Goal: Task Accomplishment & Management: Manage account settings

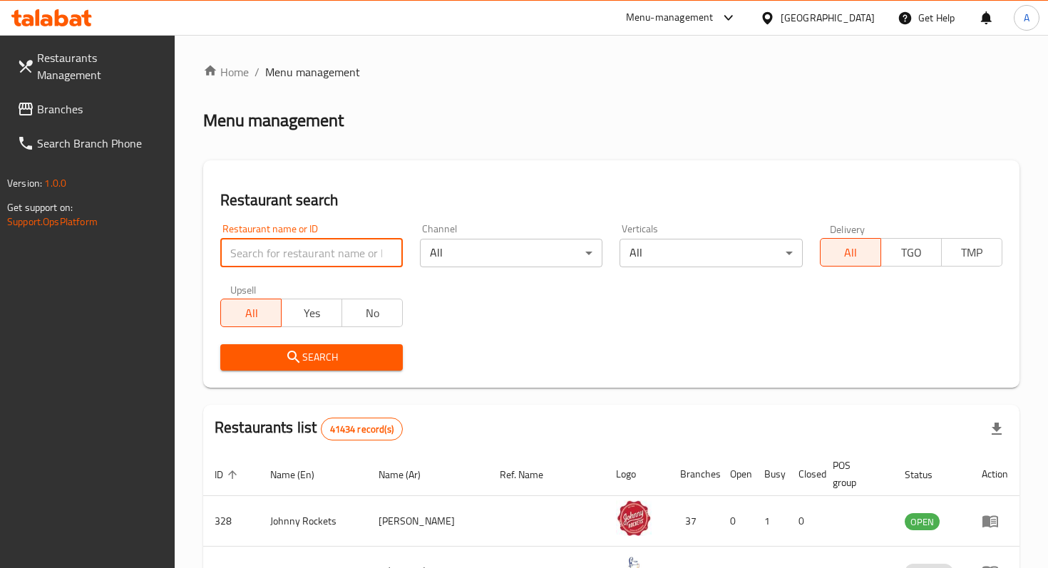
click at [366, 249] on input "search" at bounding box center [311, 253] width 183 height 29
paste input "19794"
type input "19794"
click at [268, 381] on div "Restaurant search Restaurant name or ID 19794 Restaurant name or ID Channel All…" at bounding box center [611, 273] width 816 height 227
click at [294, 369] on button "Search" at bounding box center [311, 357] width 183 height 26
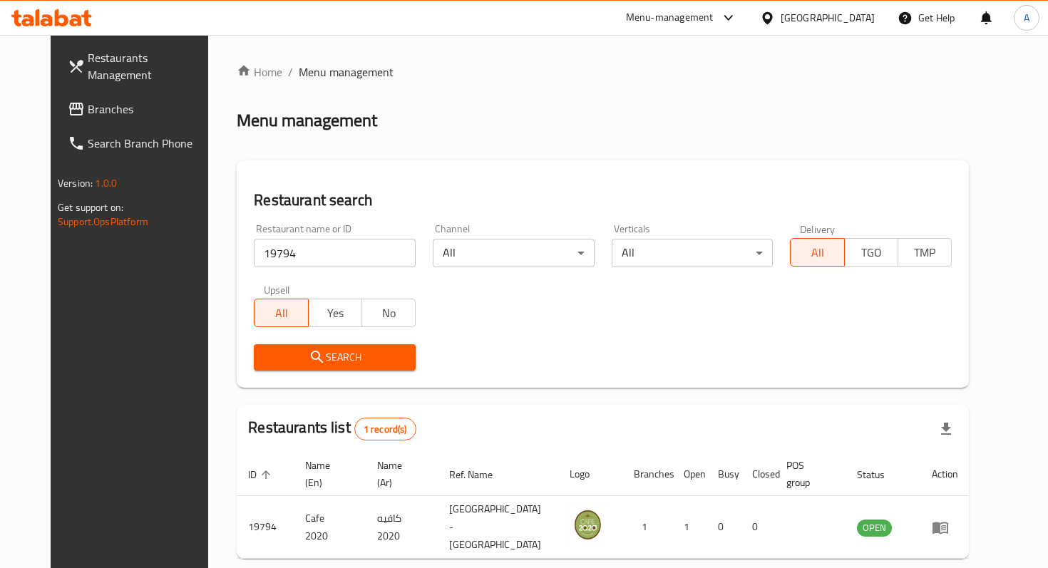
scroll to position [40, 0]
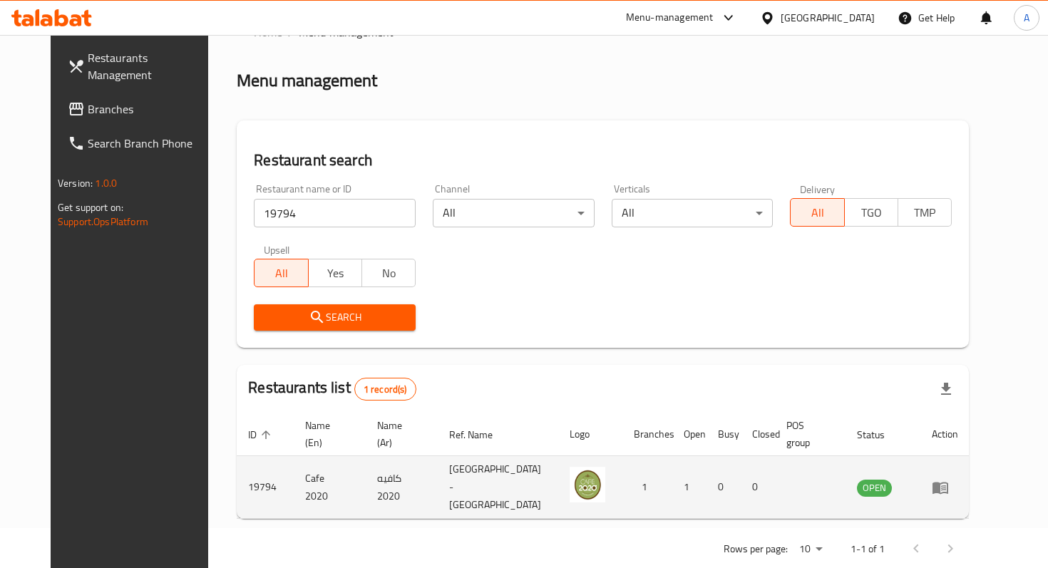
click at [958, 479] on link "enhanced table" at bounding box center [945, 487] width 26 height 17
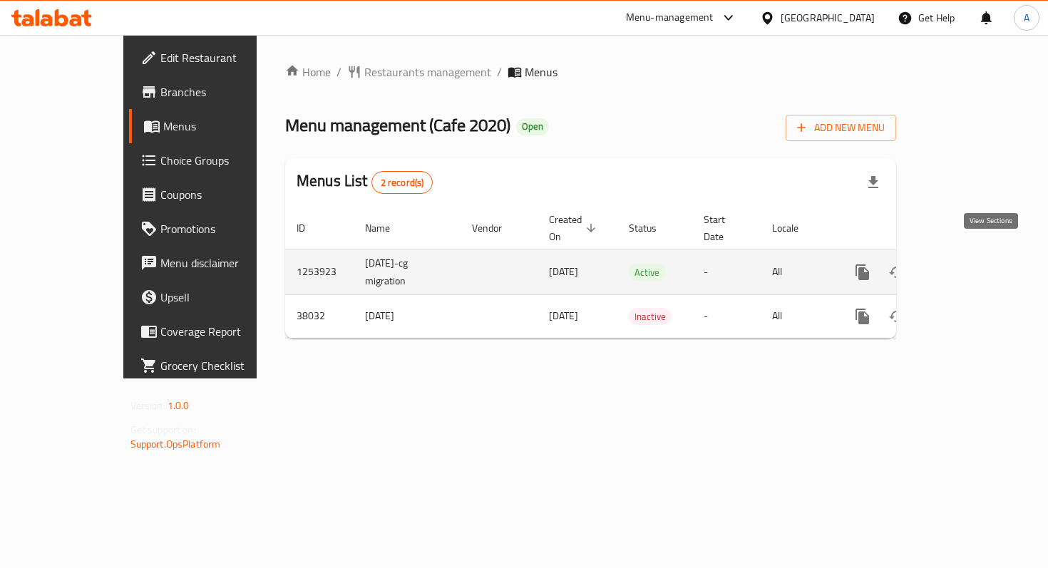
click at [974, 264] on icon "enhanced table" at bounding box center [965, 272] width 17 height 17
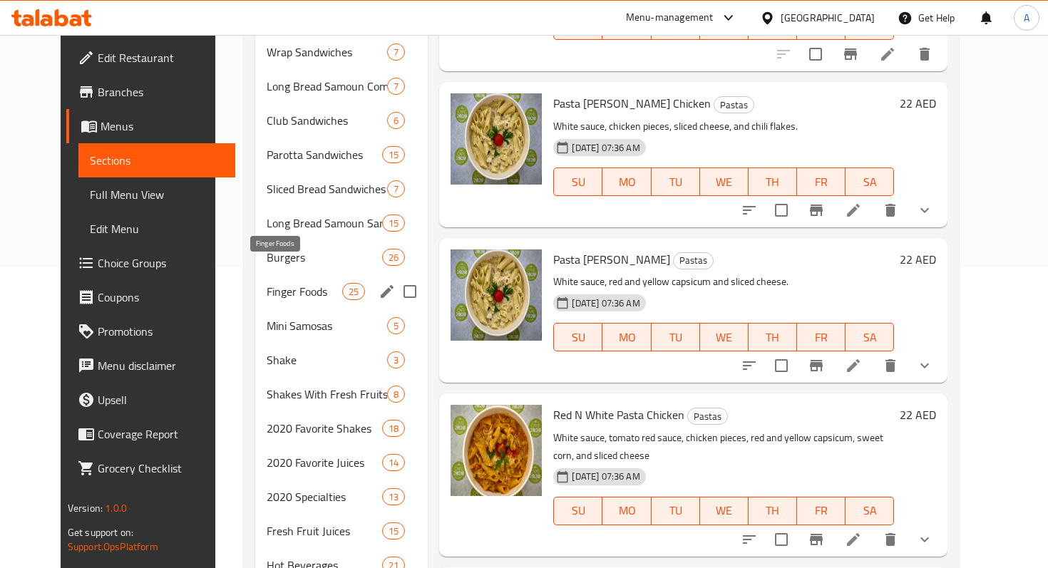
scroll to position [304, 0]
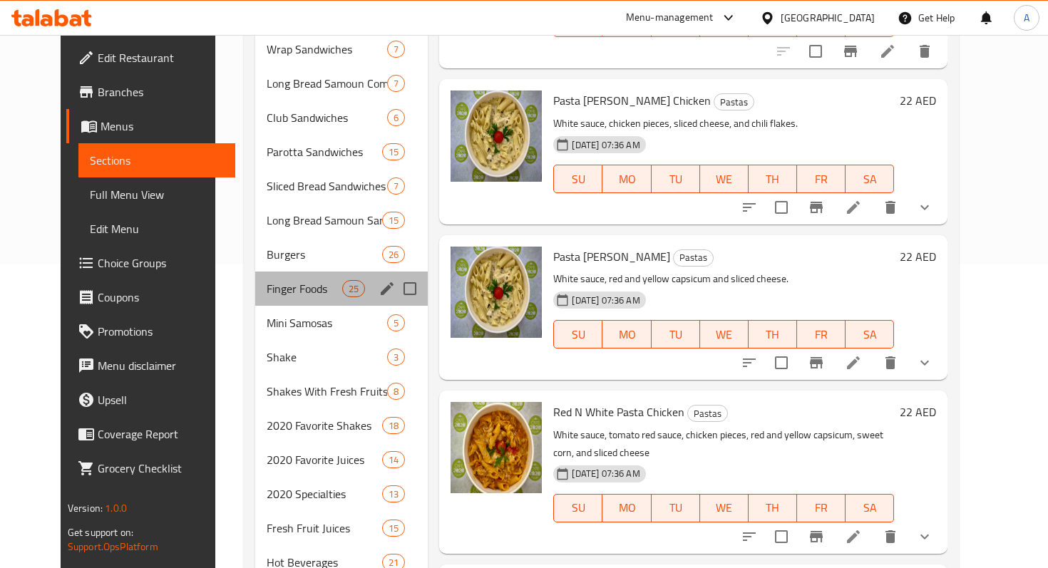
click at [282, 279] on div "Finger Foods 25" at bounding box center [341, 289] width 173 height 34
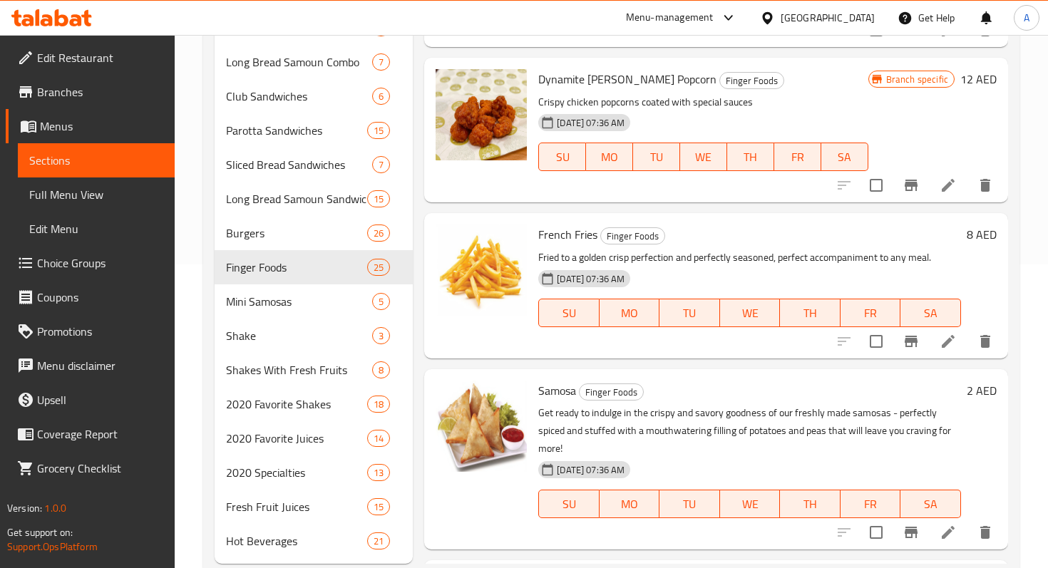
scroll to position [1638, 0]
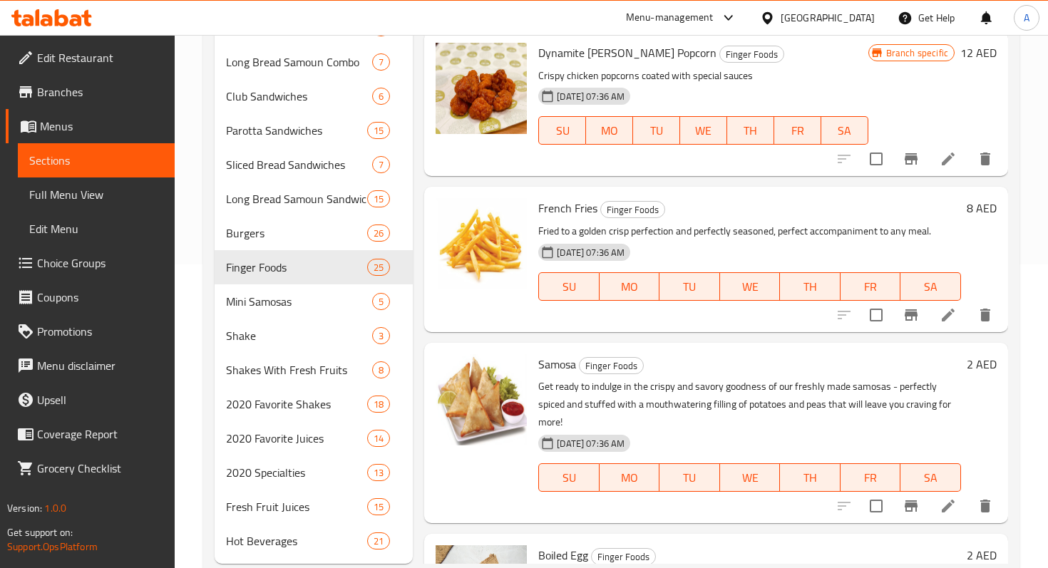
click at [946, 327] on li at bounding box center [948, 315] width 40 height 26
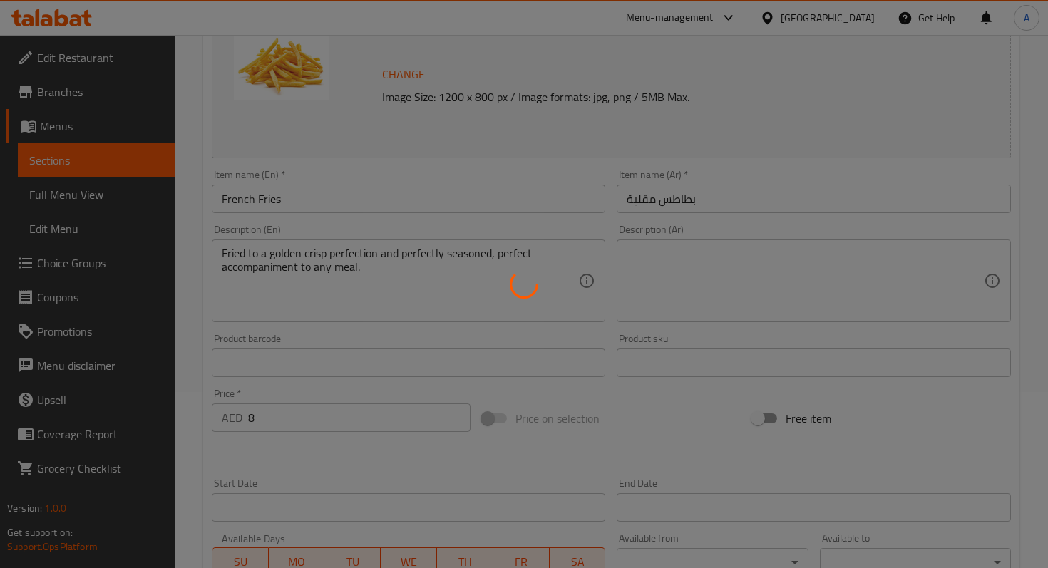
scroll to position [180, 0]
click at [368, 276] on div at bounding box center [524, 284] width 1048 height 568
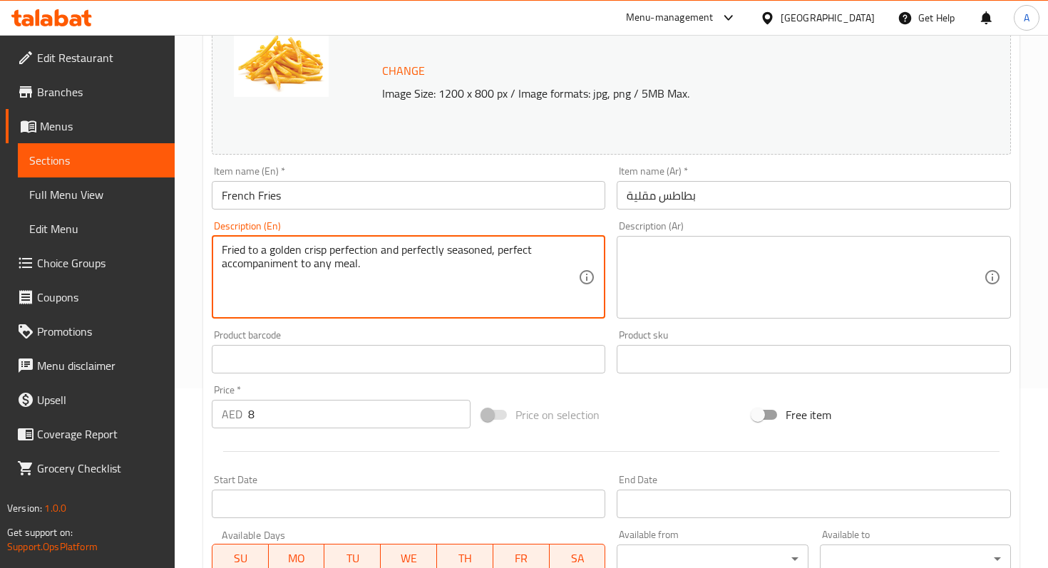
drag, startPoint x: 368, startPoint y: 282, endPoint x: 215, endPoint y: 246, distance: 156.7
click at [215, 246] on div "Fried to a golden crisp perfection and perfectly seasoned, perfect accompanimen…" at bounding box center [409, 277] width 394 height 83
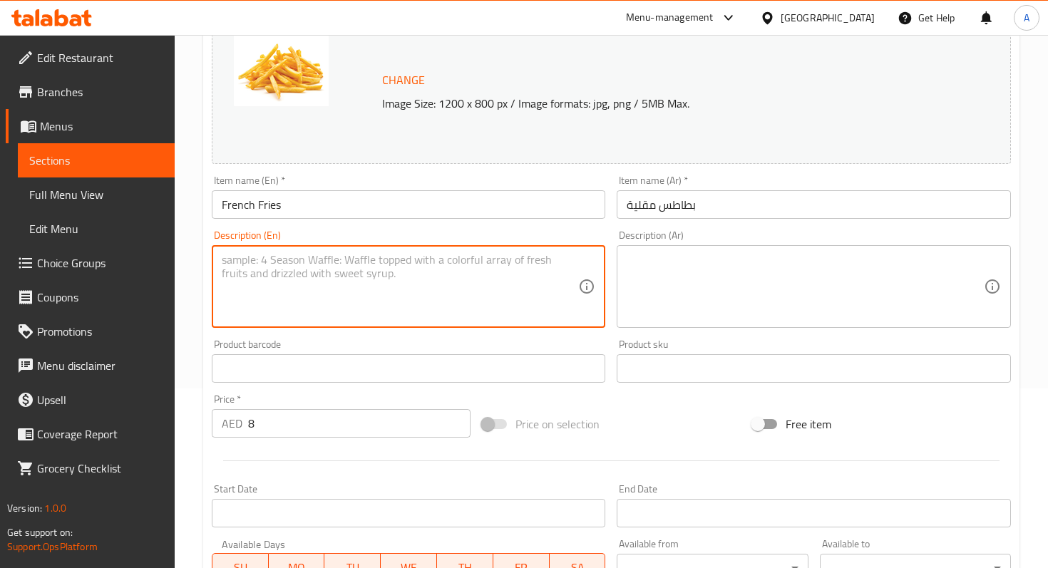
click at [596, 331] on div "Description (En) Description (En)" at bounding box center [408, 279] width 405 height 109
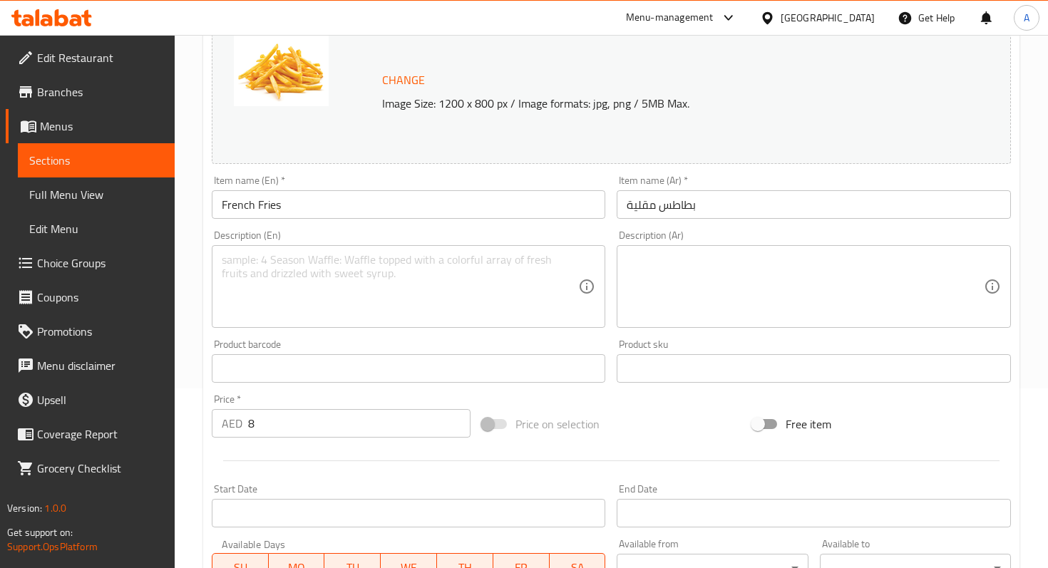
scroll to position [460, 0]
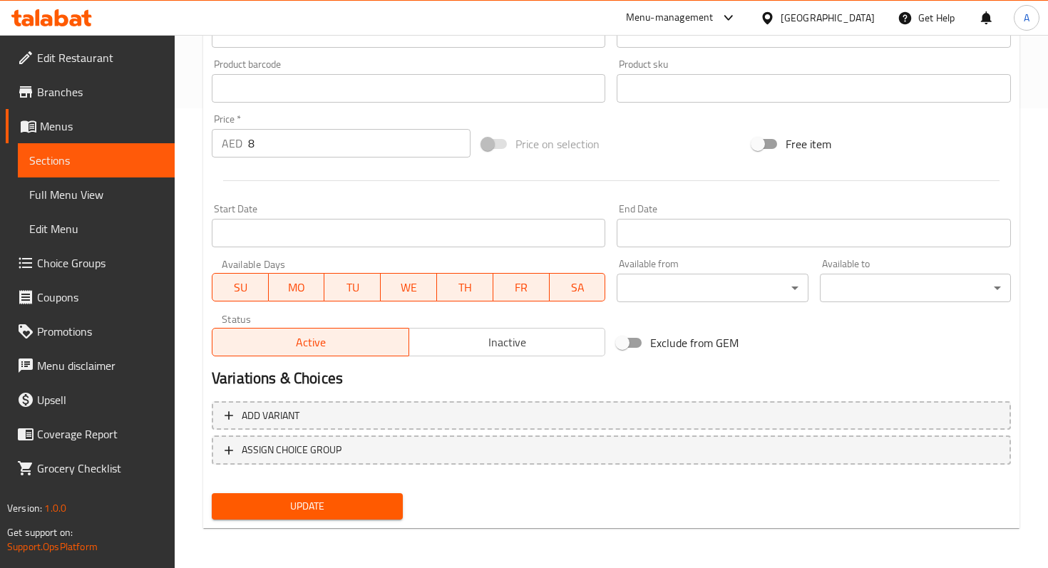
click at [351, 503] on span "Update" at bounding box center [307, 507] width 168 height 18
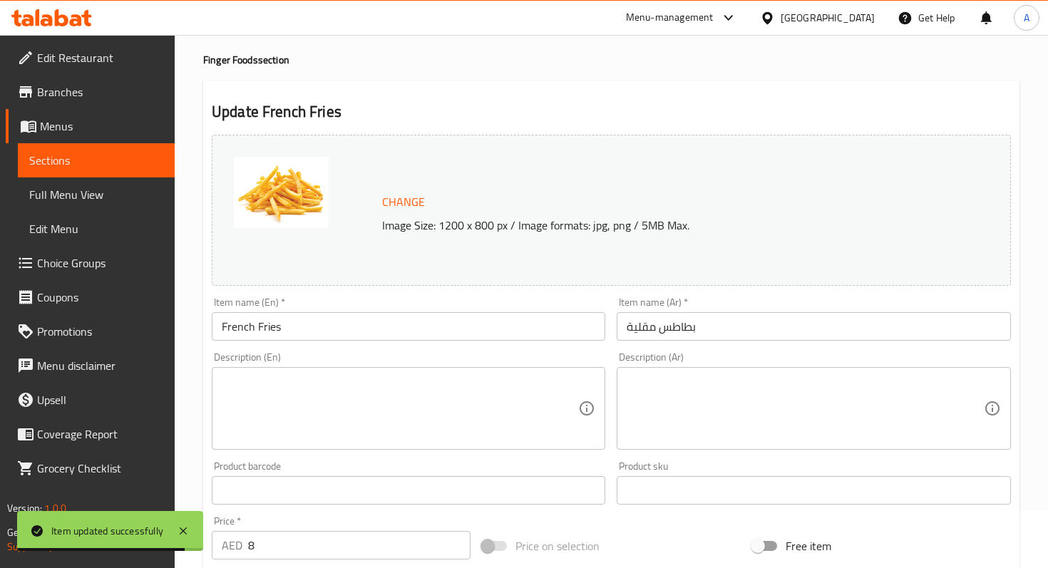
scroll to position [0, 0]
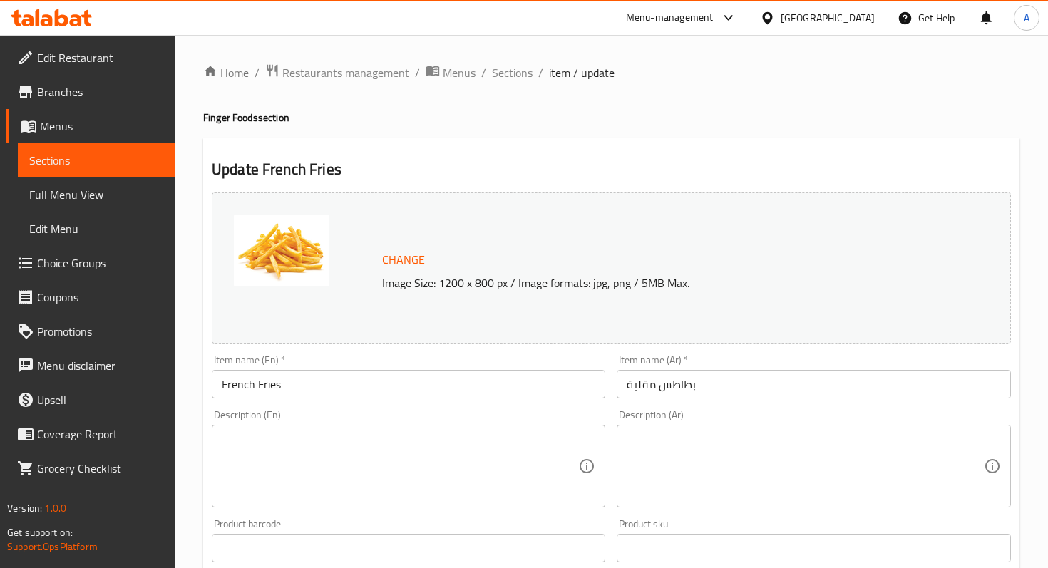
click at [516, 76] on span "Sections" at bounding box center [512, 72] width 41 height 17
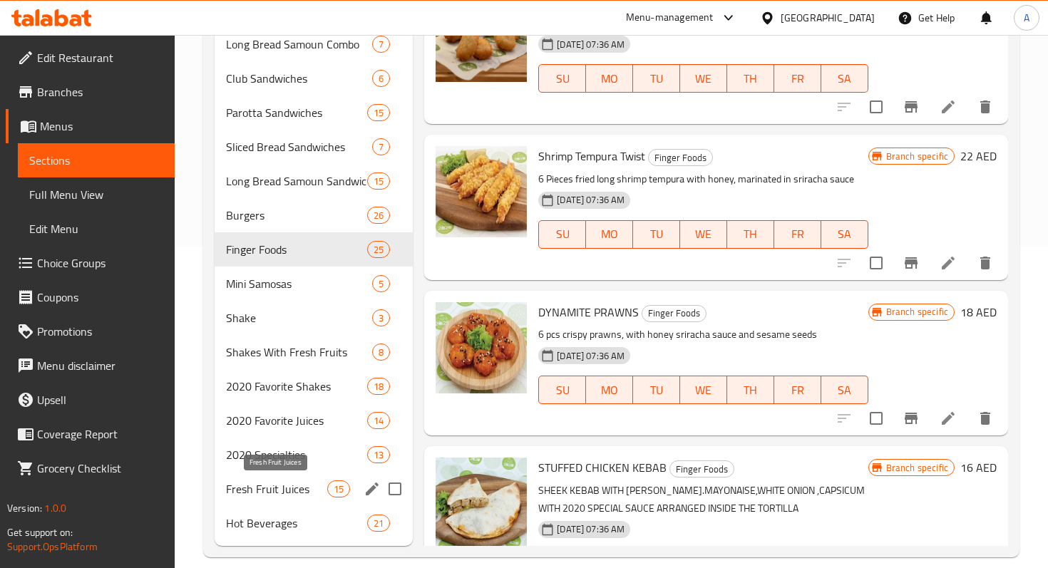
scroll to position [339, 0]
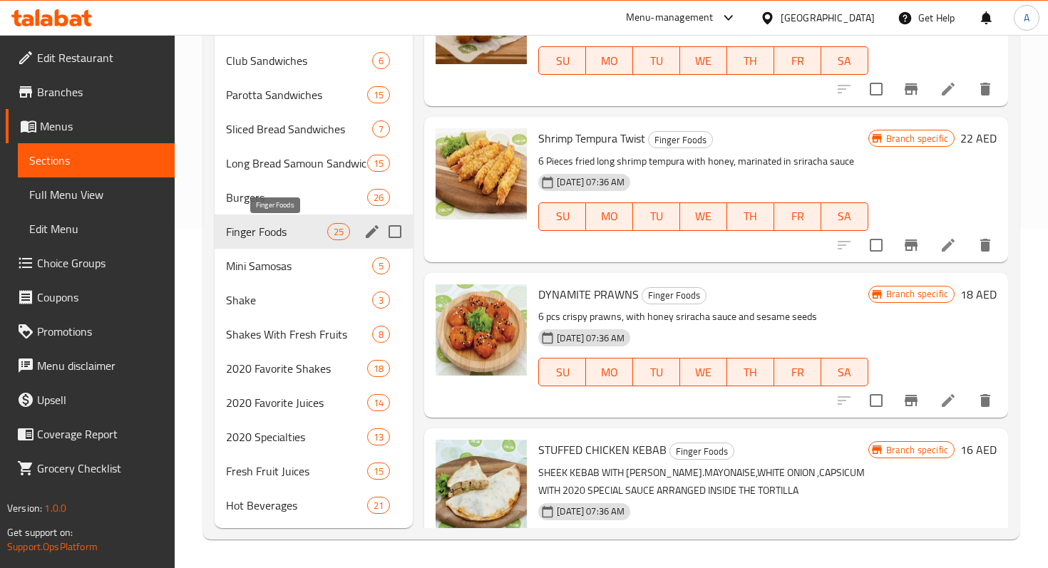
click at [270, 235] on span "Finger Foods" at bounding box center [276, 231] width 101 height 17
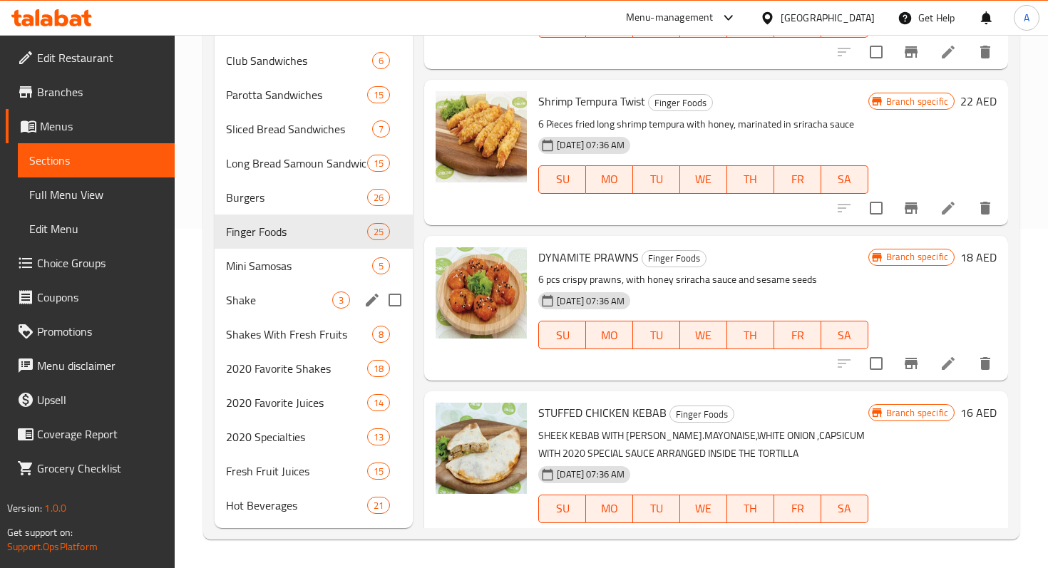
click at [300, 272] on span "Mini Samosas" at bounding box center [299, 265] width 146 height 17
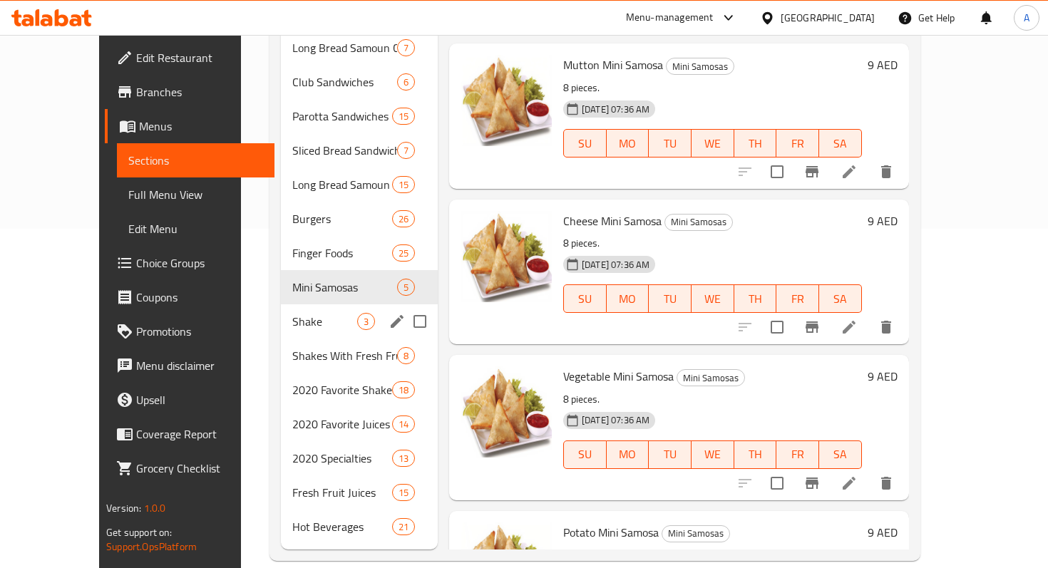
click at [306, 313] on span "Shake" at bounding box center [324, 321] width 65 height 17
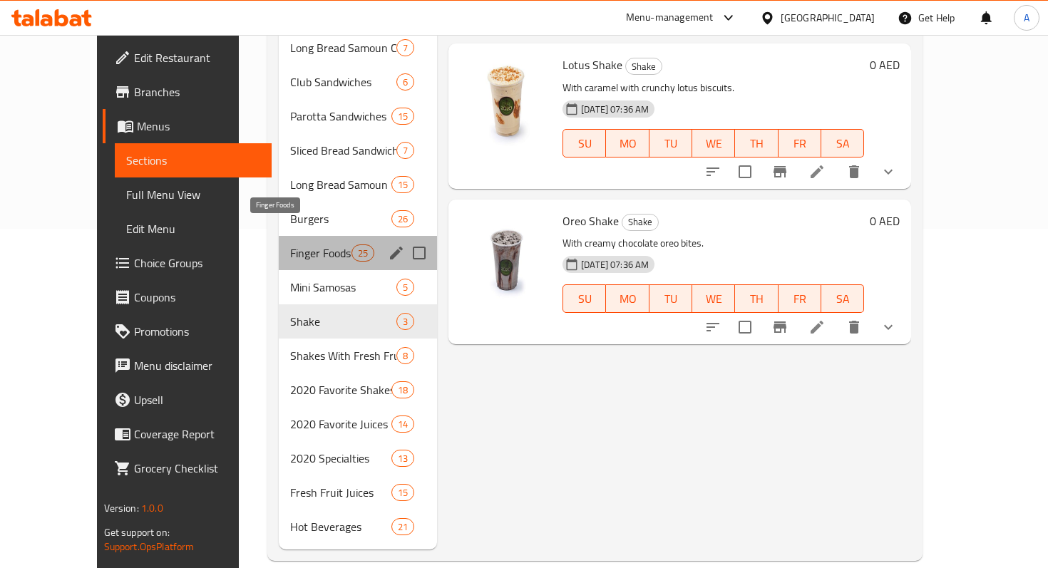
click at [290, 245] on span "Finger Foods" at bounding box center [320, 253] width 61 height 17
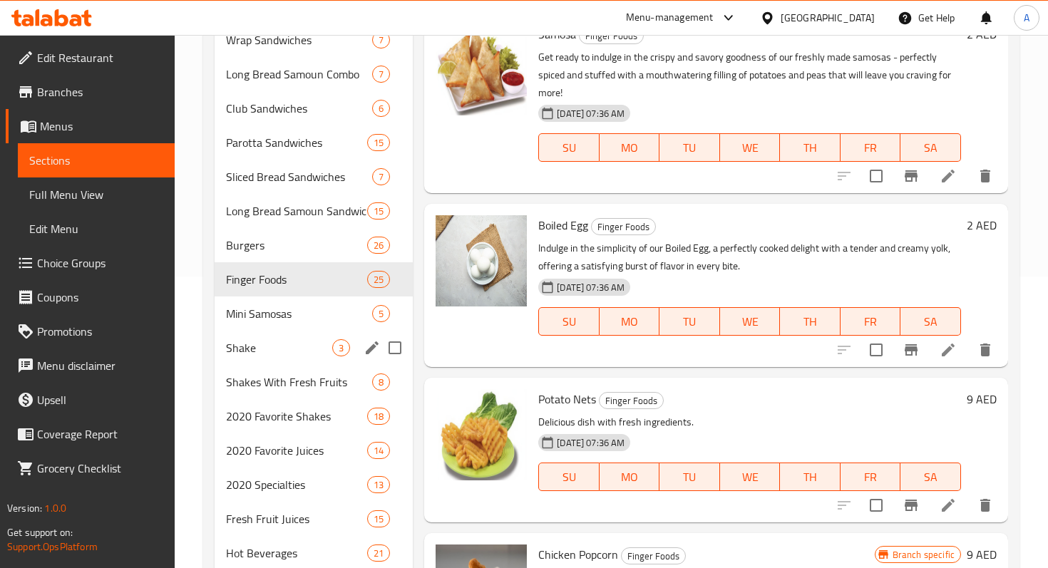
scroll to position [289, 0]
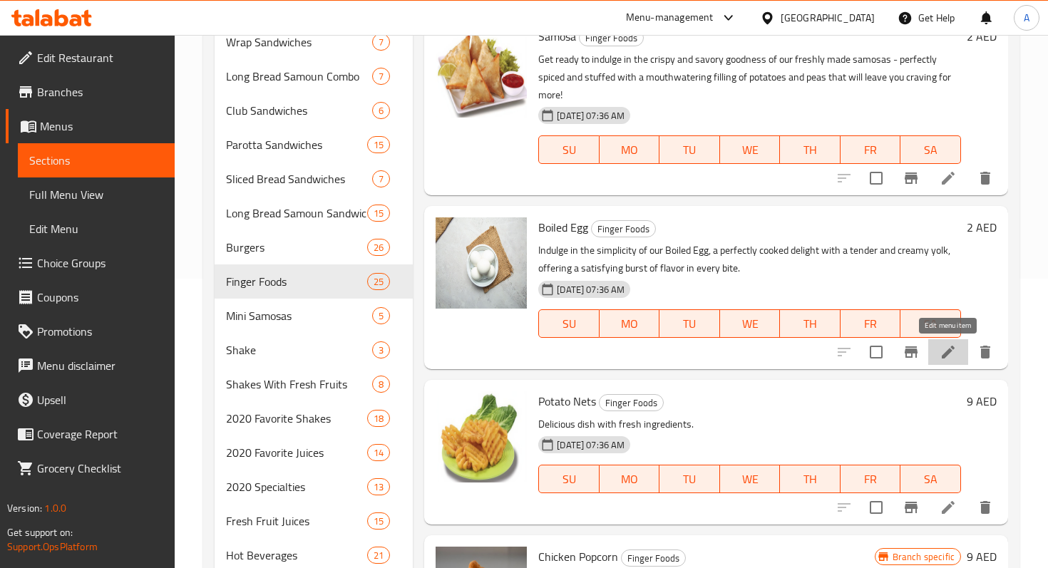
click at [950, 353] on icon at bounding box center [948, 352] width 17 height 17
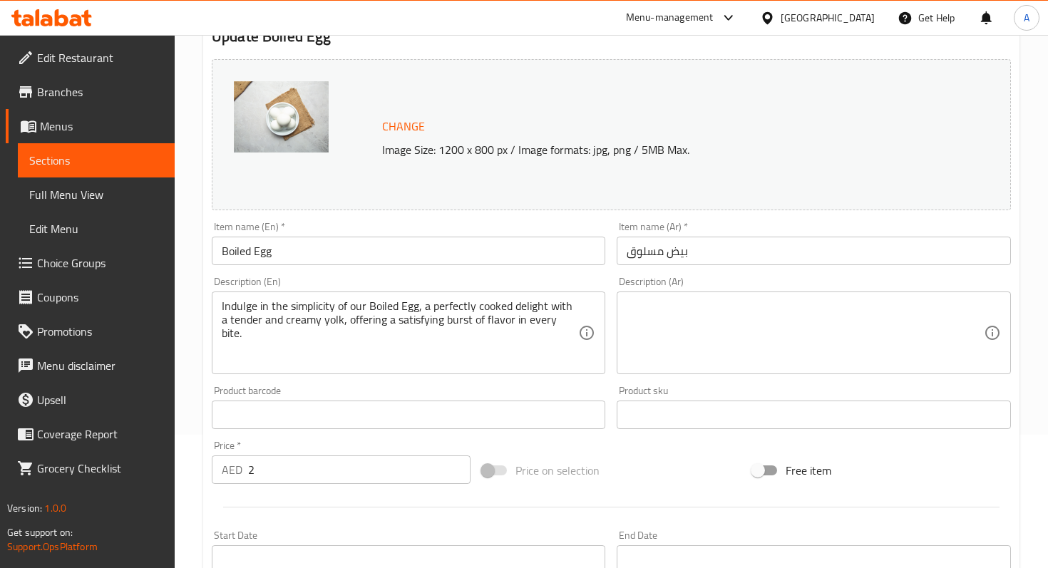
scroll to position [145, 0]
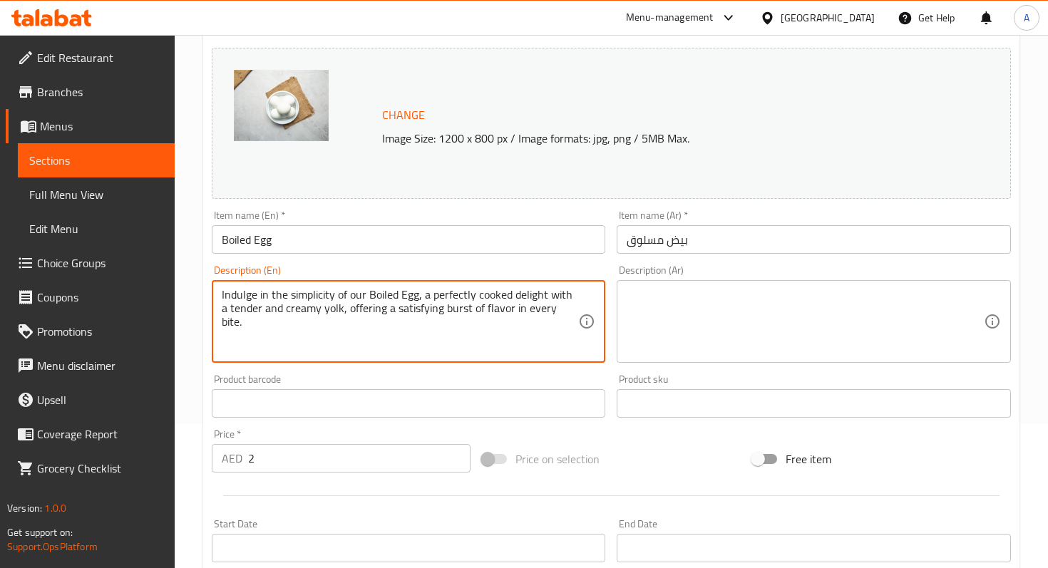
drag, startPoint x: 572, startPoint y: 311, endPoint x: 209, endPoint y: 288, distance: 363.7
click at [209, 288] on div "Description (En) Indulge in the simplicity of our Boiled Egg, a perfectly cooke…" at bounding box center [408, 314] width 405 height 109
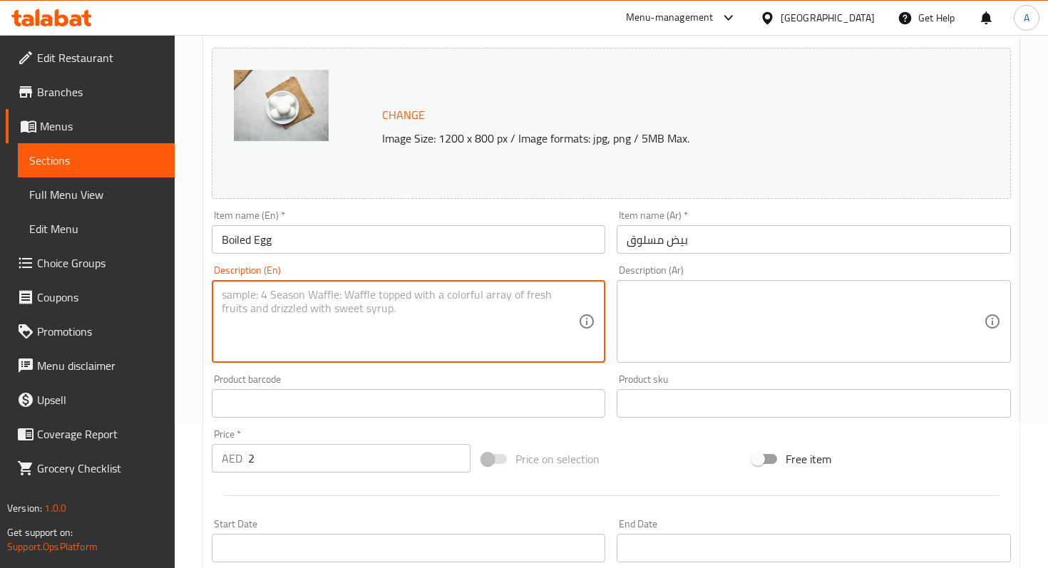
scroll to position [460, 0]
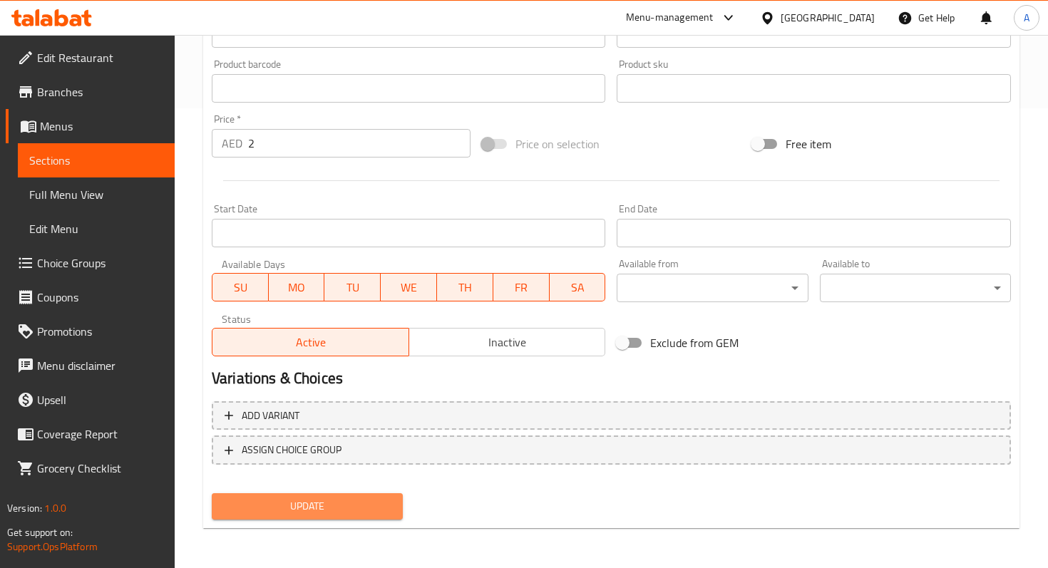
click at [342, 509] on span "Update" at bounding box center [307, 507] width 168 height 18
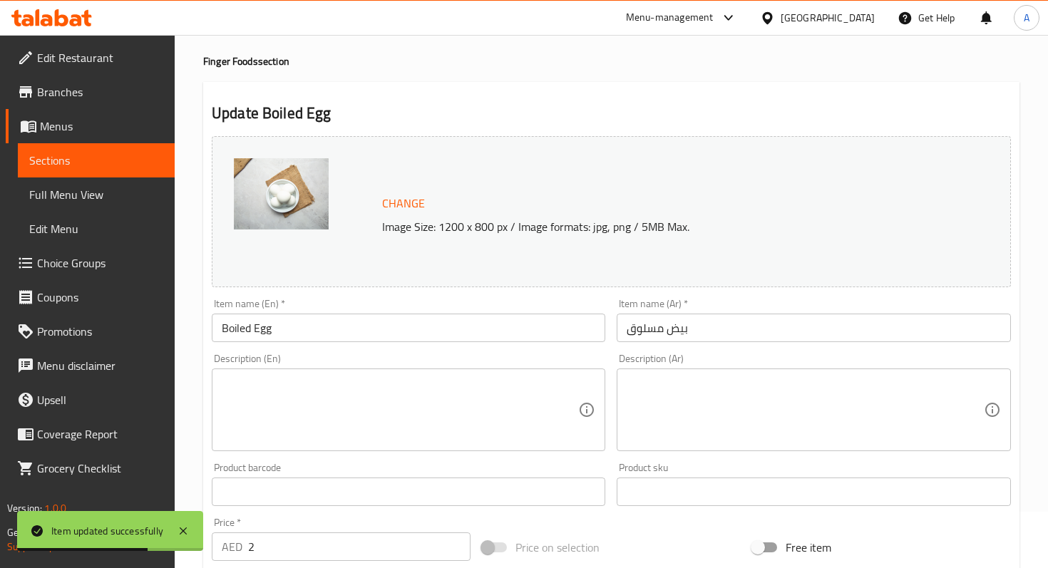
scroll to position [0, 0]
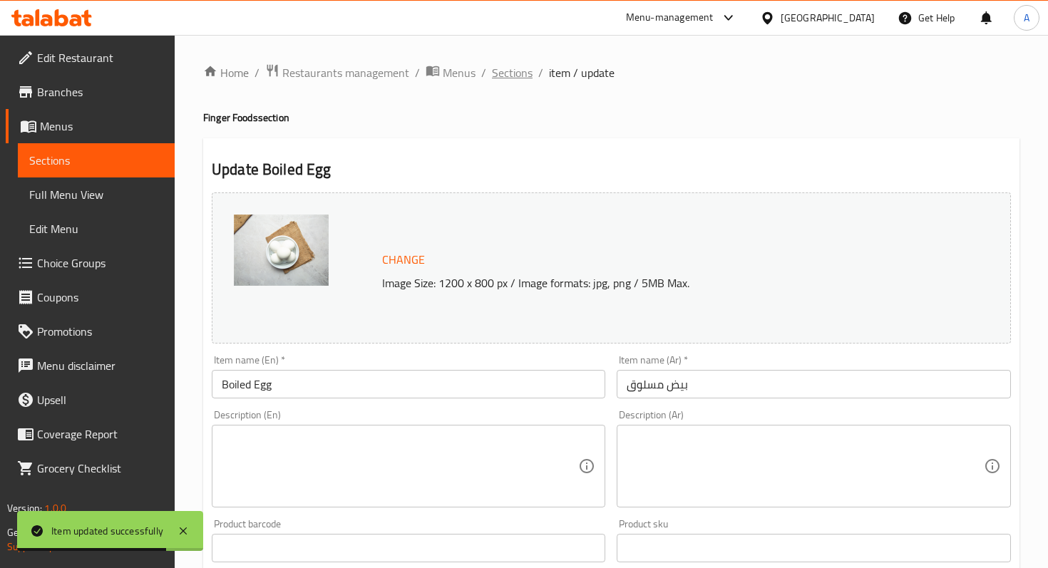
click at [493, 73] on span "Sections" at bounding box center [512, 72] width 41 height 17
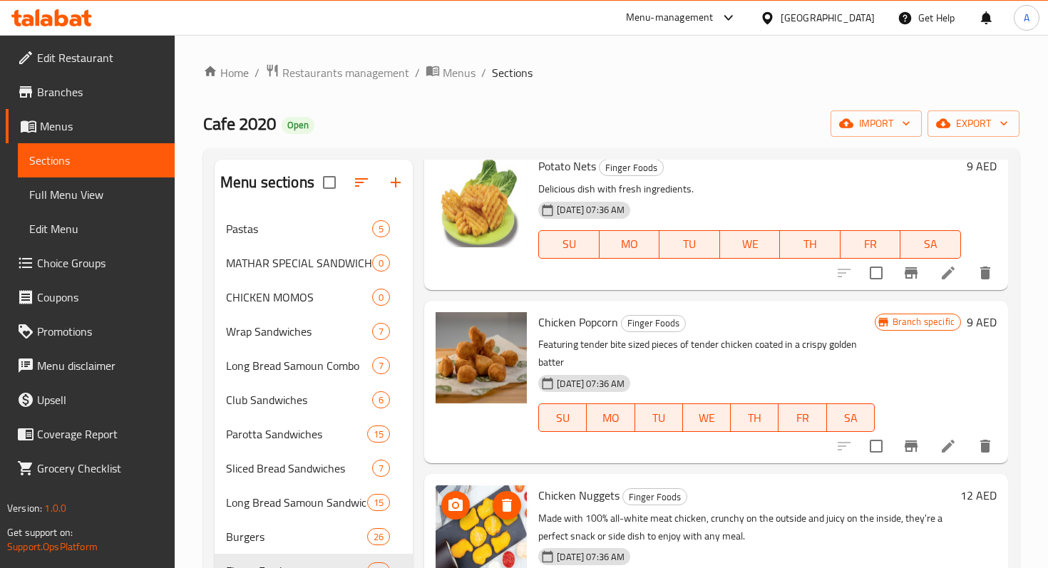
scroll to position [2404, 0]
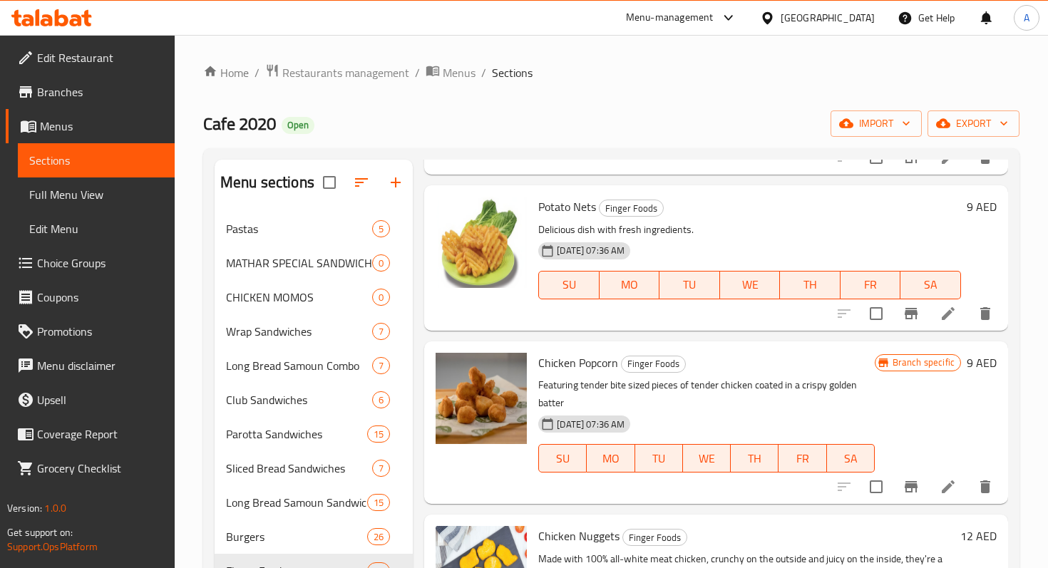
click at [694, 250] on div "[DATE] 07:36 AM SU MO TU WE TH FR SA" at bounding box center [750, 275] width 434 height 77
click at [942, 321] on icon at bounding box center [948, 313] width 17 height 17
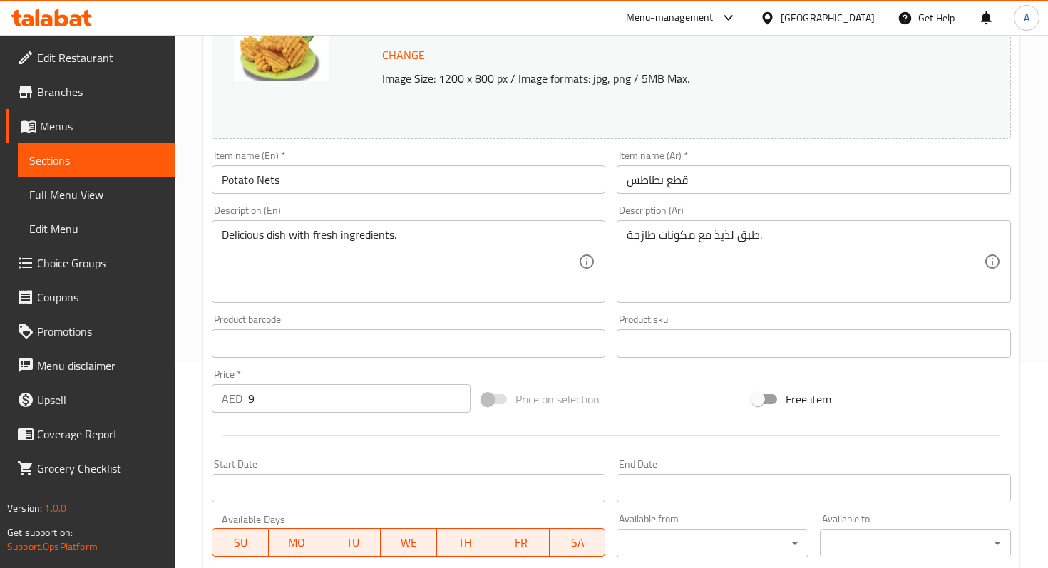
scroll to position [248, 0]
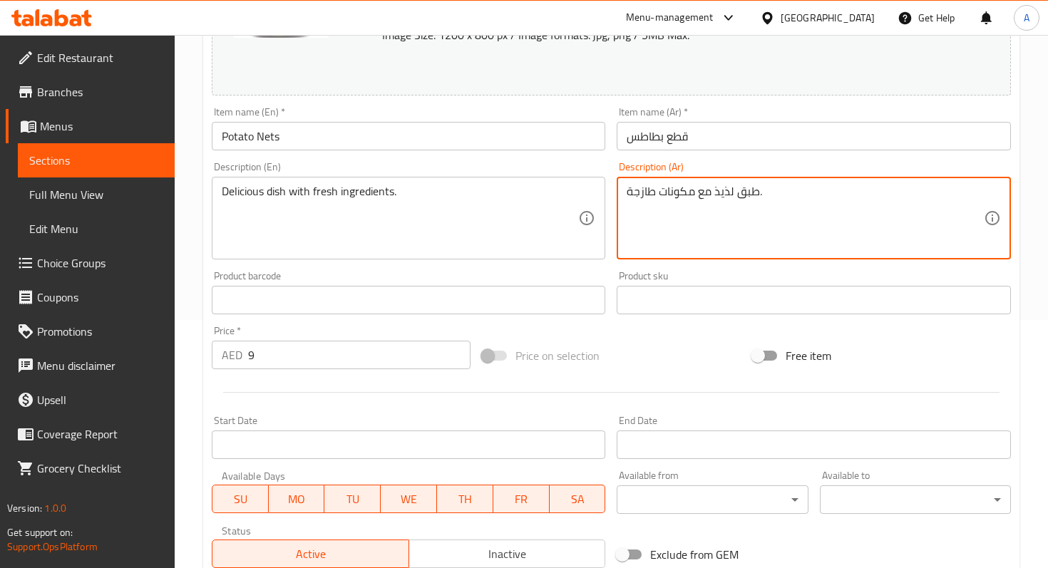
drag, startPoint x: 627, startPoint y: 195, endPoint x: 823, endPoint y: 205, distance: 195.7
click at [823, 205] on textarea "طبق لذيذ مع مكونات طازجة." at bounding box center [805, 219] width 357 height 68
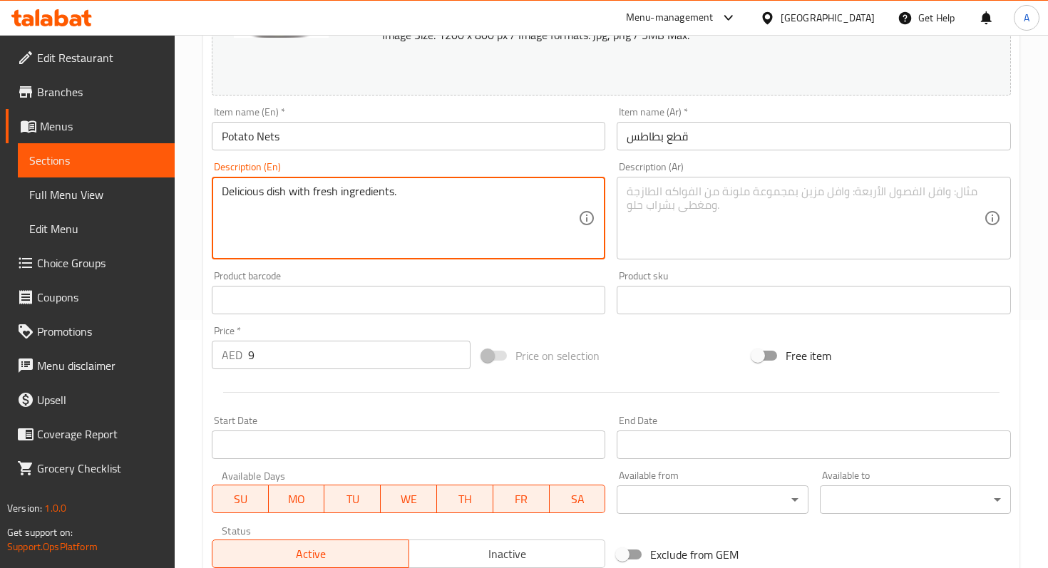
drag, startPoint x: 442, startPoint y: 212, endPoint x: 182, endPoint y: 190, distance: 261.2
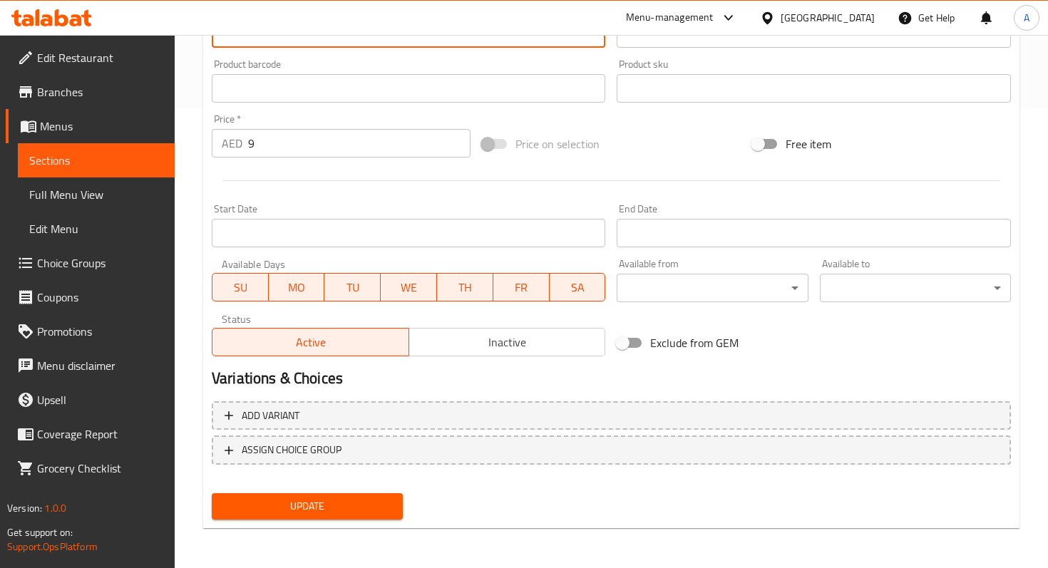
click at [354, 494] on button "Update" at bounding box center [307, 506] width 191 height 26
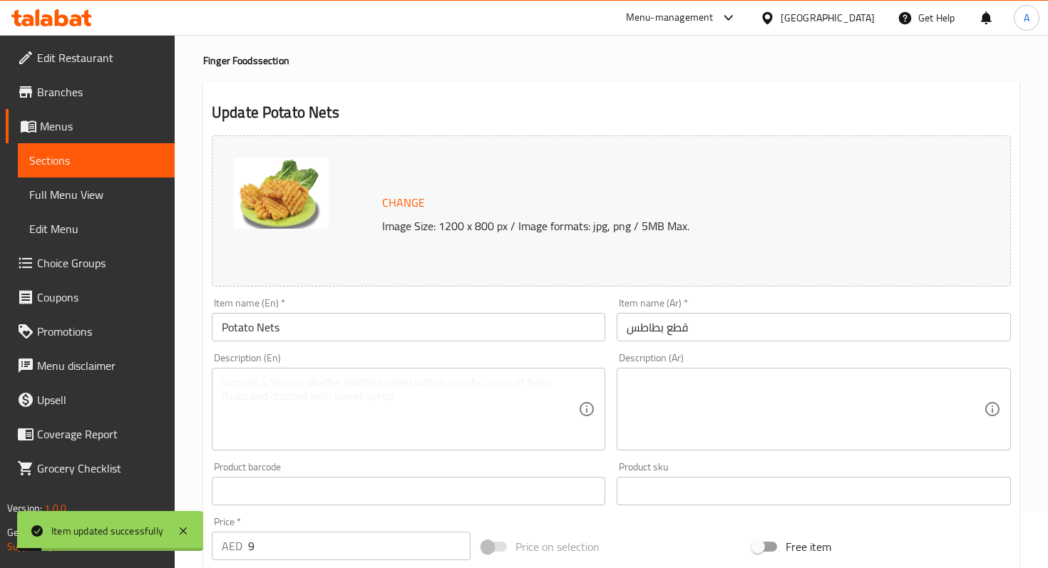
scroll to position [0, 0]
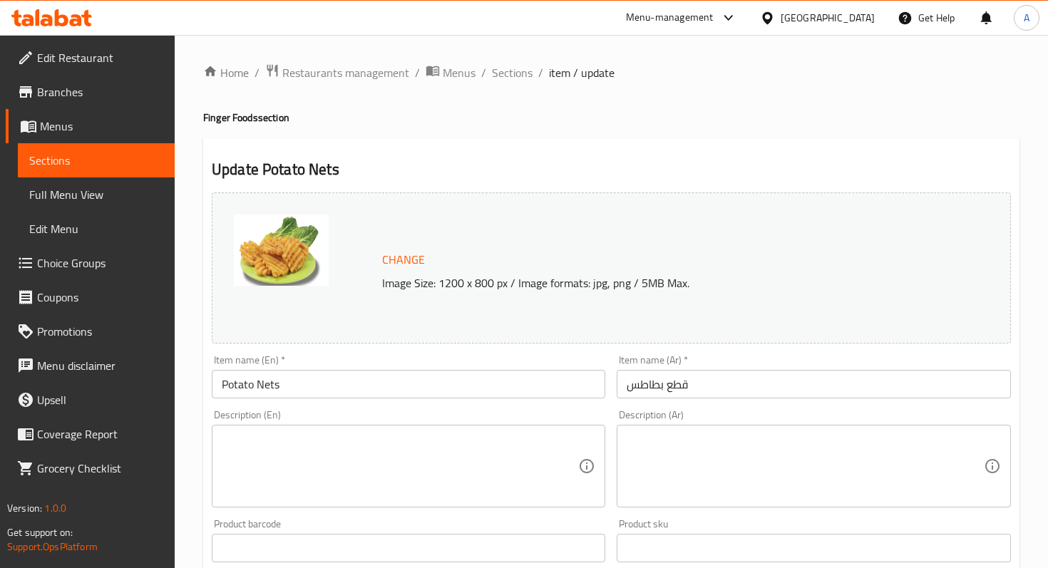
click at [501, 83] on div "Home / Restaurants management / Menus / Sections / item / update Finger Foods s…" at bounding box center [611, 531] width 816 height 936
click at [501, 78] on span "Sections" at bounding box center [512, 72] width 41 height 17
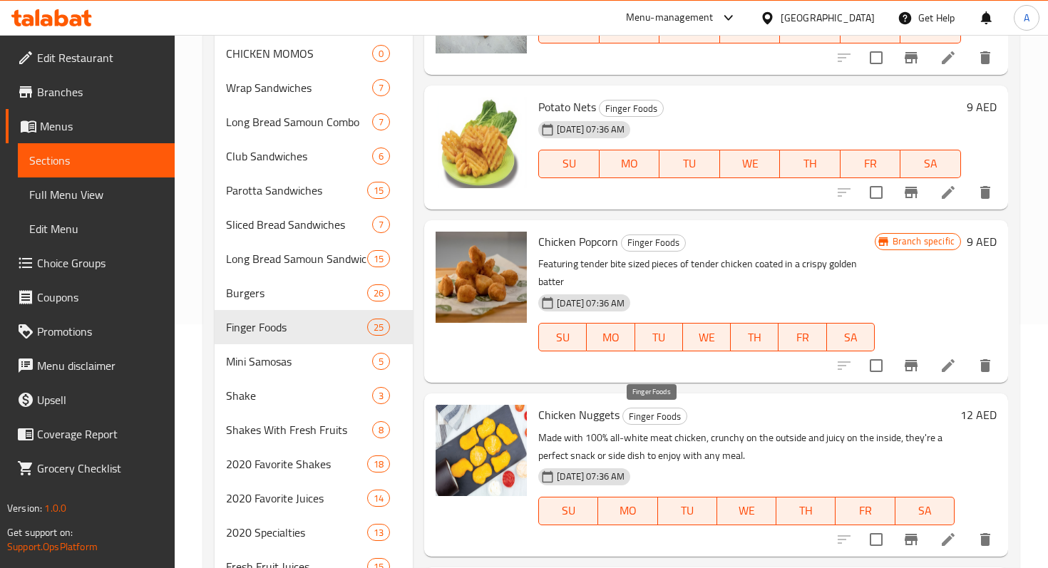
scroll to position [2239, 0]
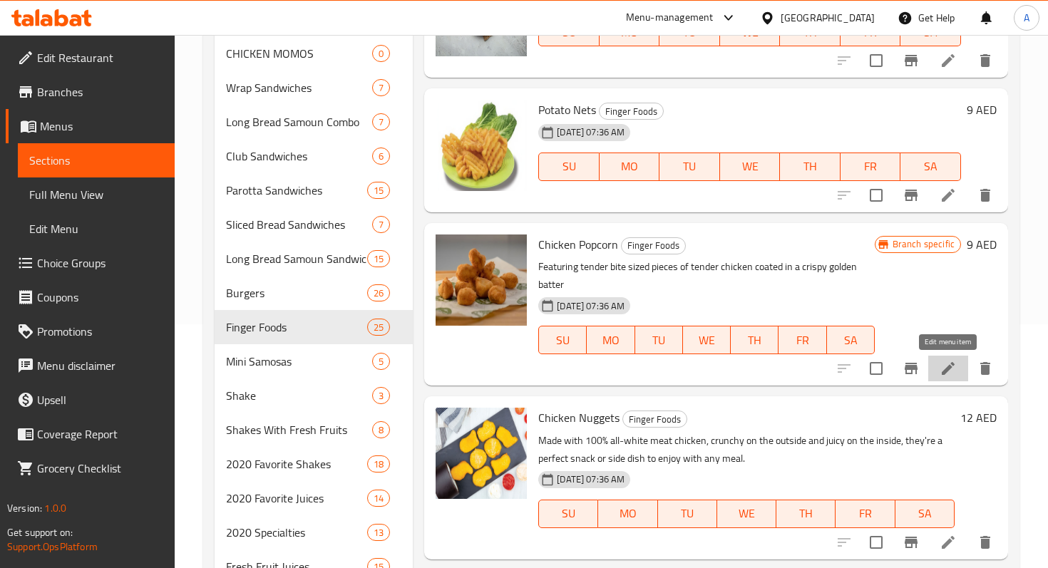
click at [941, 368] on icon at bounding box center [948, 368] width 17 height 17
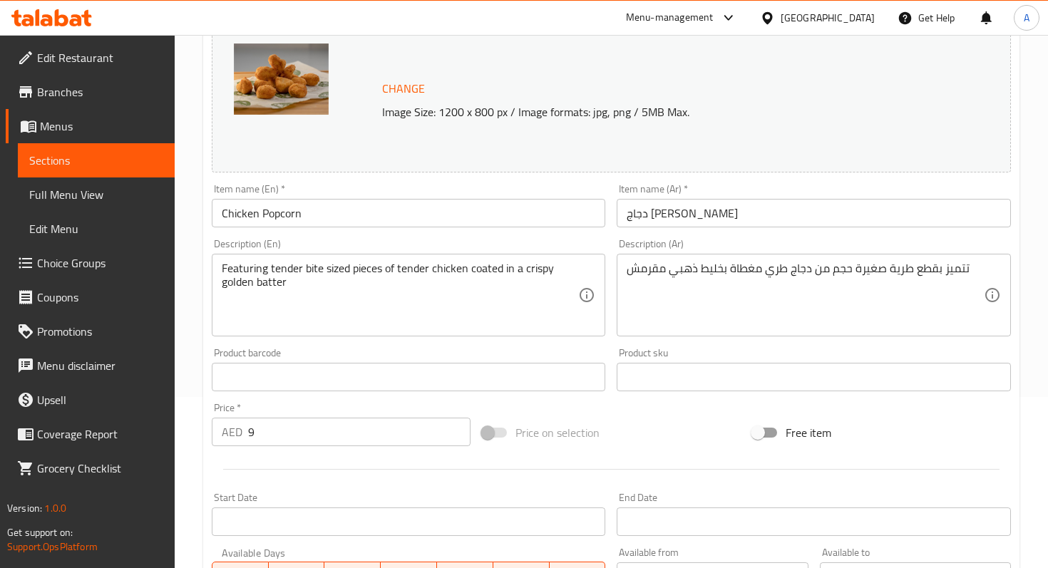
scroll to position [178, 0]
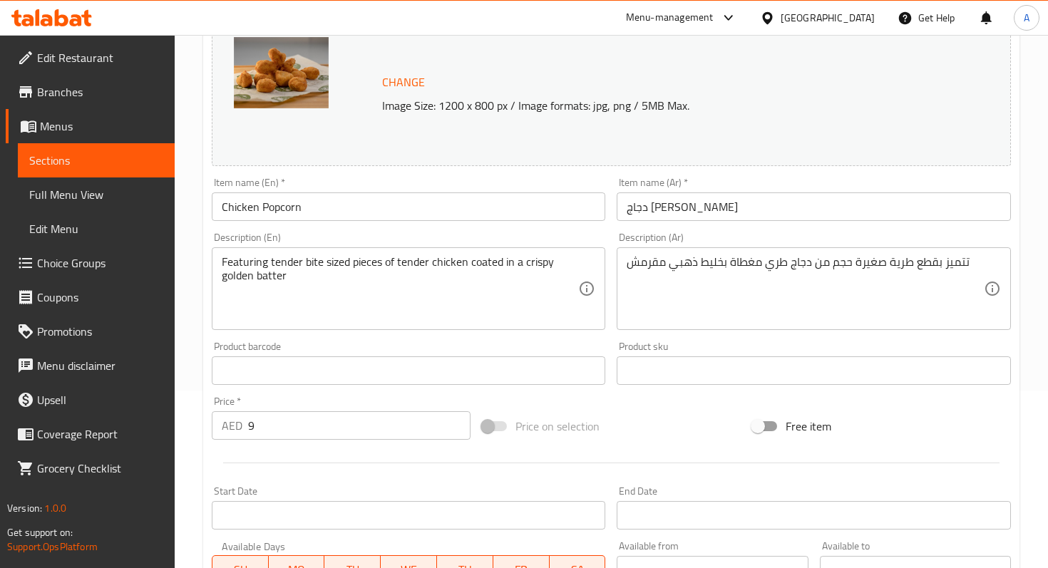
click at [623, 270] on div "تتميز بقطع طرية صغيرة حجم من دجاج طري مغطاة بخليط ذهبي مقرمش Description (Ar)" at bounding box center [814, 288] width 394 height 83
drag, startPoint x: 623, startPoint y: 270, endPoint x: 928, endPoint y: 270, distance: 305.2
click at [928, 270] on div "تتميز بقطع طرية صغيرة حجم من دجاج طري مغطاة بخليط ذهبي مقرمش Description (Ar)" at bounding box center [814, 288] width 394 height 83
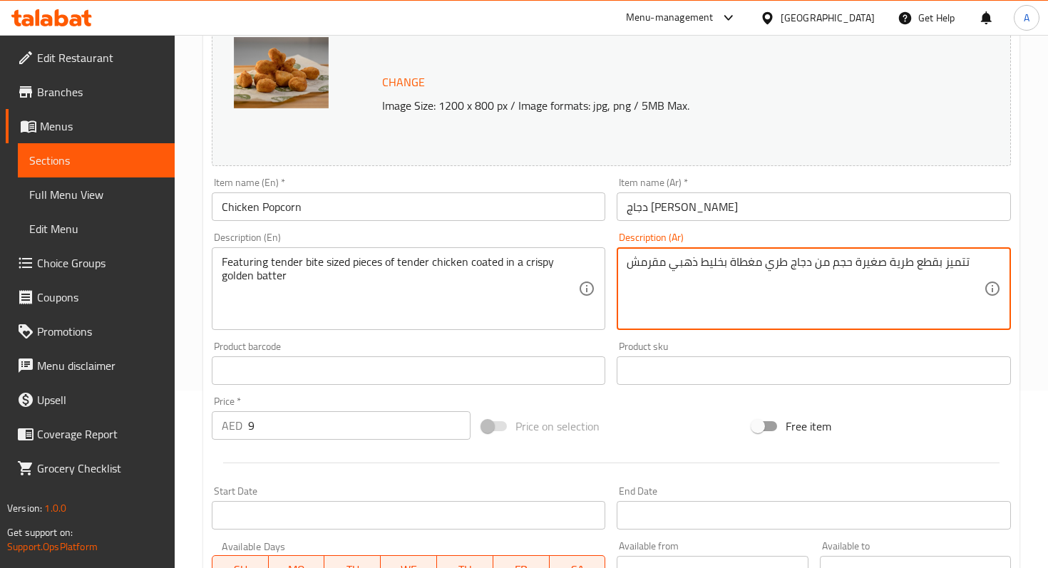
drag, startPoint x: 970, startPoint y: 266, endPoint x: 617, endPoint y: 263, distance: 353.0
click at [617, 263] on div "تتميز بقطع طرية صغيرة حجم من دجاج طري مغطاة بخليط ذهبي مقرمش Description (Ar)" at bounding box center [814, 288] width 394 height 83
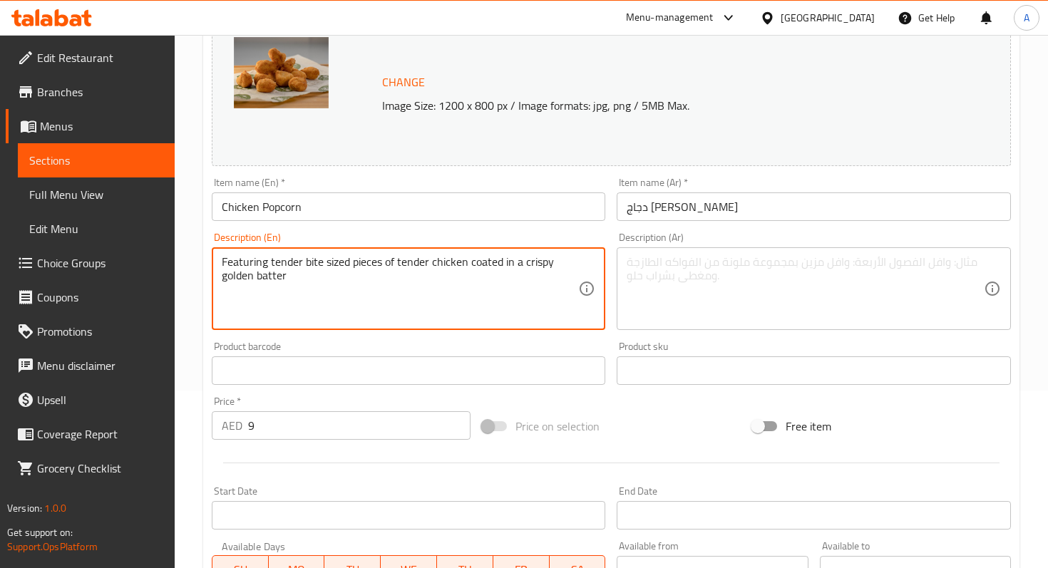
drag, startPoint x: 565, startPoint y: 258, endPoint x: 258, endPoint y: 261, distance: 306.6
type textarea "Featurigolden batter"
drag, startPoint x: 339, startPoint y: 272, endPoint x: 181, endPoint y: 269, distance: 157.6
click at [181, 269] on div "Home / Restaurants management / Menus / Sections / item / update Finger Foods s…" at bounding box center [611, 353] width 873 height 993
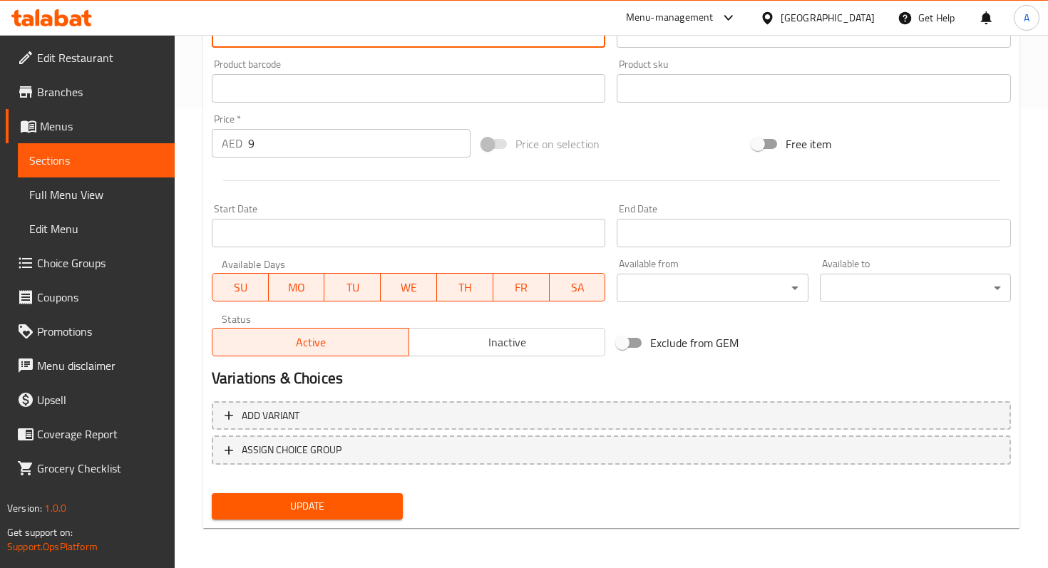
click at [330, 511] on span "Update" at bounding box center [307, 507] width 168 height 18
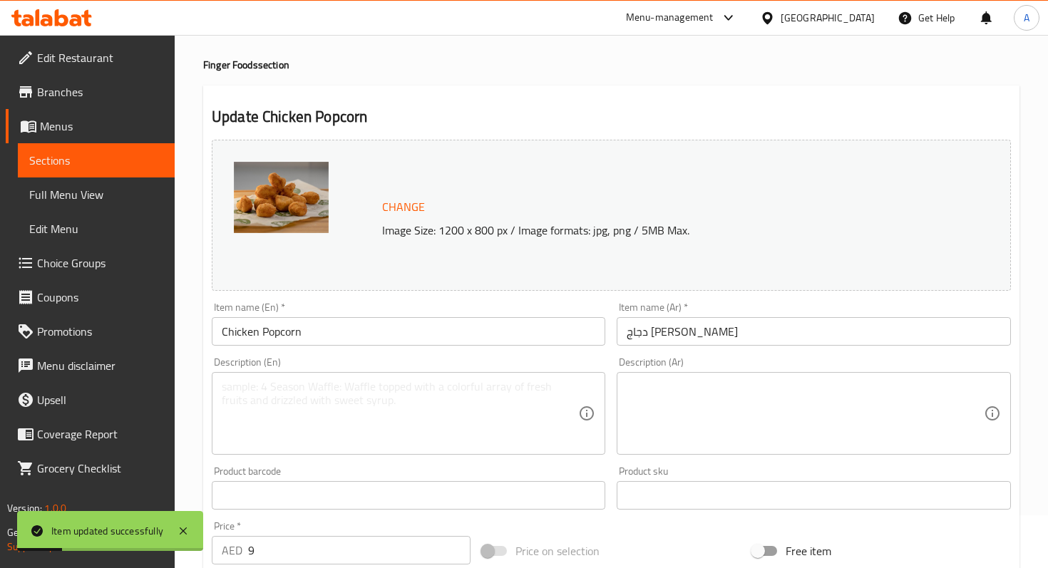
scroll to position [0, 0]
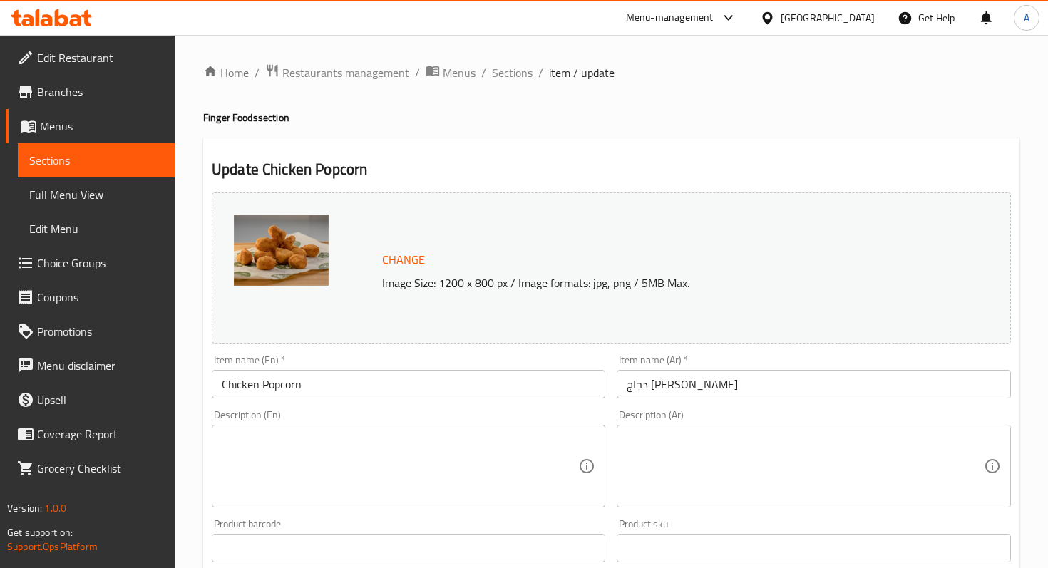
click at [501, 75] on span "Sections" at bounding box center [512, 72] width 41 height 17
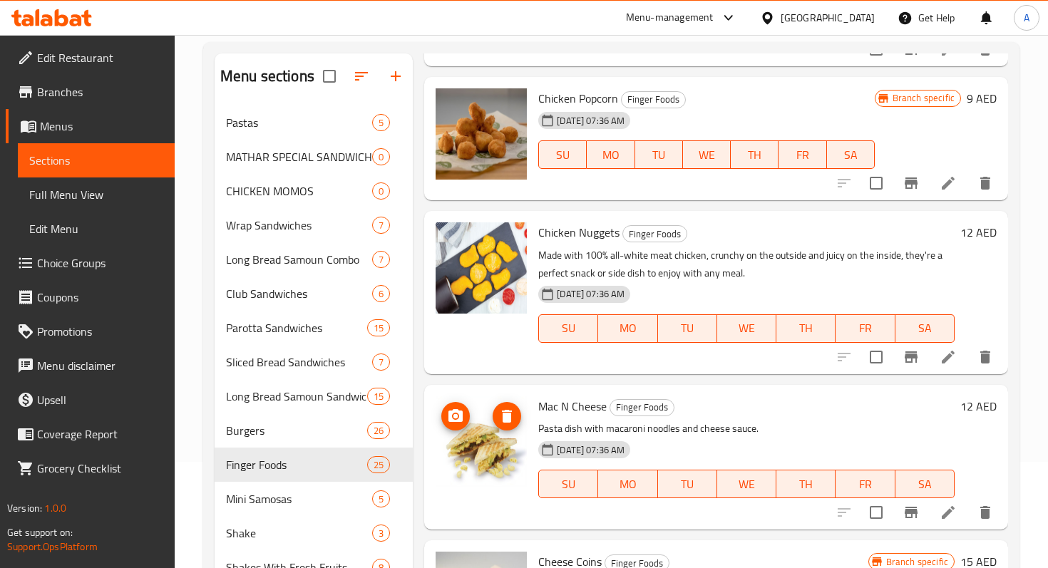
scroll to position [2499, 0]
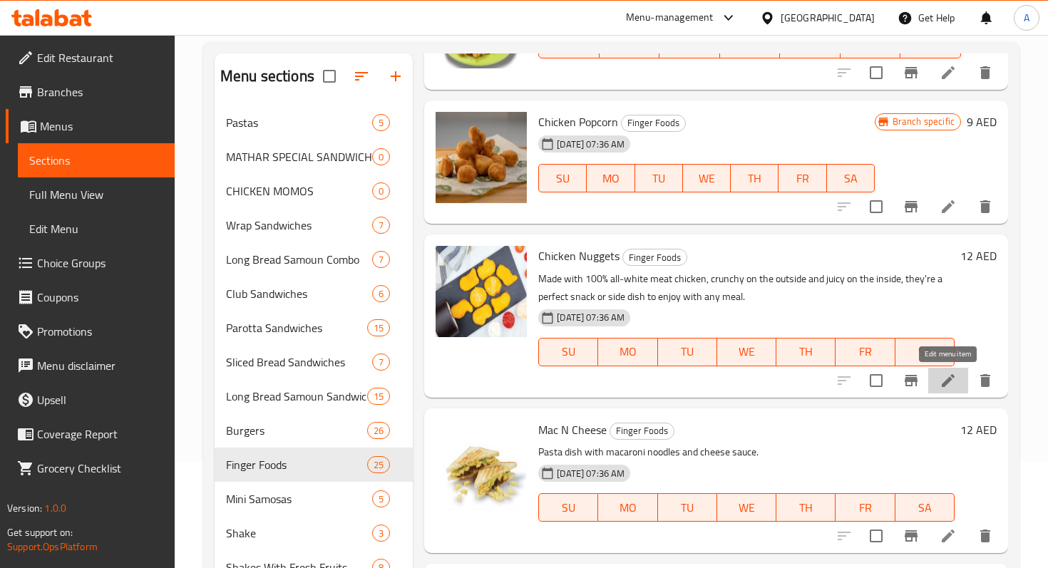
click at [945, 383] on icon at bounding box center [948, 380] width 13 height 13
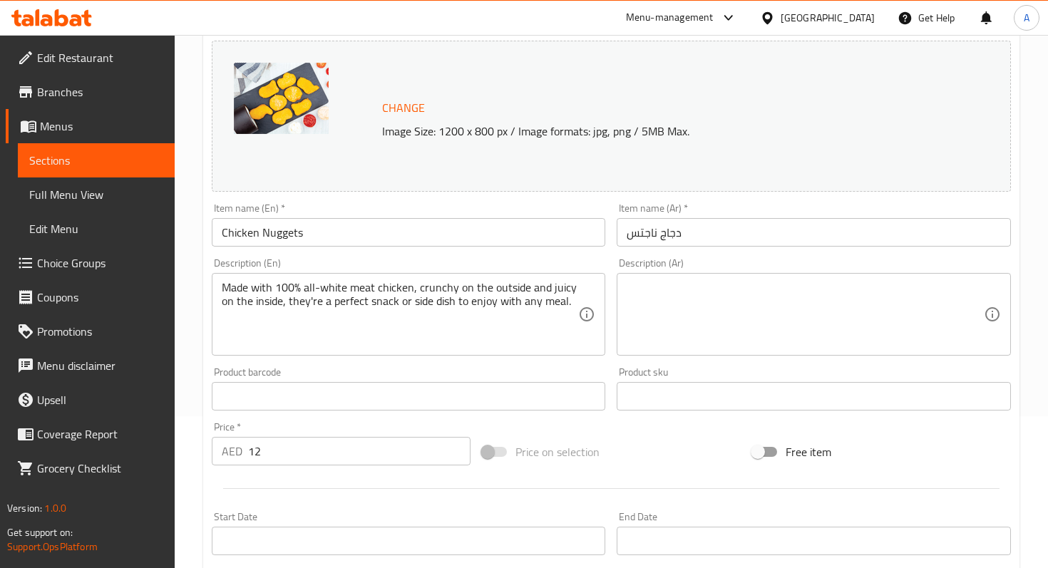
scroll to position [160, 0]
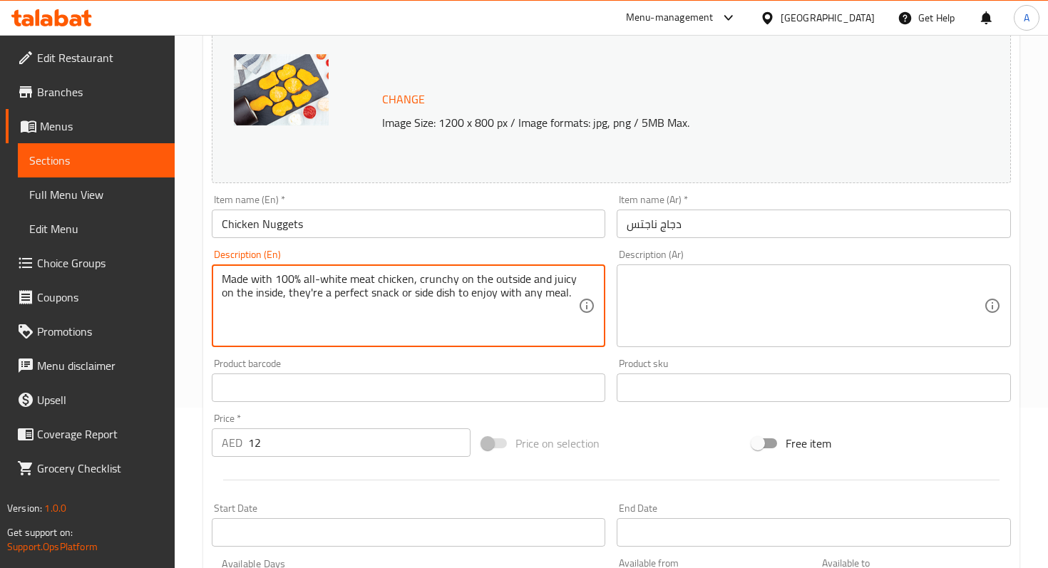
drag, startPoint x: 568, startPoint y: 296, endPoint x: 200, endPoint y: 271, distance: 368.8
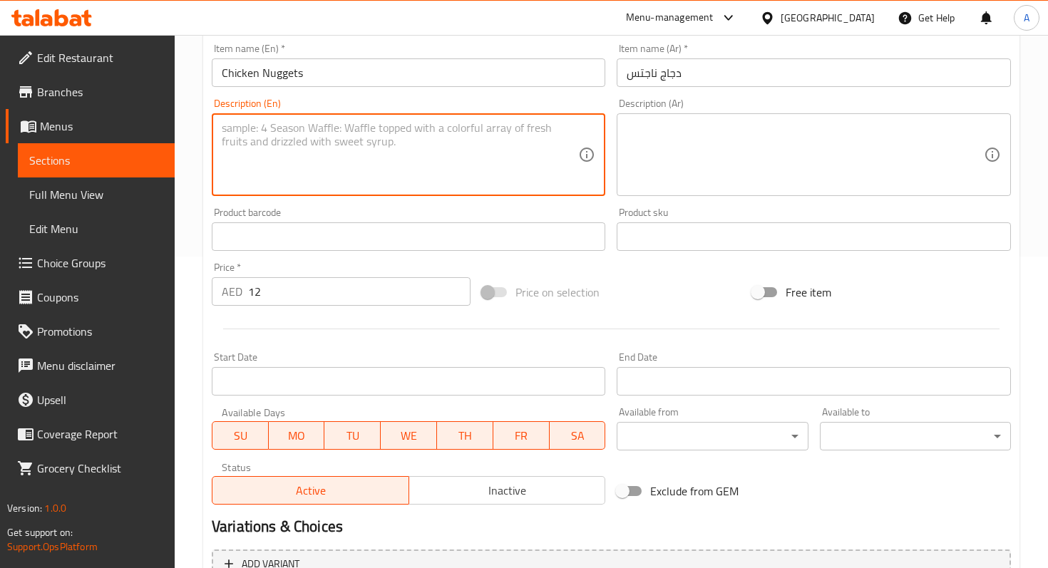
scroll to position [460, 0]
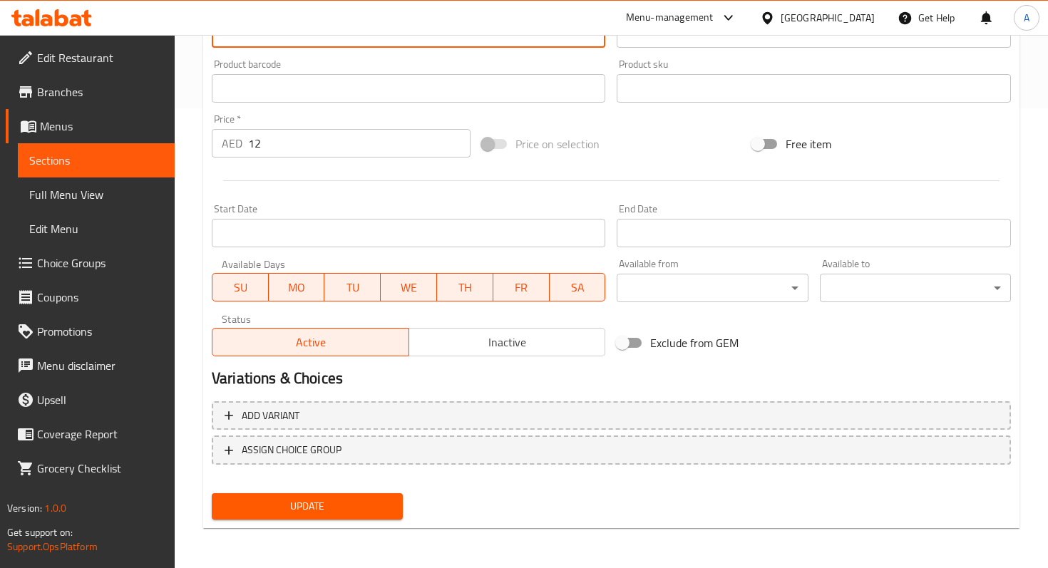
click at [314, 509] on span "Update" at bounding box center [307, 507] width 168 height 18
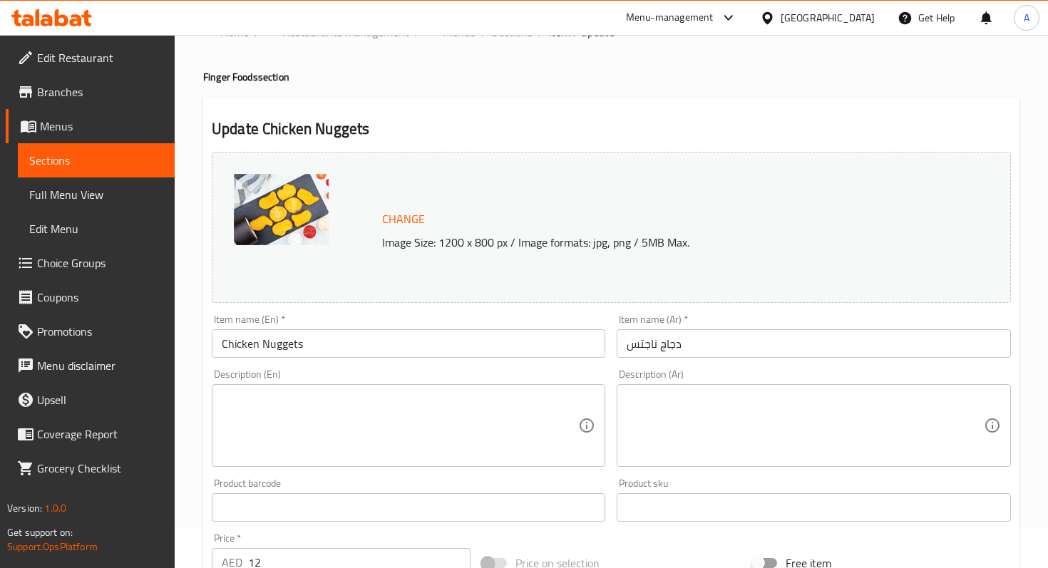
scroll to position [0, 0]
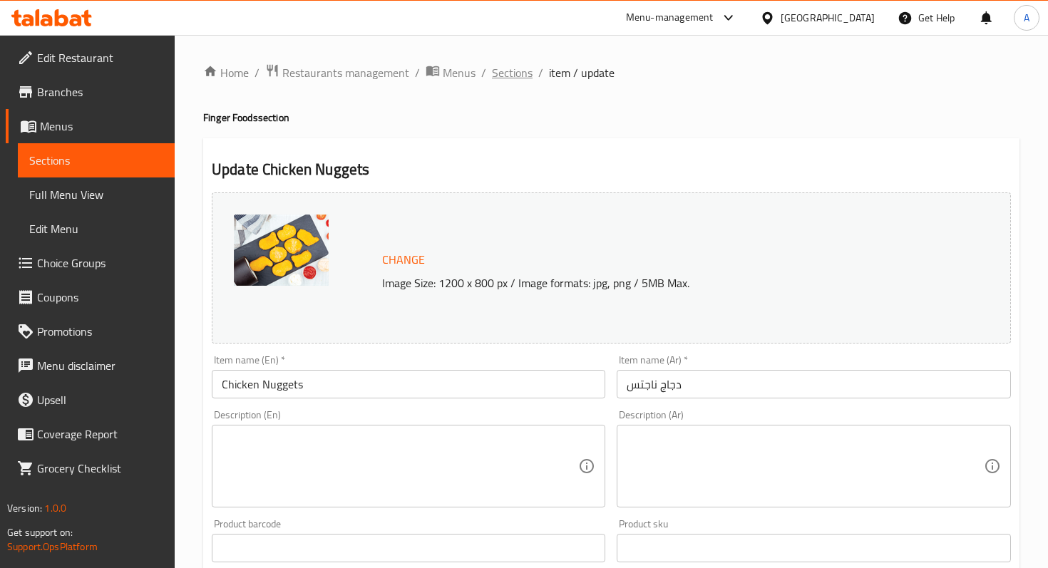
click at [511, 76] on span "Sections" at bounding box center [512, 72] width 41 height 17
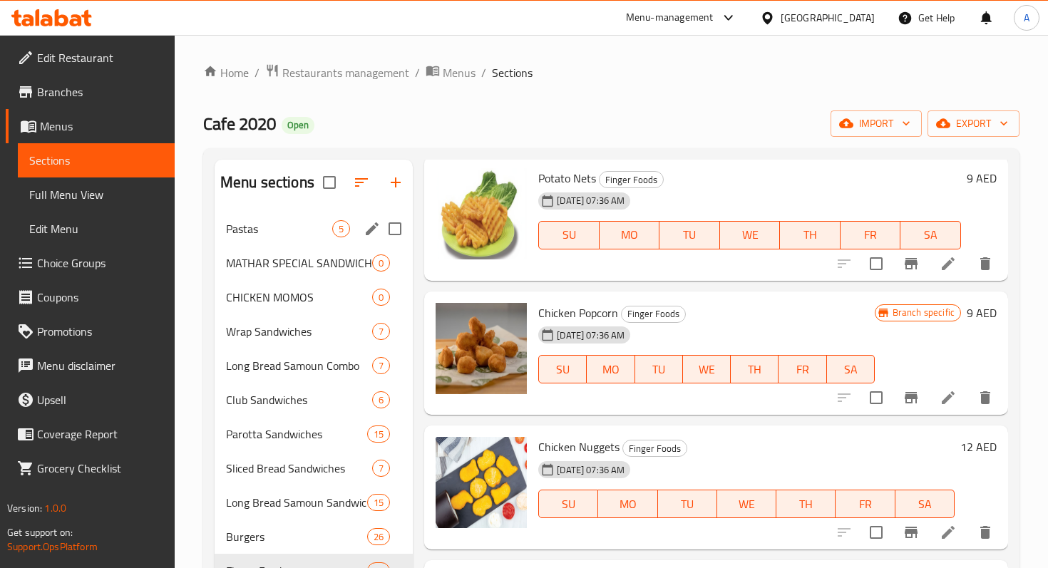
click at [267, 235] on span "Pastas" at bounding box center [279, 228] width 106 height 17
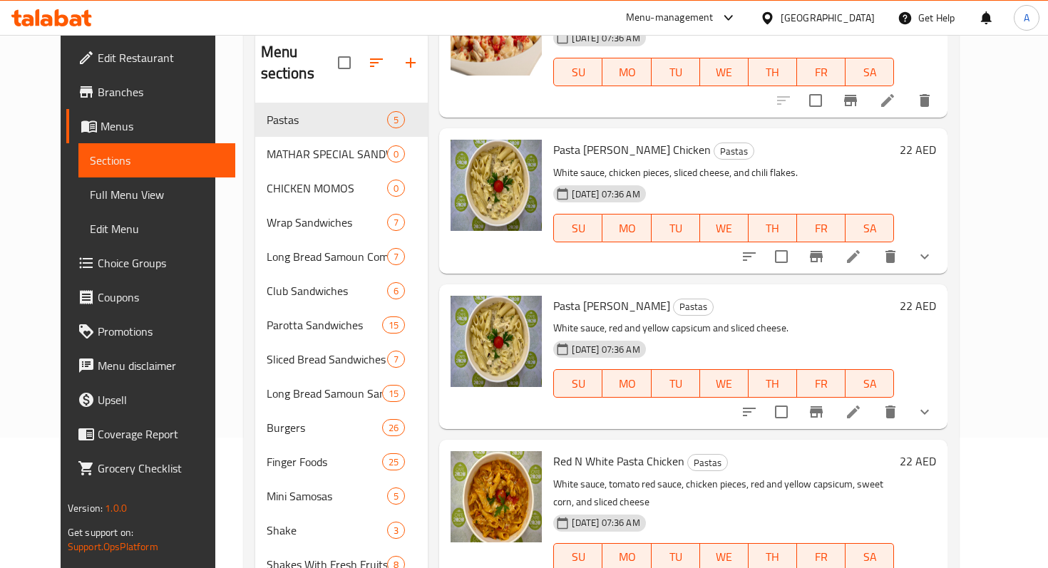
scroll to position [339, 0]
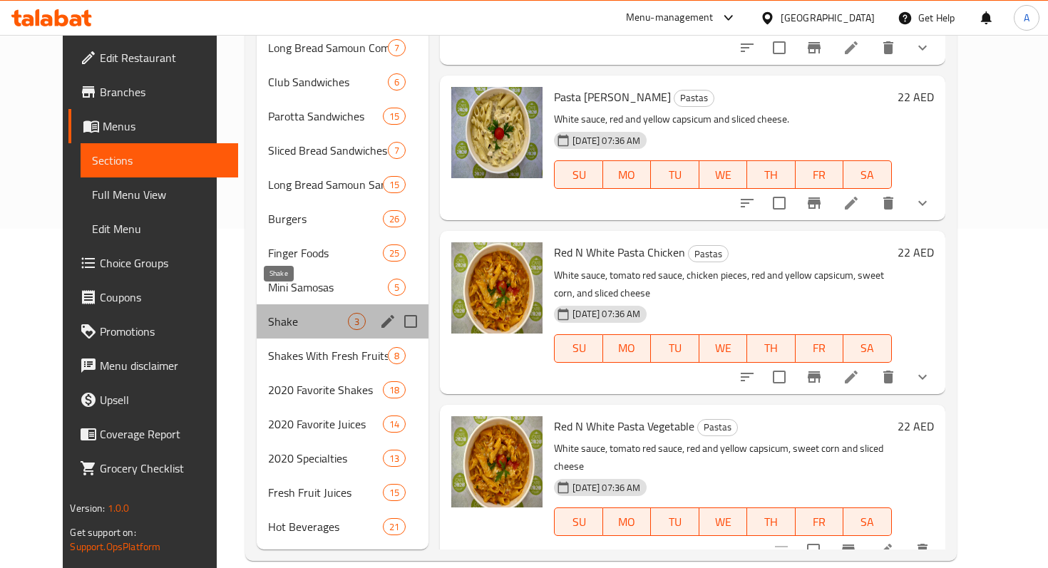
click at [306, 313] on span "Shake" at bounding box center [308, 321] width 80 height 17
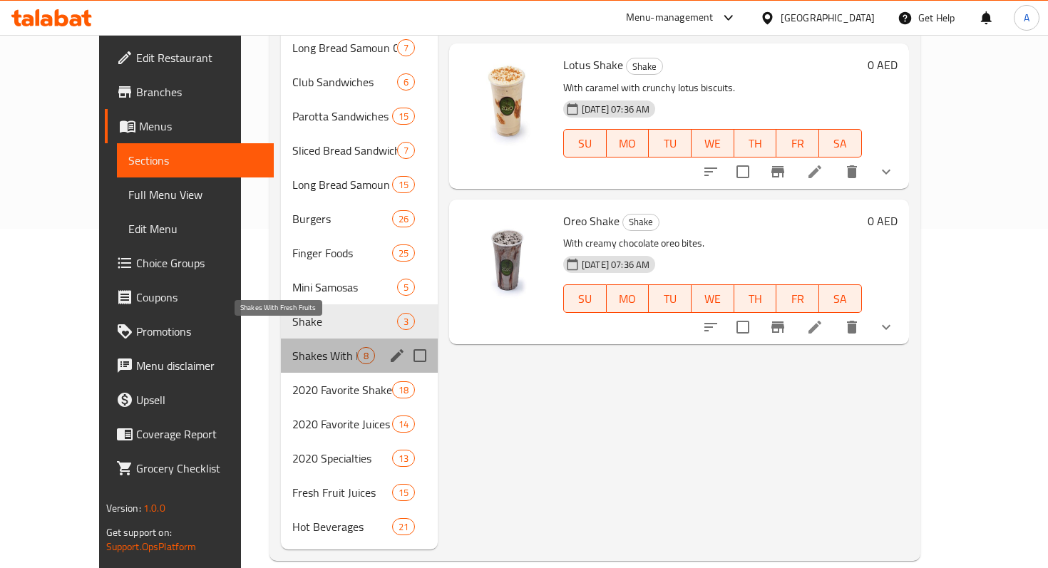
click at [292, 347] on span "Shakes With Fresh Fruits" at bounding box center [324, 355] width 65 height 17
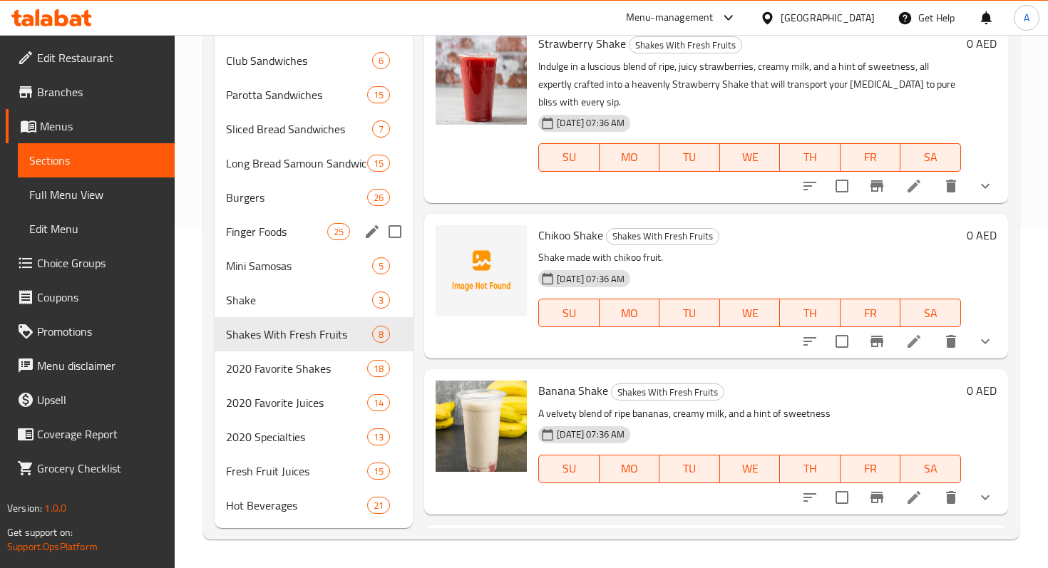
click at [294, 237] on span "Finger Foods" at bounding box center [276, 231] width 101 height 17
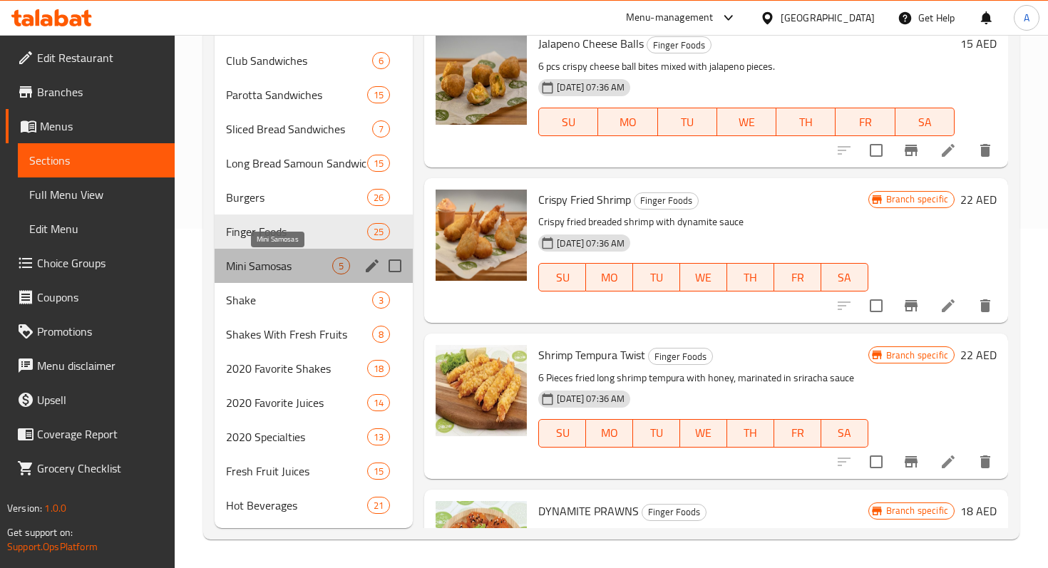
click at [295, 264] on span "Mini Samosas" at bounding box center [279, 265] width 106 height 17
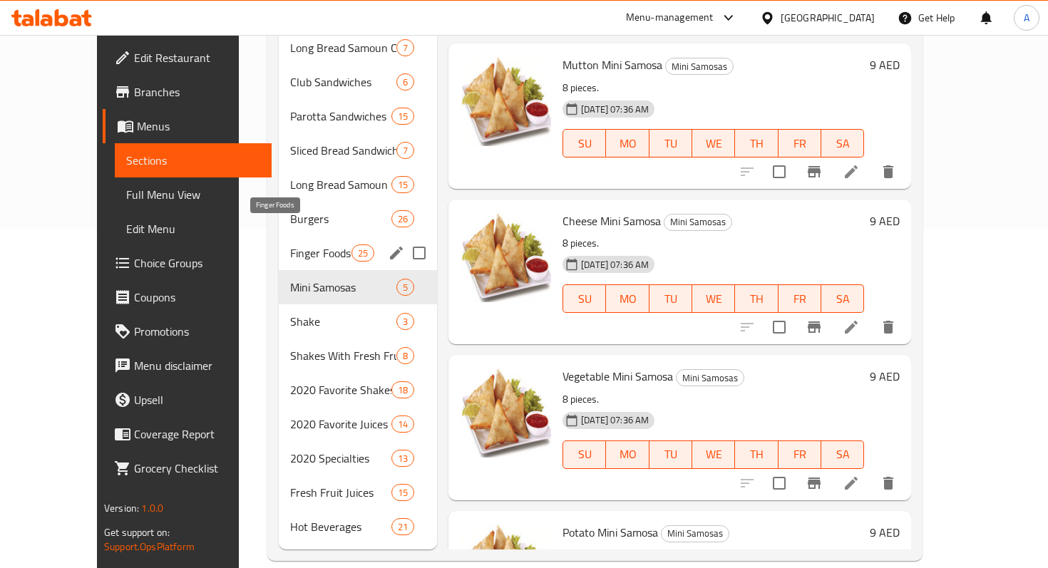
click at [290, 245] on span "Finger Foods" at bounding box center [320, 253] width 61 height 17
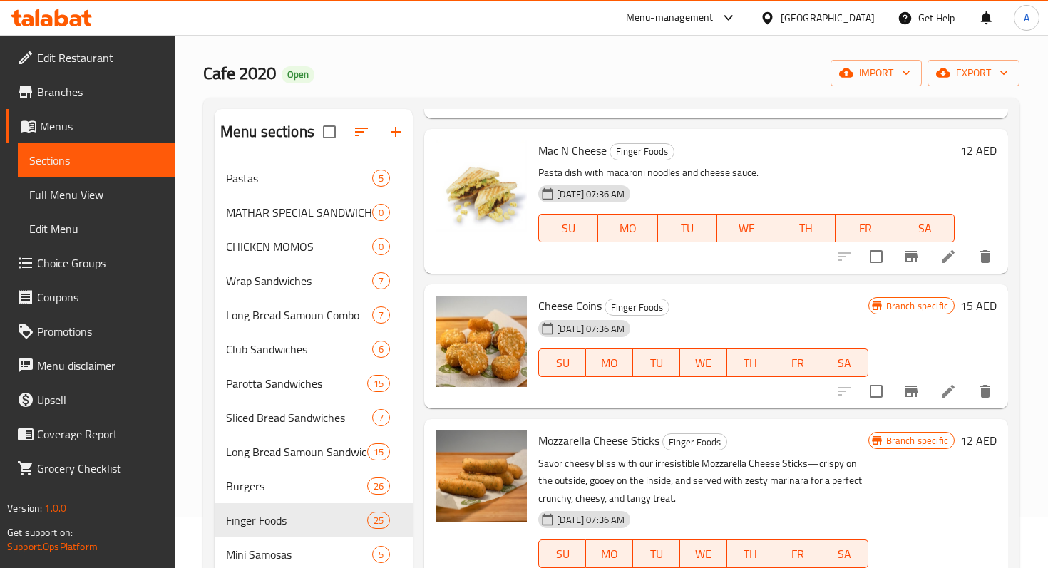
scroll to position [2796, 0]
click at [943, 393] on icon at bounding box center [948, 390] width 13 height 13
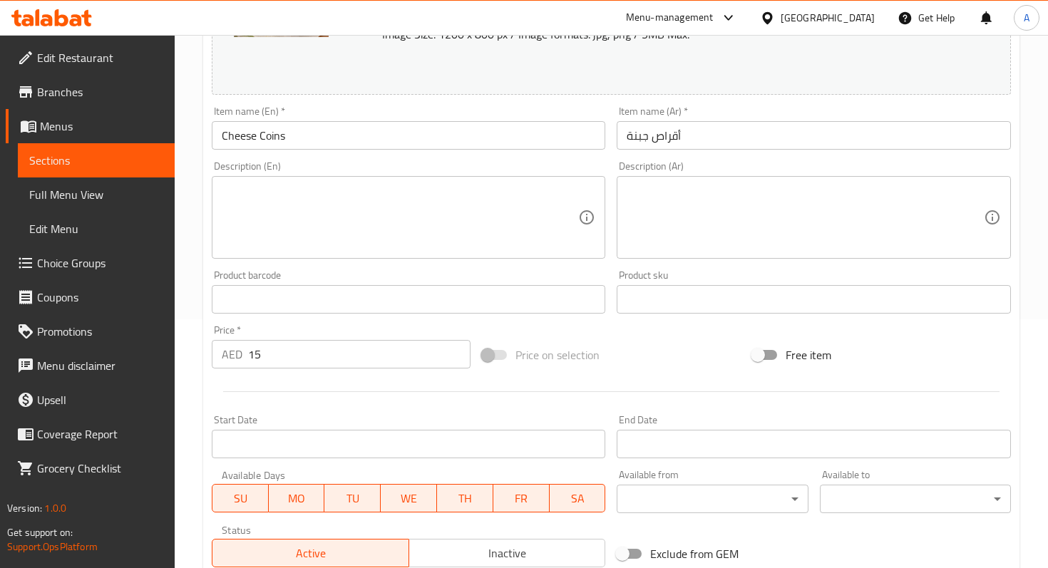
scroll to position [158, 0]
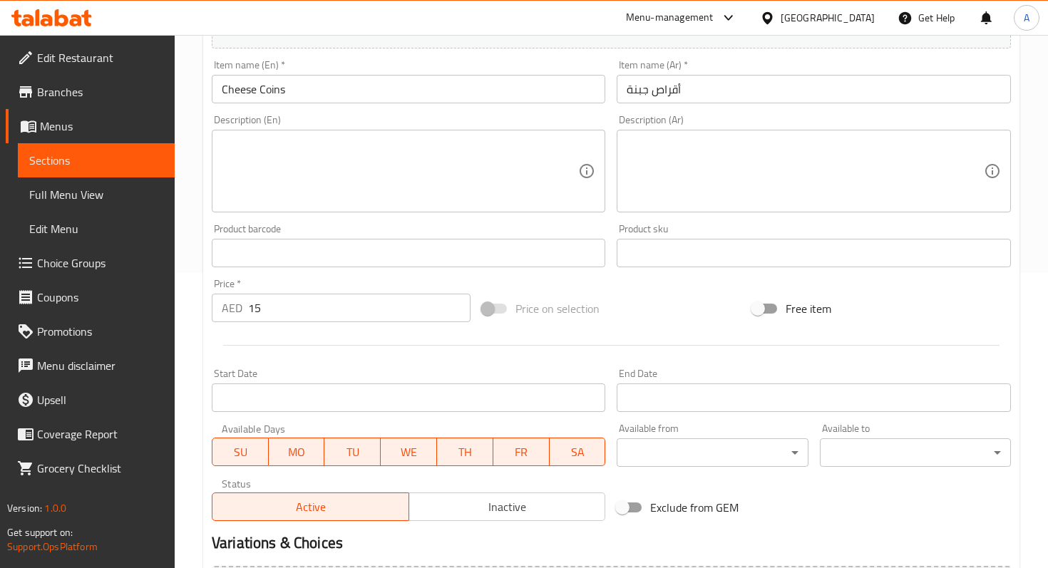
click at [344, 210] on div "Description (En)" at bounding box center [409, 171] width 394 height 83
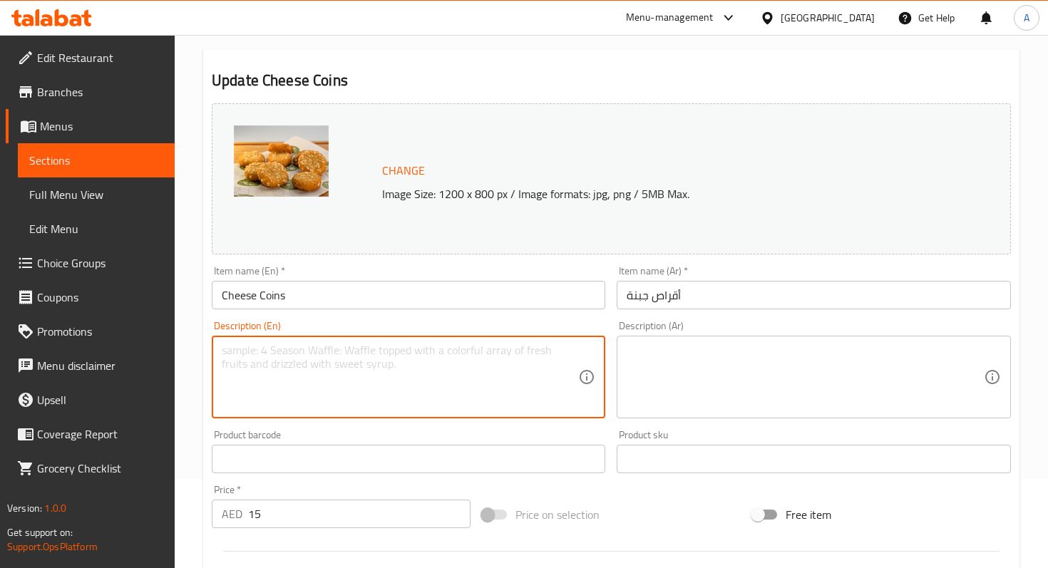
scroll to position [88, 0]
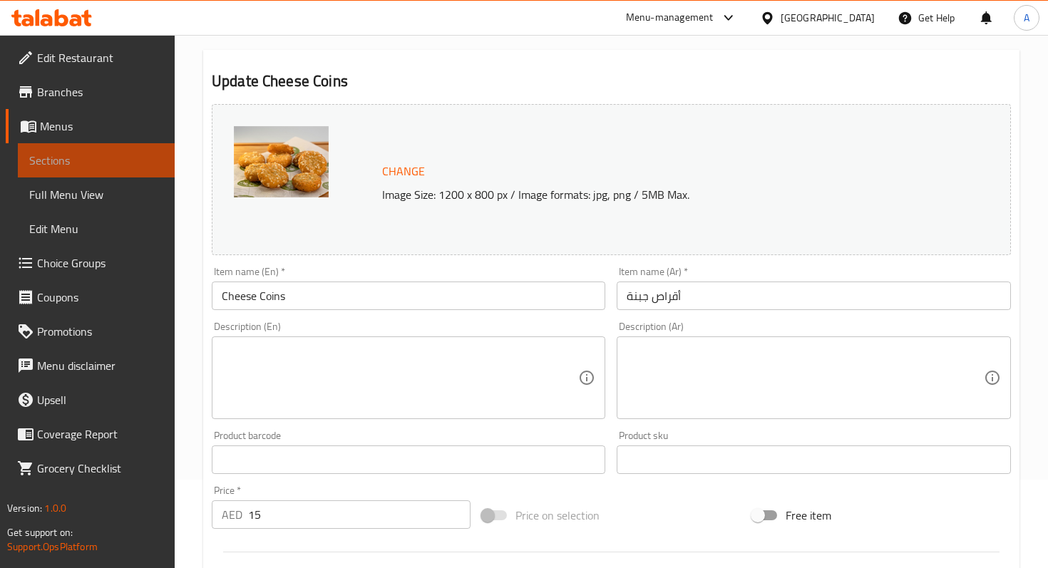
click at [108, 150] on link "Sections" at bounding box center [96, 160] width 157 height 34
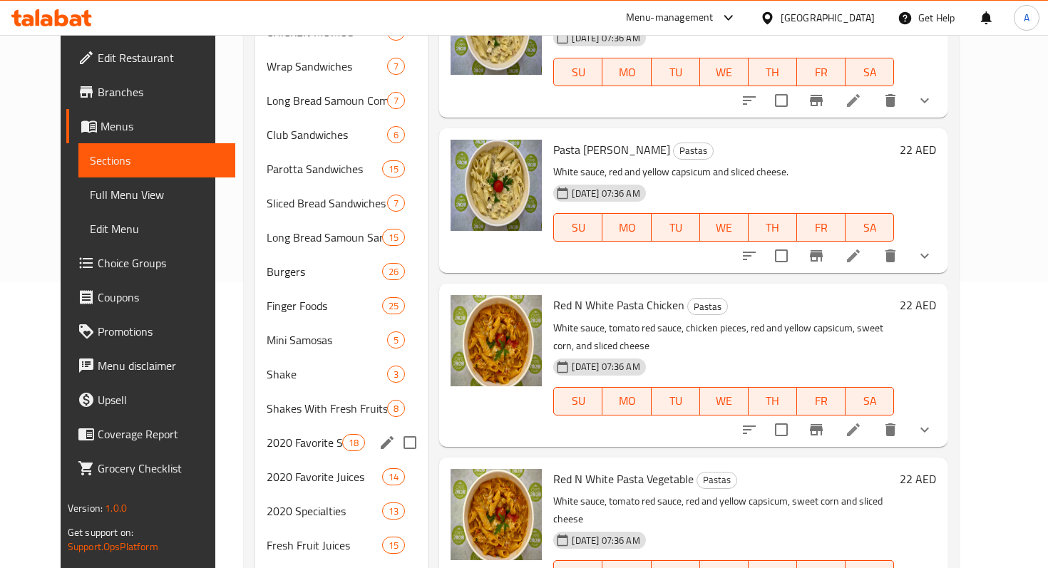
scroll to position [339, 0]
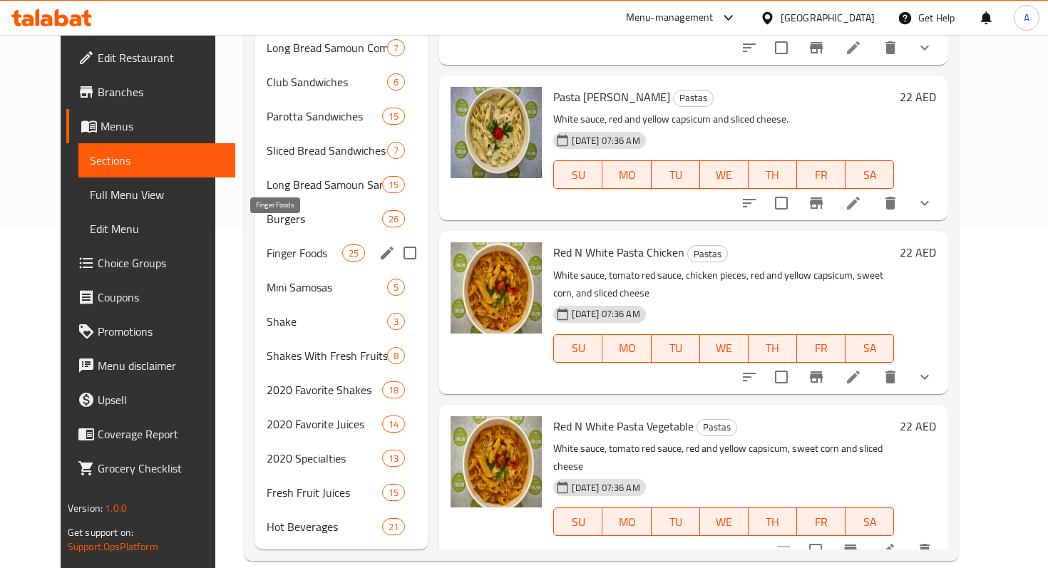
drag, startPoint x: 277, startPoint y: 225, endPoint x: 379, endPoint y: 275, distance: 114.2
click at [277, 245] on span "Finger Foods" at bounding box center [305, 253] width 76 height 17
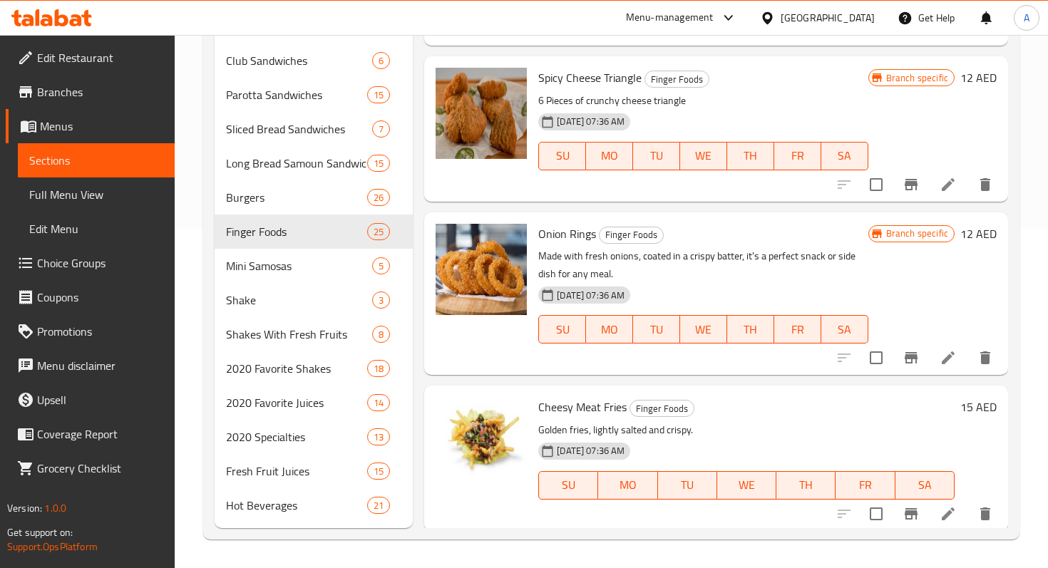
scroll to position [3059, 0]
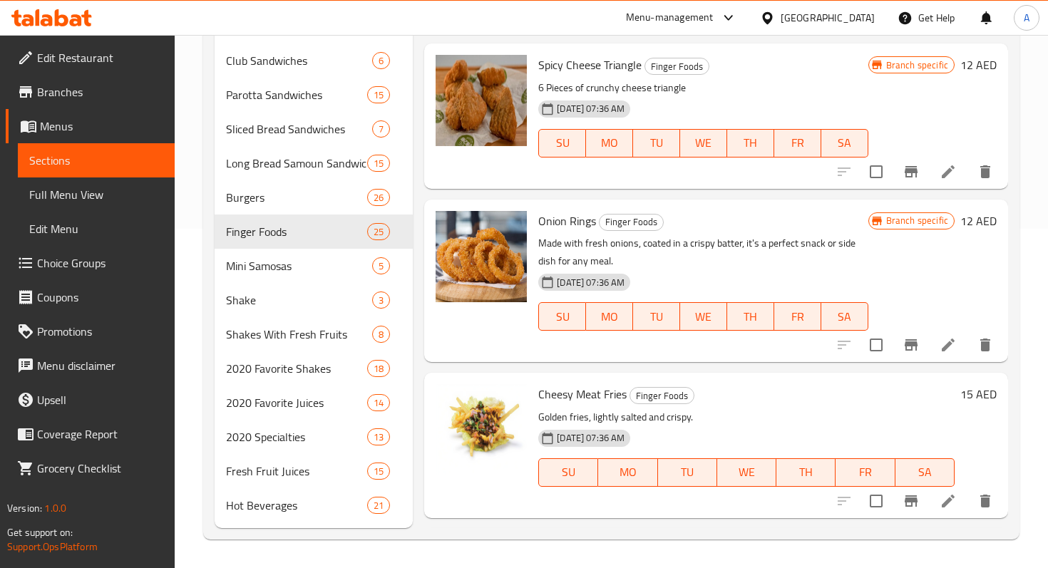
click at [937, 349] on li at bounding box center [948, 345] width 40 height 26
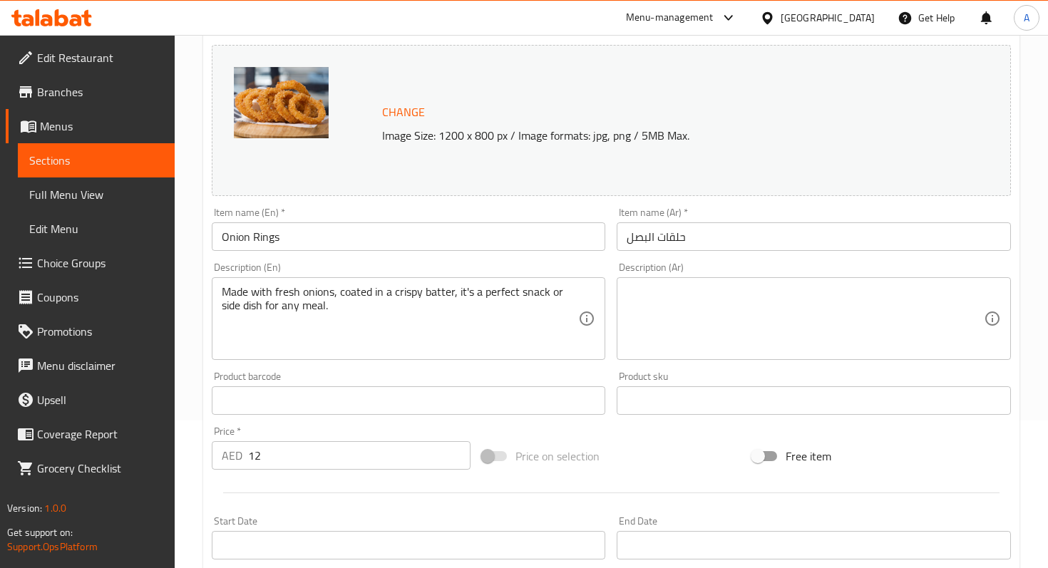
scroll to position [154, 0]
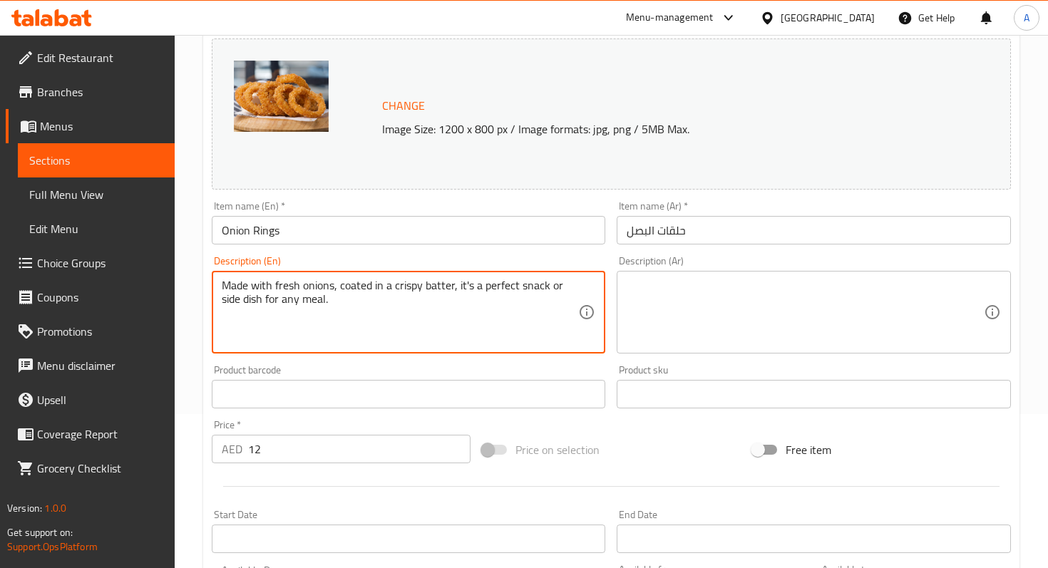
drag, startPoint x: 287, startPoint y: 287, endPoint x: 257, endPoint y: 286, distance: 30.7
click at [256, 286] on textarea "Made with fresh onions, coated in a crispy batter, it's a perfect snack or side…" at bounding box center [400, 313] width 357 height 68
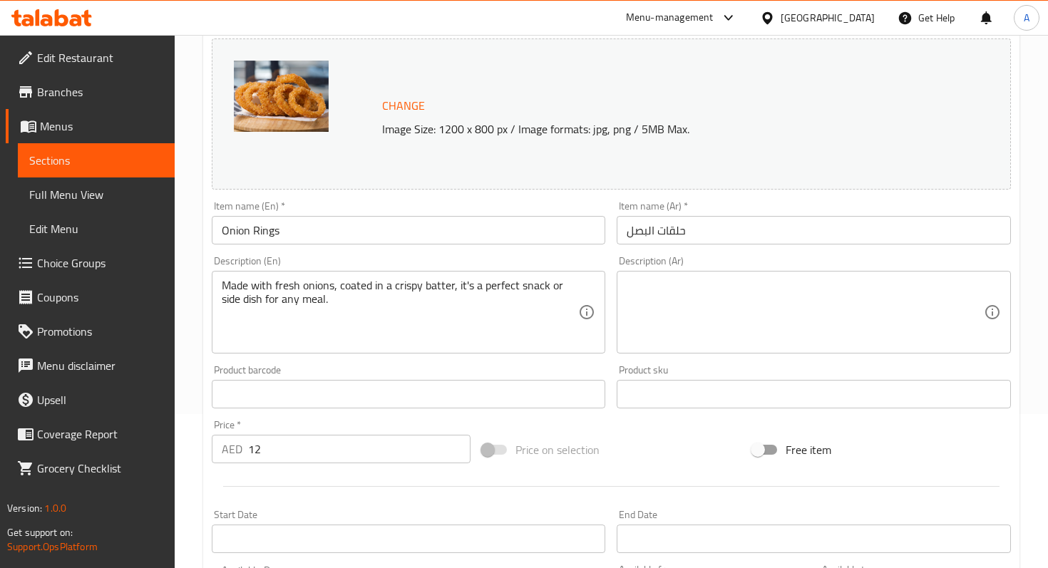
click at [217, 286] on div "Made with fresh onions, coated in a crispy batter, it's a perfect snack or side…" at bounding box center [409, 312] width 394 height 83
drag, startPoint x: 217, startPoint y: 286, endPoint x: 364, endPoint y: 310, distance: 148.9
click at [364, 310] on div "Made with fresh onions, coated in a crispy batter, it's a perfect snack or side…" at bounding box center [409, 312] width 394 height 83
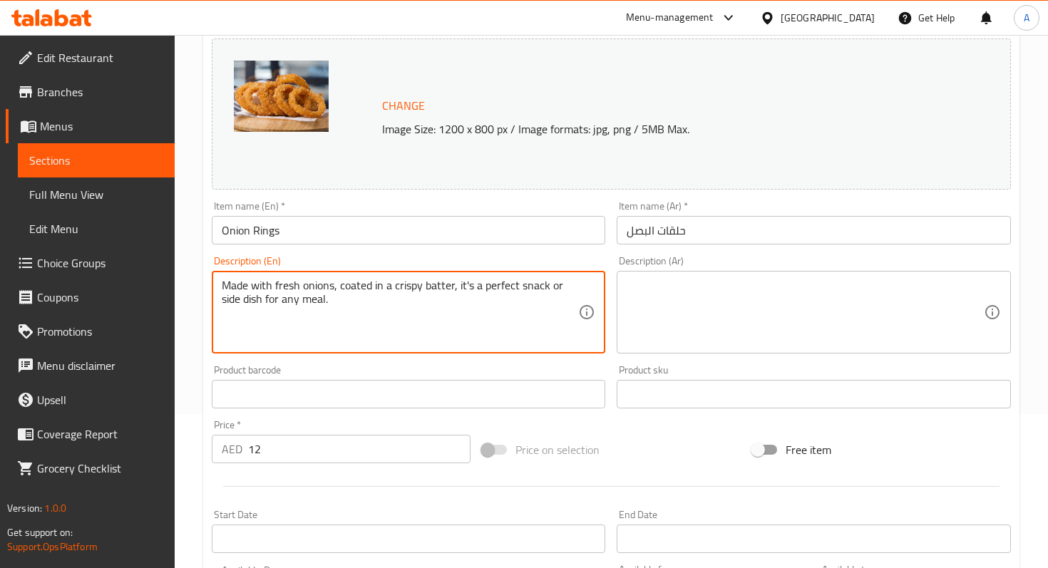
drag, startPoint x: 364, startPoint y: 310, endPoint x: 216, endPoint y: 274, distance: 152.7
click at [215, 272] on div "Made with fresh onions, coated in a crispy batter, it's a perfect snack or side…" at bounding box center [409, 312] width 394 height 83
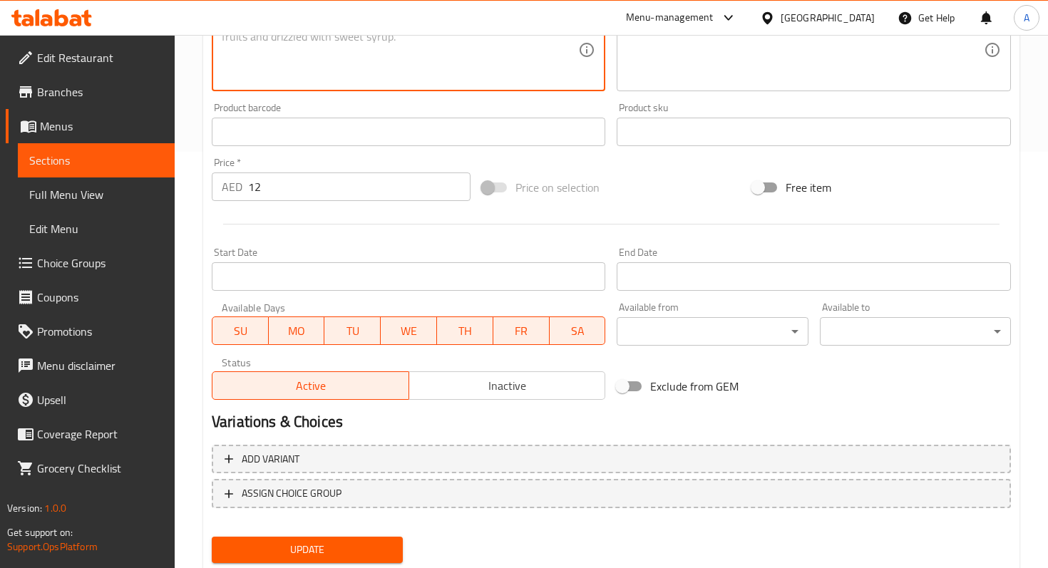
scroll to position [460, 0]
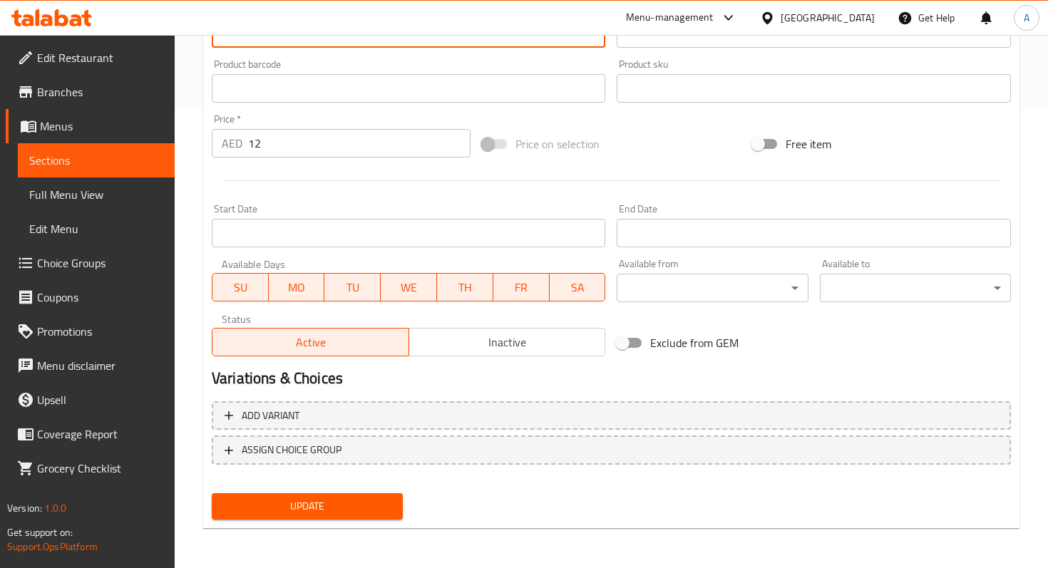
click at [374, 511] on span "Update" at bounding box center [307, 507] width 168 height 18
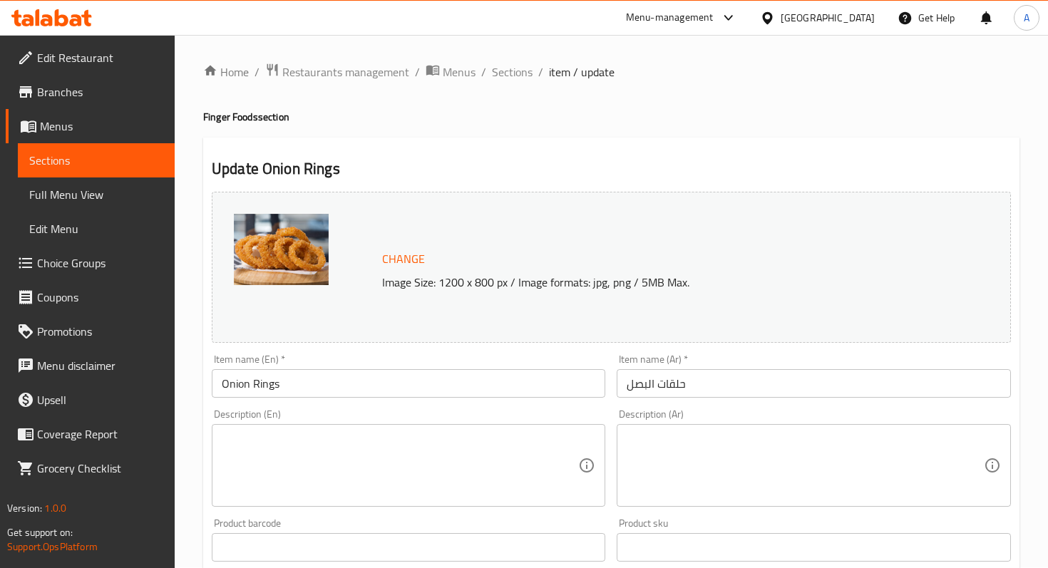
scroll to position [0, 0]
click at [506, 71] on span "Sections" at bounding box center [512, 72] width 41 height 17
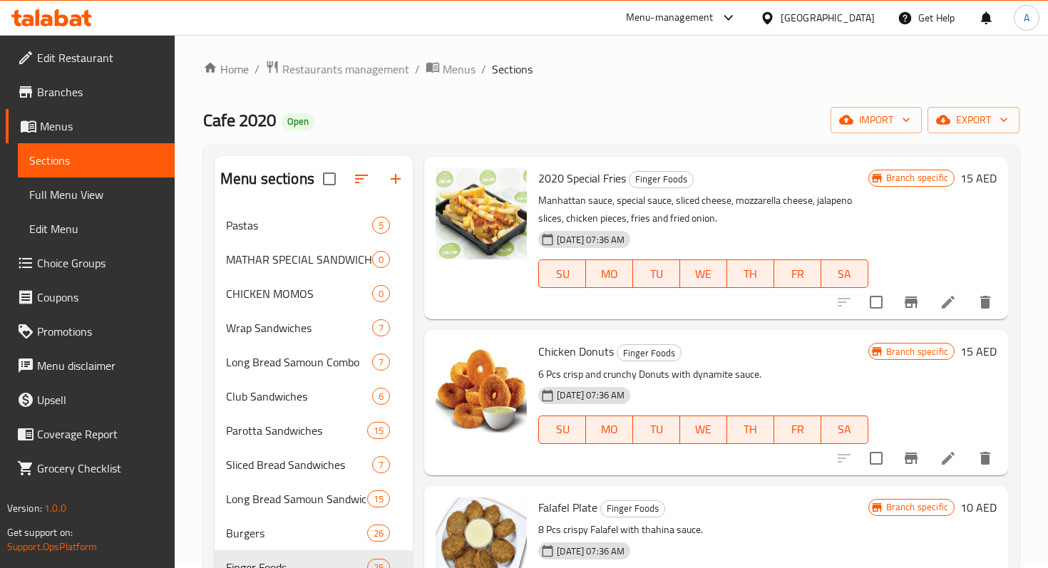
scroll to position [339, 0]
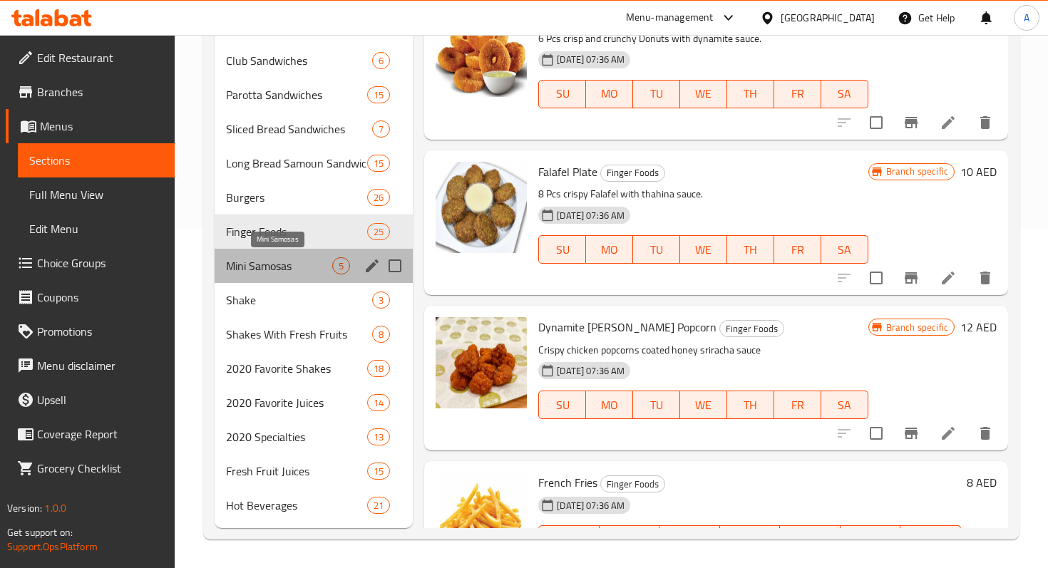
click at [281, 261] on span "Mini Samosas" at bounding box center [279, 265] width 106 height 17
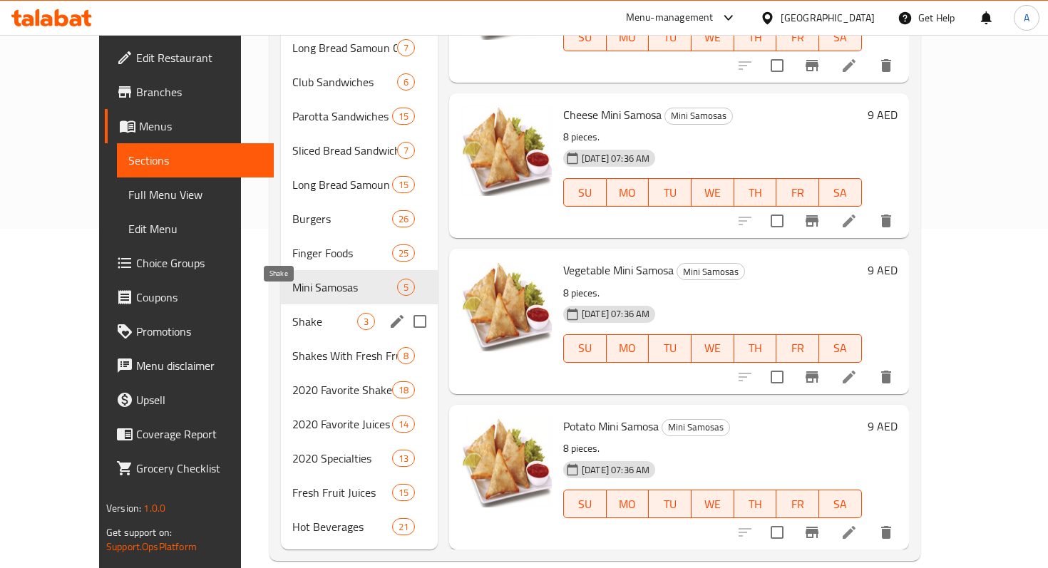
click at [292, 313] on span "Shake" at bounding box center [324, 321] width 65 height 17
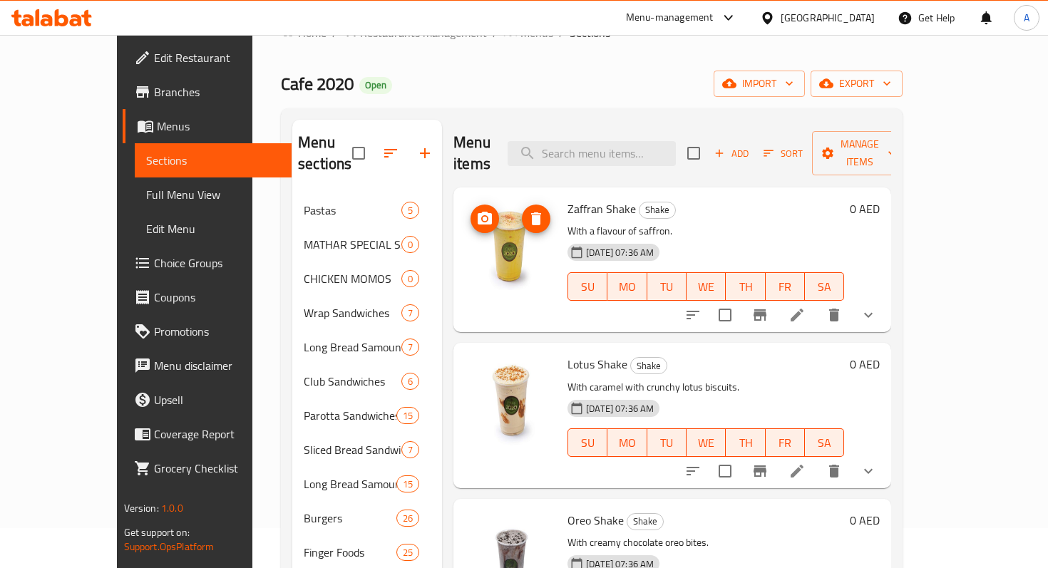
scroll to position [43, 0]
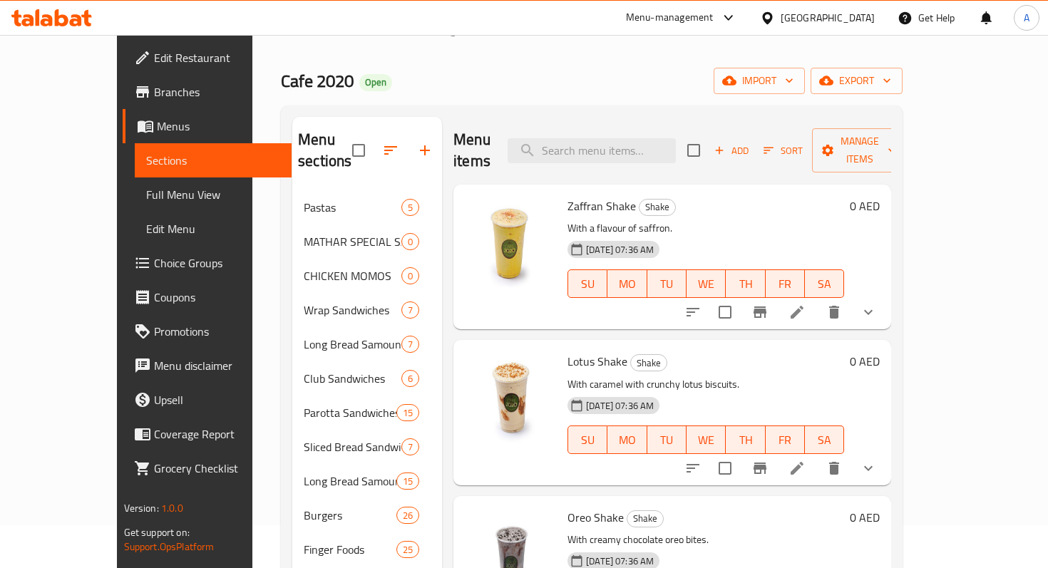
click at [817, 299] on li at bounding box center [797, 312] width 40 height 26
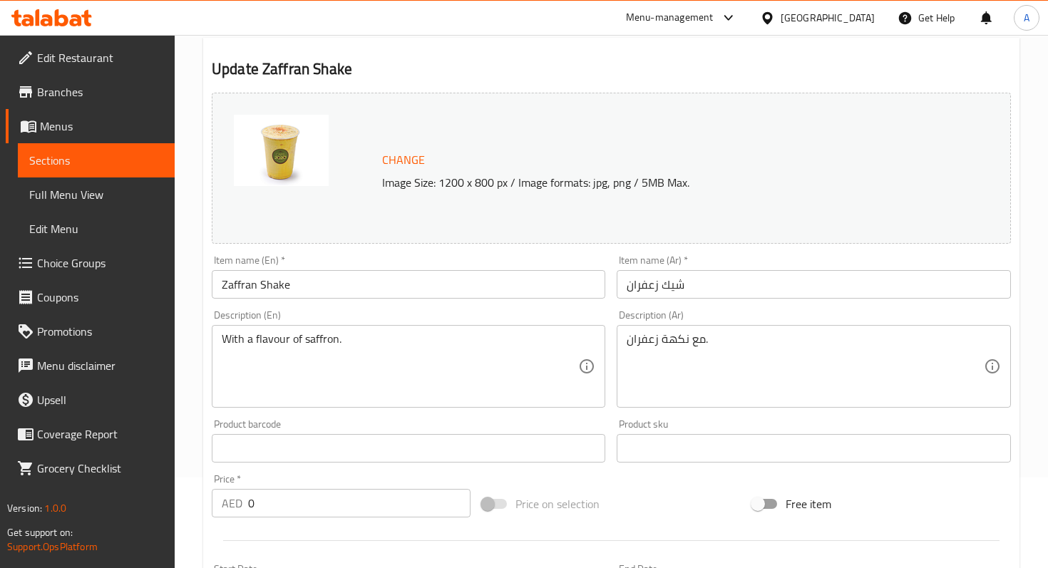
scroll to position [94, 0]
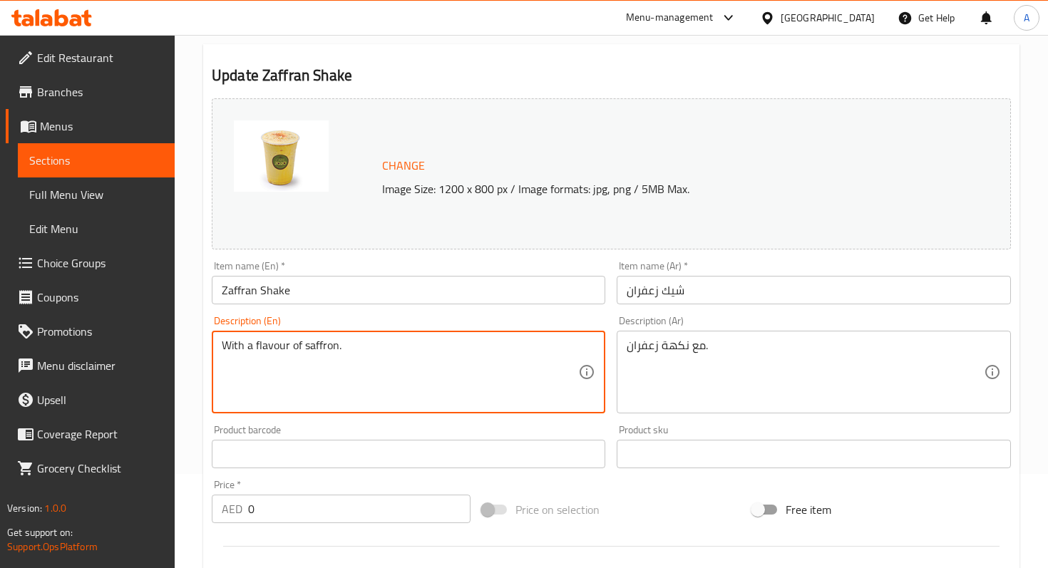
drag, startPoint x: 364, startPoint y: 349, endPoint x: 176, endPoint y: 342, distance: 187.7
click at [176, 342] on div "Home / Restaurants management / Menus / Sections / item / update Shake section …" at bounding box center [611, 453] width 873 height 1025
paste textarea "milk and ice cream blended with saffron حليب وآيس كريم ممزوج بالزعفران"
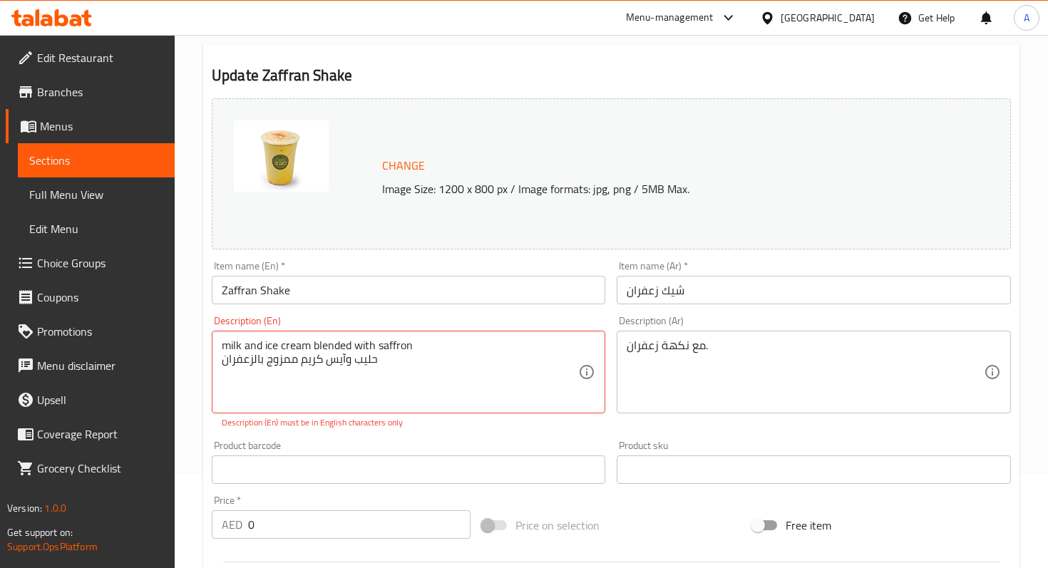
drag, startPoint x: 220, startPoint y: 362, endPoint x: 472, endPoint y: 368, distance: 251.8
click at [472, 368] on div "milk and ice cream blended with saffron حليب وآيس كريم ممزوج بالزعفران Descript…" at bounding box center [409, 372] width 394 height 83
drag, startPoint x: 220, startPoint y: 364, endPoint x: 381, endPoint y: 364, distance: 161.9
click at [381, 364] on div "milk and ice cream blended with saffron حليب وآيس كريم ممزوج بالزعفران Descript…" at bounding box center [409, 372] width 394 height 83
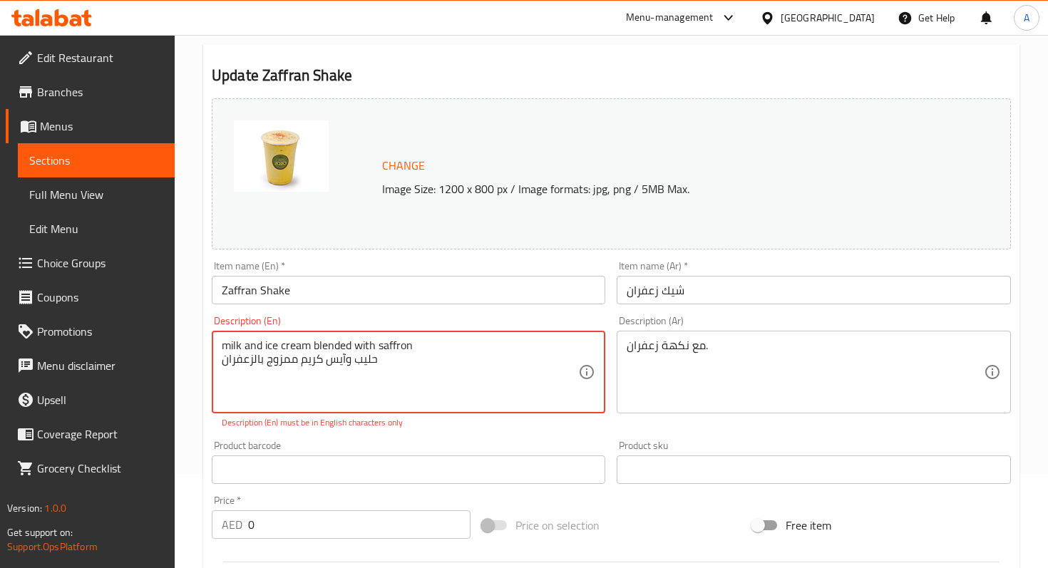
click at [381, 364] on textarea "milk and ice cream blended with saffron حليب وآيس كريم ممزوج بالزعفران" at bounding box center [400, 373] width 357 height 68
drag, startPoint x: 377, startPoint y: 363, endPoint x: 217, endPoint y: 368, distance: 159.8
click at [217, 368] on div "milk and ice cream blended with saffron حليب وآيس كريم ممزوج بالزعفران Descript…" at bounding box center [409, 372] width 394 height 83
click at [233, 367] on textarea "milk and ice cream blended with saffron حليب وآيس كريم ممزوج بالزعفران" at bounding box center [400, 373] width 357 height 68
drag, startPoint x: 376, startPoint y: 365, endPoint x: 223, endPoint y: 367, distance: 153.3
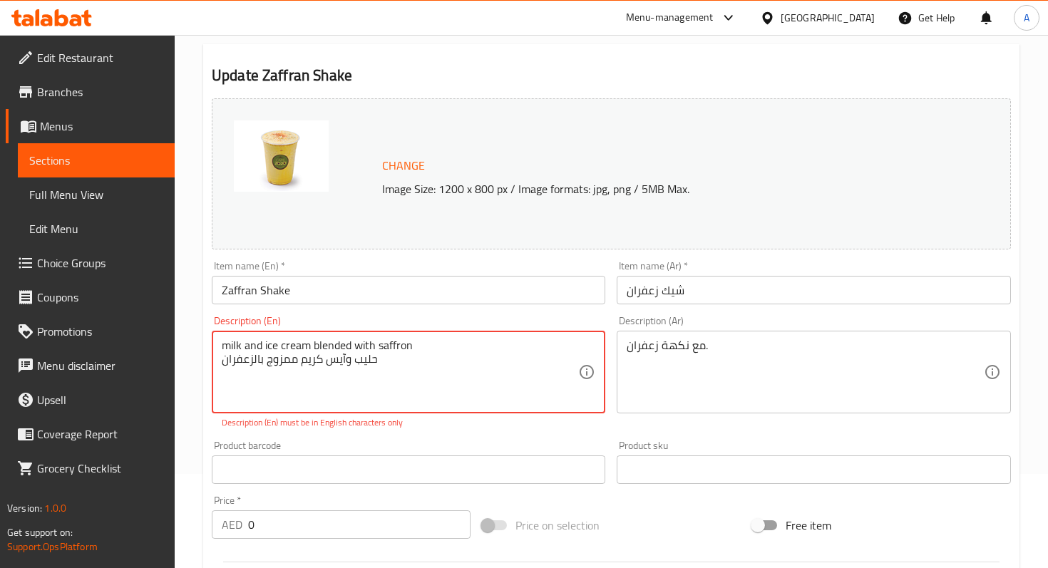
click at [223, 367] on textarea "milk and ice cream blended with saffron حليب وآيس كريم ممزوج بالزعفران" at bounding box center [400, 373] width 357 height 68
type textarea "milk and ice cream blended with saffron"
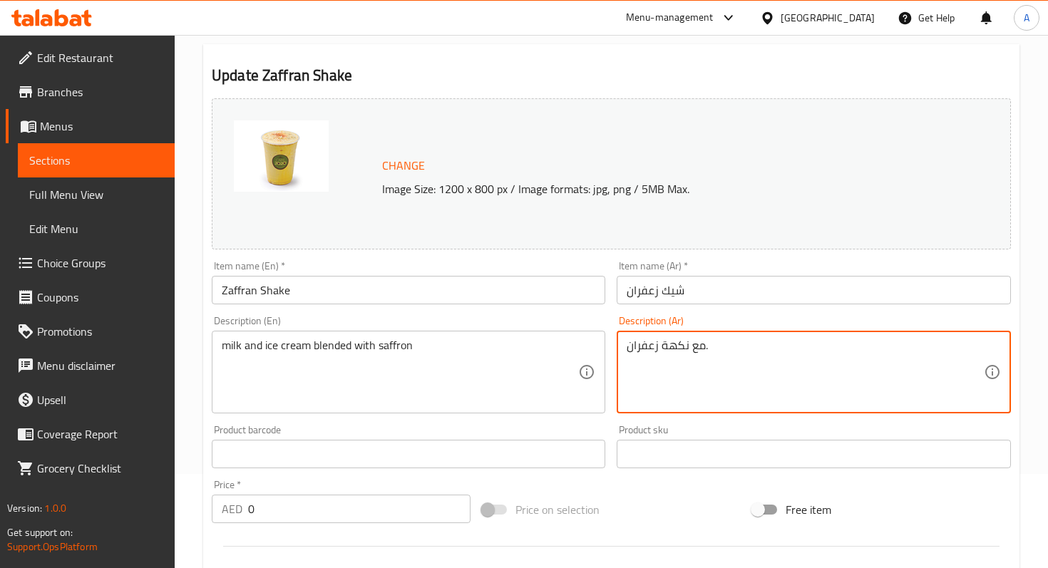
drag, startPoint x: 744, startPoint y: 347, endPoint x: 616, endPoint y: 347, distance: 128.3
click at [616, 347] on div "Description (Ar) مع نكهة زعفران. Description (Ar)" at bounding box center [813, 364] width 405 height 109
click at [637, 349] on textarea "مع نكهة زعفران." at bounding box center [805, 373] width 357 height 68
drag, startPoint x: 630, startPoint y: 349, endPoint x: 709, endPoint y: 352, distance: 79.2
click at [709, 352] on textarea "مع نكهة زعفران." at bounding box center [805, 373] width 357 height 68
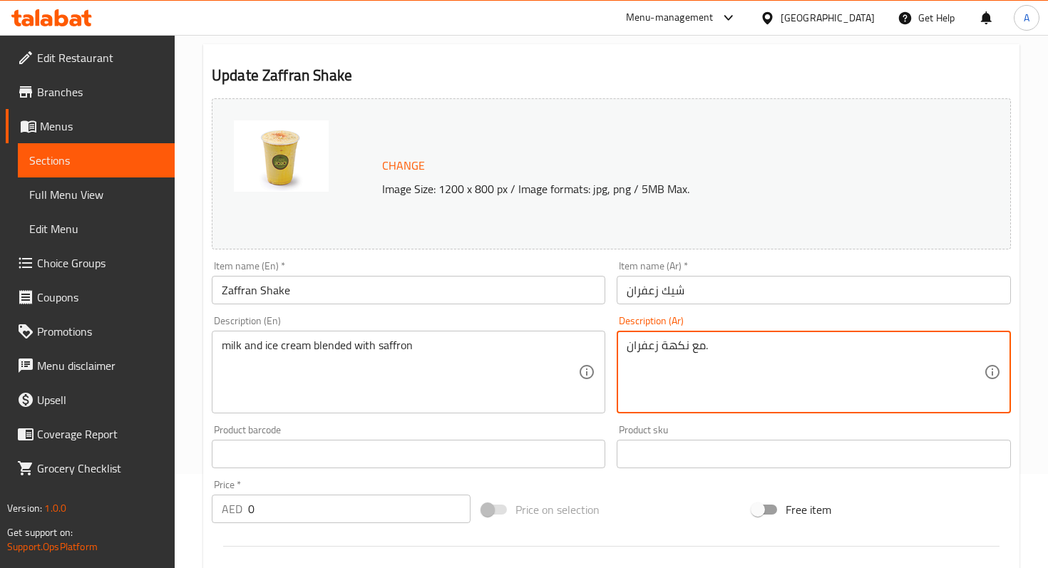
click at [709, 352] on textarea "مع نكهة زعفران." at bounding box center [805, 373] width 357 height 68
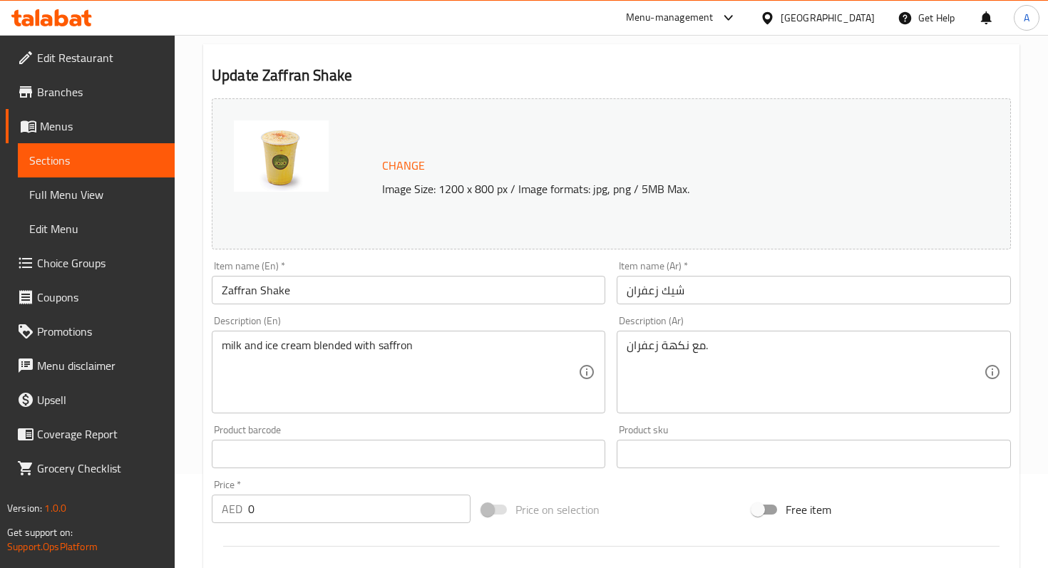
drag, startPoint x: 626, startPoint y: 346, endPoint x: 699, endPoint y: 347, distance: 73.5
click at [699, 347] on div "مع نكهة زعفران. Description (Ar)" at bounding box center [814, 372] width 394 height 83
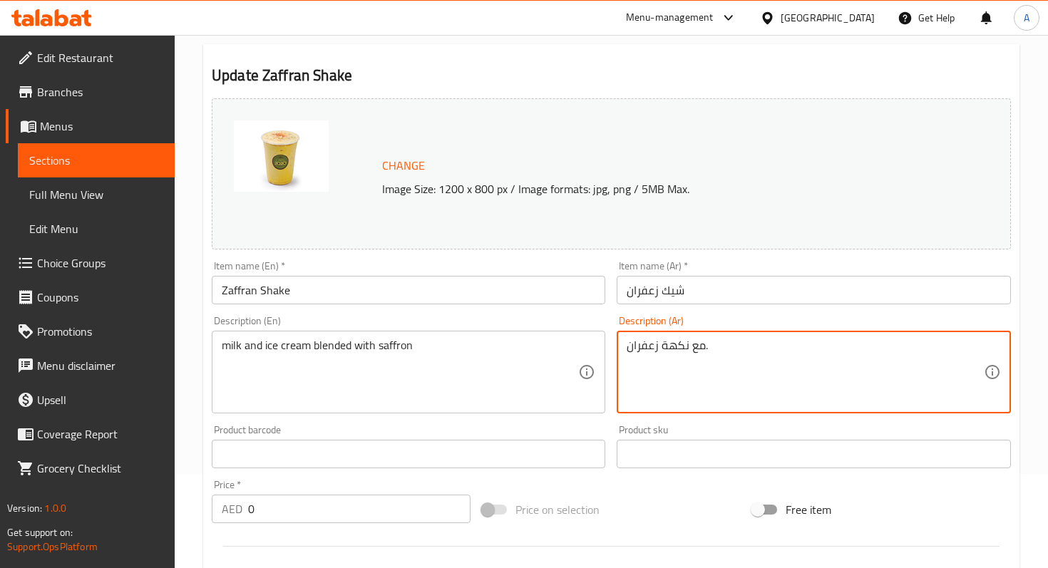
click at [714, 347] on textarea "مع نكهة زعفران." at bounding box center [805, 373] width 357 height 68
type textarea "م"
paste textarea "حليب وآيس كريم ممزوج بالزعفران"
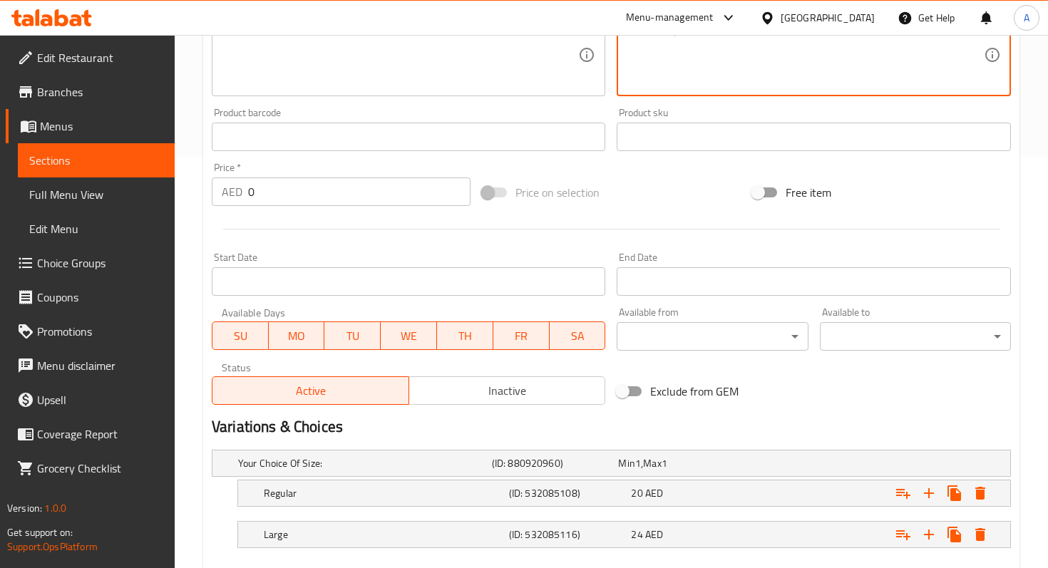
scroll to position [491, 0]
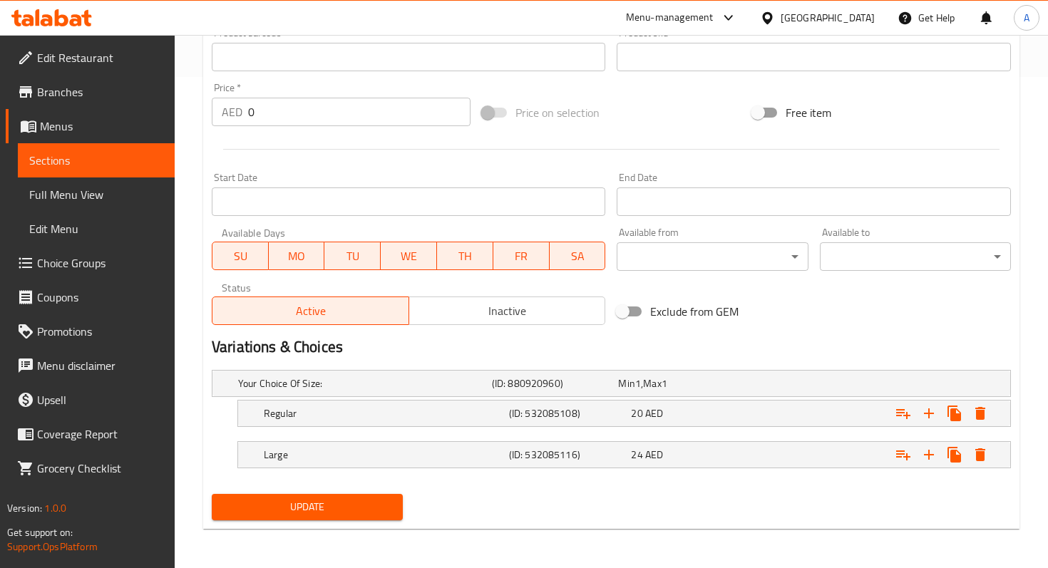
type textarea "حليب وآيس كريم ممزوج بالزعفران"
click at [379, 503] on span "Update" at bounding box center [307, 507] width 168 height 18
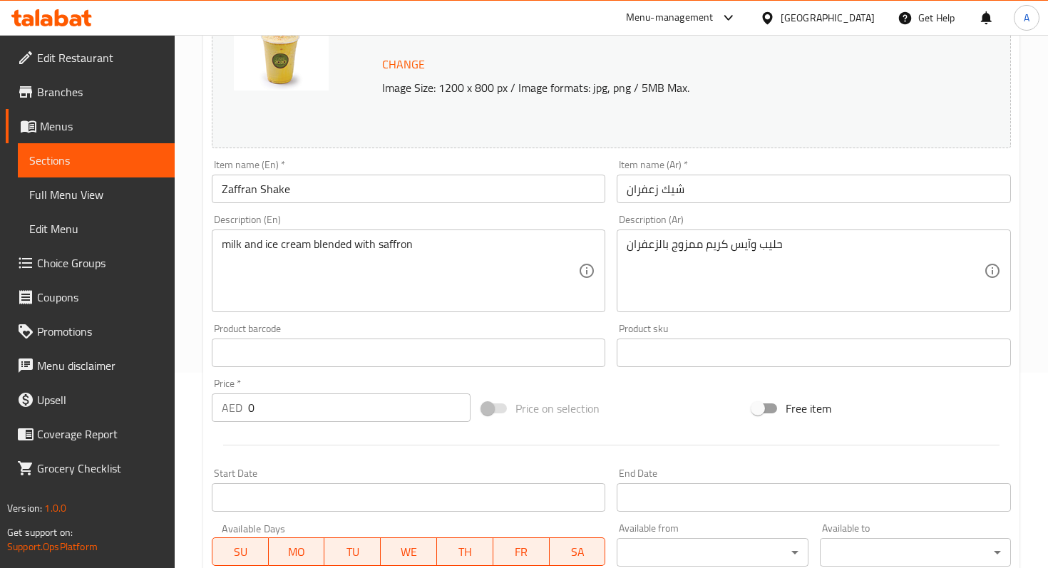
scroll to position [0, 0]
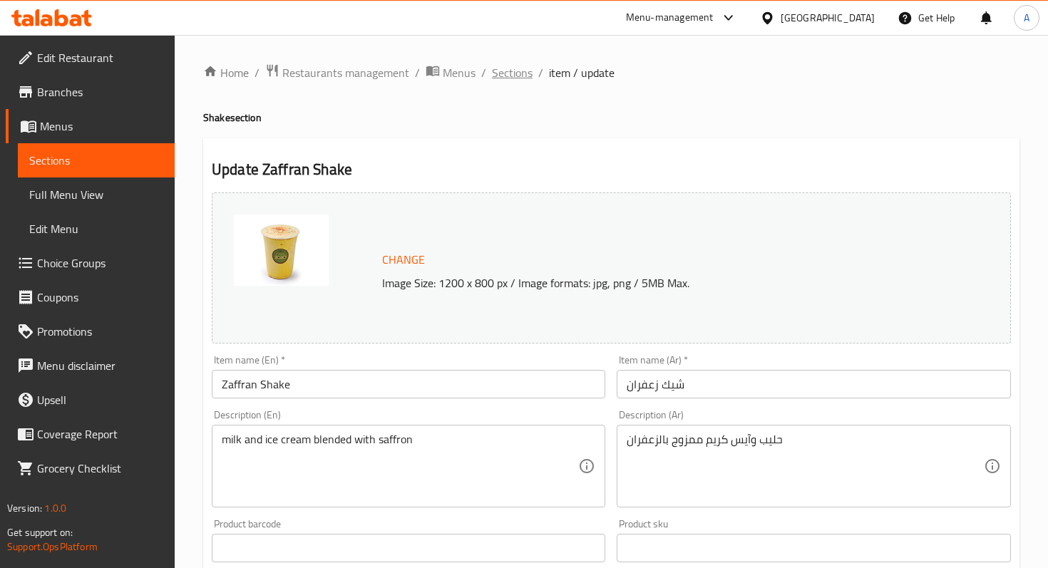
click at [513, 79] on span "Sections" at bounding box center [512, 72] width 41 height 17
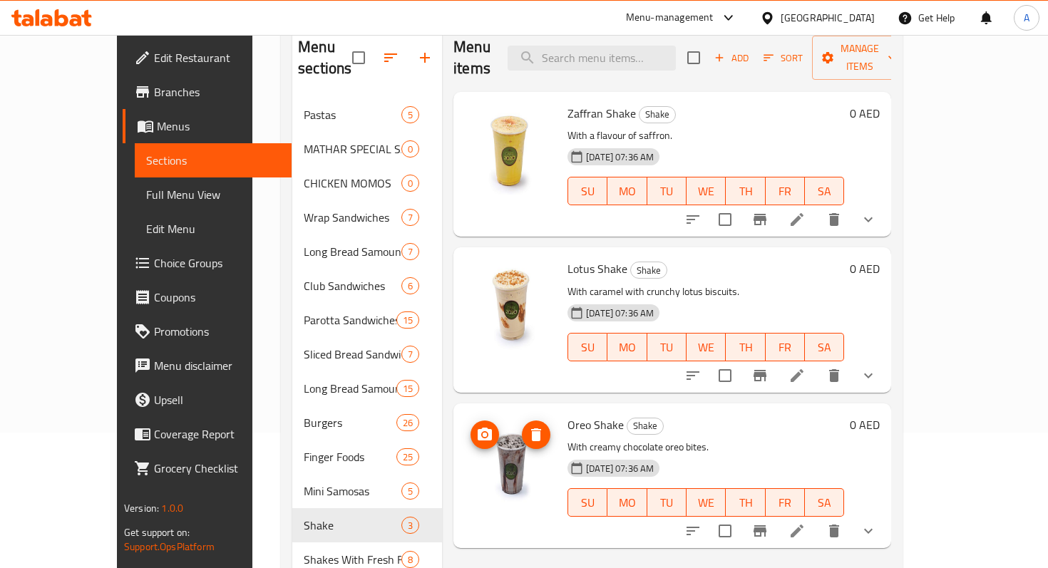
scroll to position [339, 0]
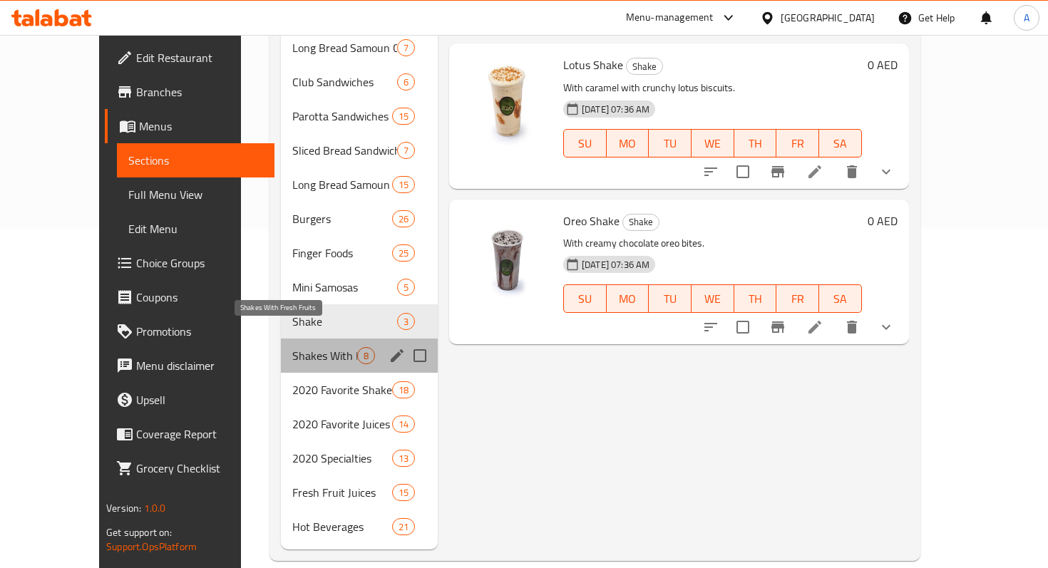
click at [316, 347] on span "Shakes With Fresh Fruits" at bounding box center [324, 355] width 65 height 17
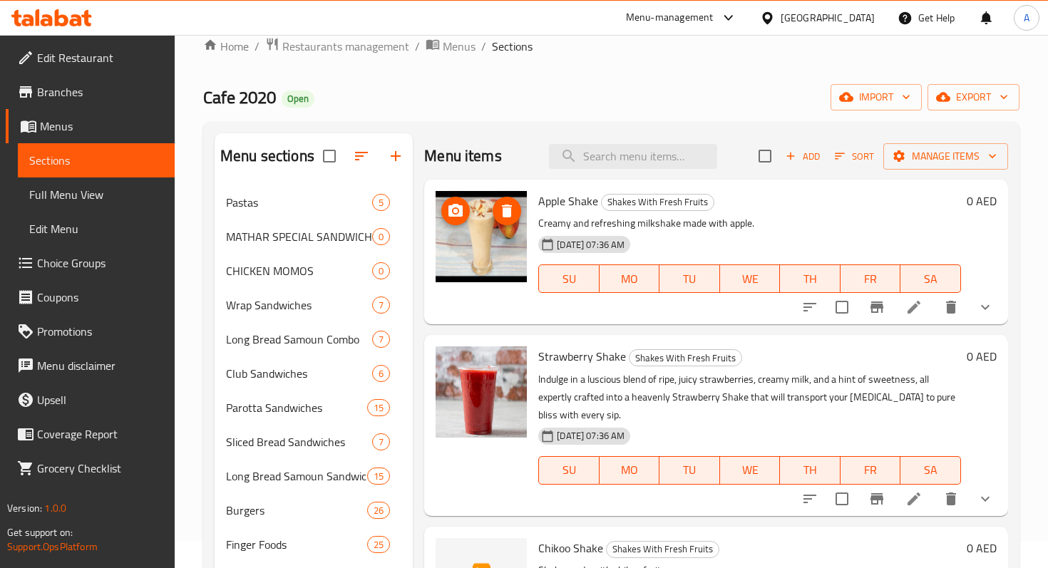
scroll to position [43, 0]
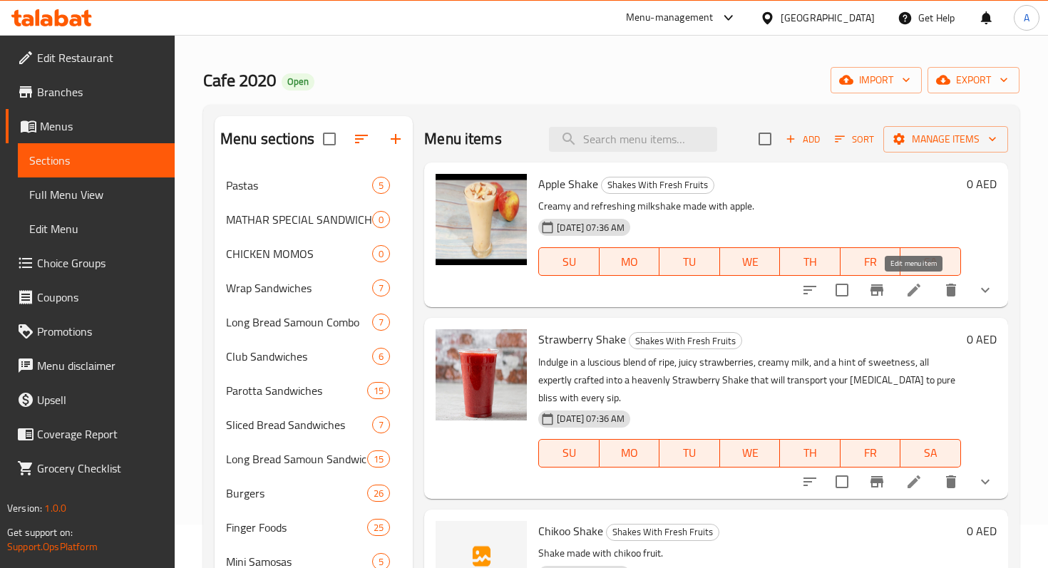
click at [919, 298] on icon at bounding box center [914, 290] width 17 height 17
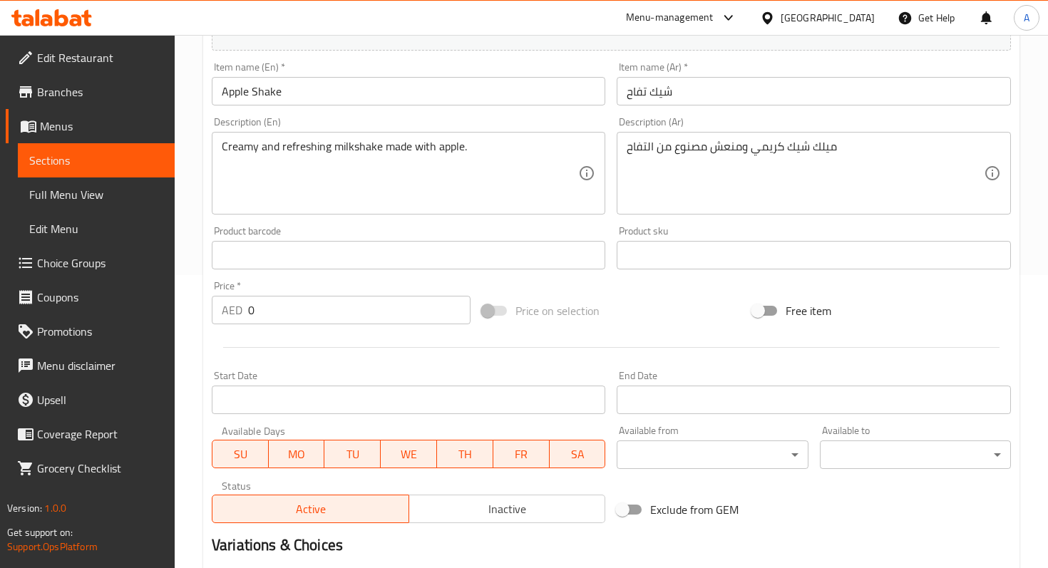
scroll to position [294, 0]
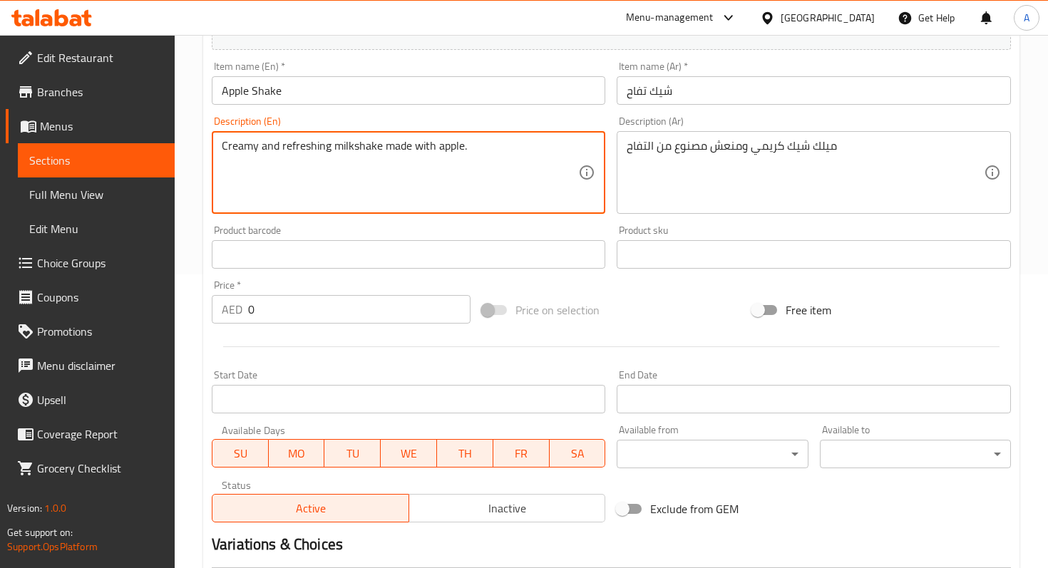
drag, startPoint x: 513, startPoint y: 158, endPoint x: 208, endPoint y: 153, distance: 305.2
click at [208, 153] on div "Description (En) Creamy and refreshing milkshake made with apple. Description (…" at bounding box center [408, 165] width 405 height 109
click at [225, 149] on textarea "Creamy and refreshing milkshake made with apple." at bounding box center [400, 173] width 357 height 68
drag, startPoint x: 222, startPoint y: 149, endPoint x: 497, endPoint y: 154, distance: 275.3
click at [498, 155] on textarea "Creamy and refreshing milkshake made with apple." at bounding box center [400, 173] width 357 height 68
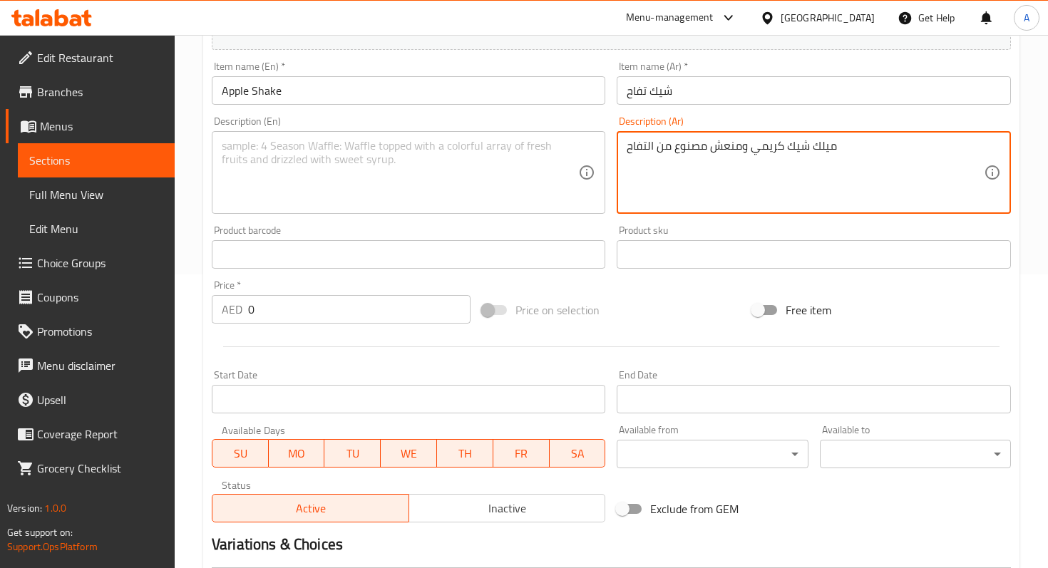
drag, startPoint x: 627, startPoint y: 150, endPoint x: 883, endPoint y: 163, distance: 256.3
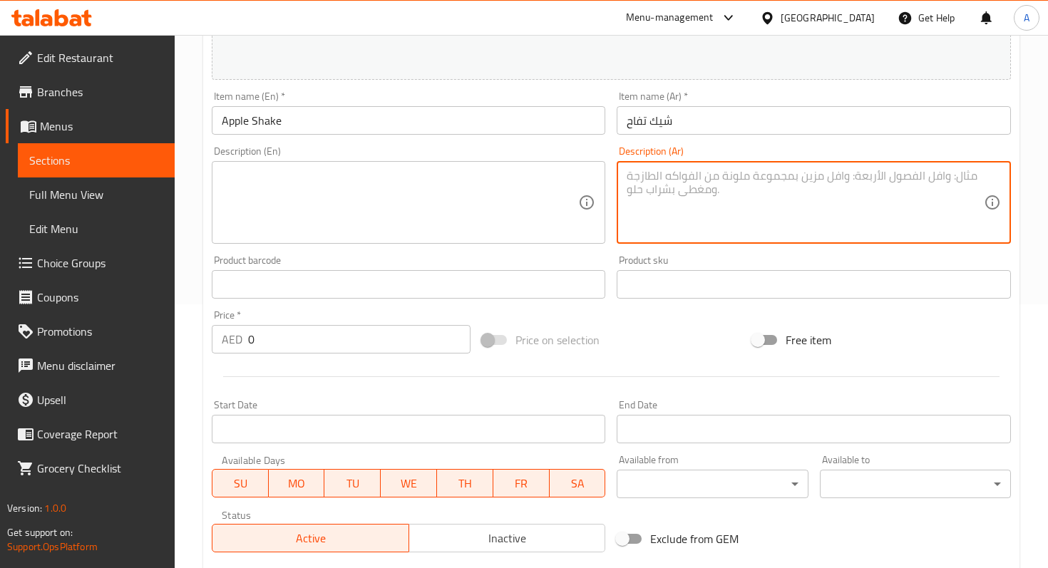
scroll to position [533, 0]
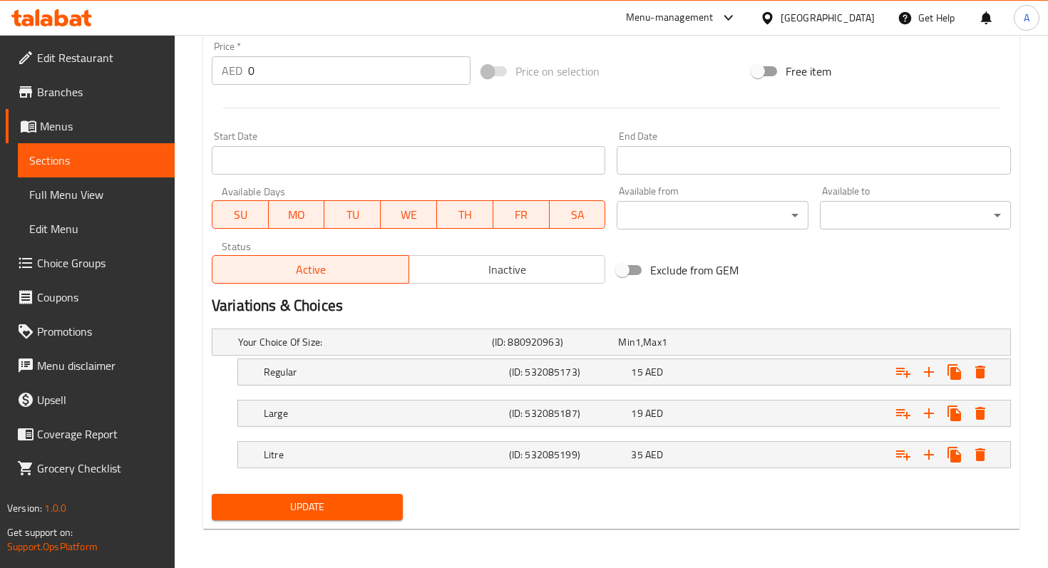
click at [349, 495] on button "Update" at bounding box center [307, 507] width 191 height 26
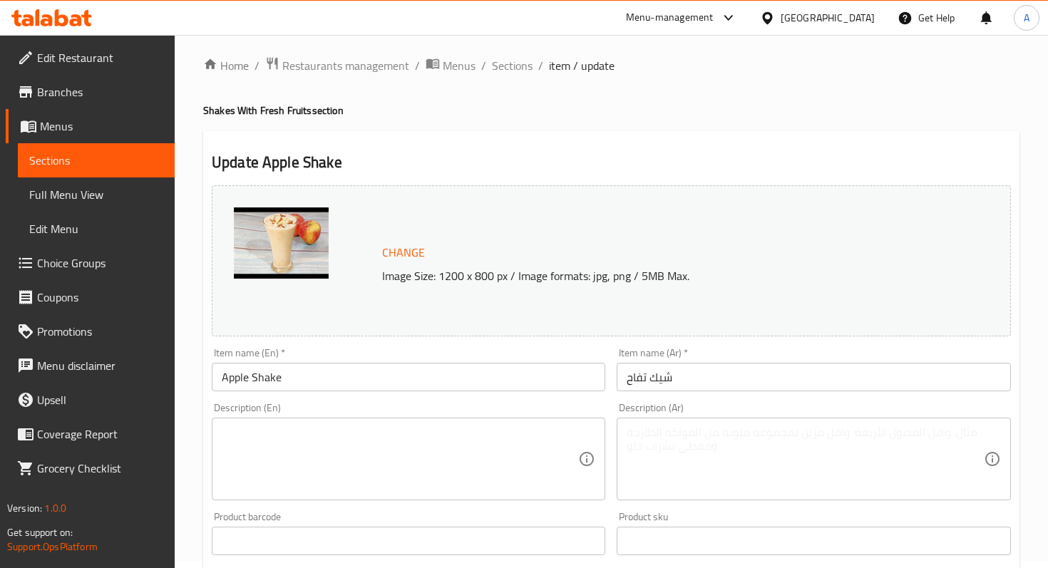
scroll to position [0, 0]
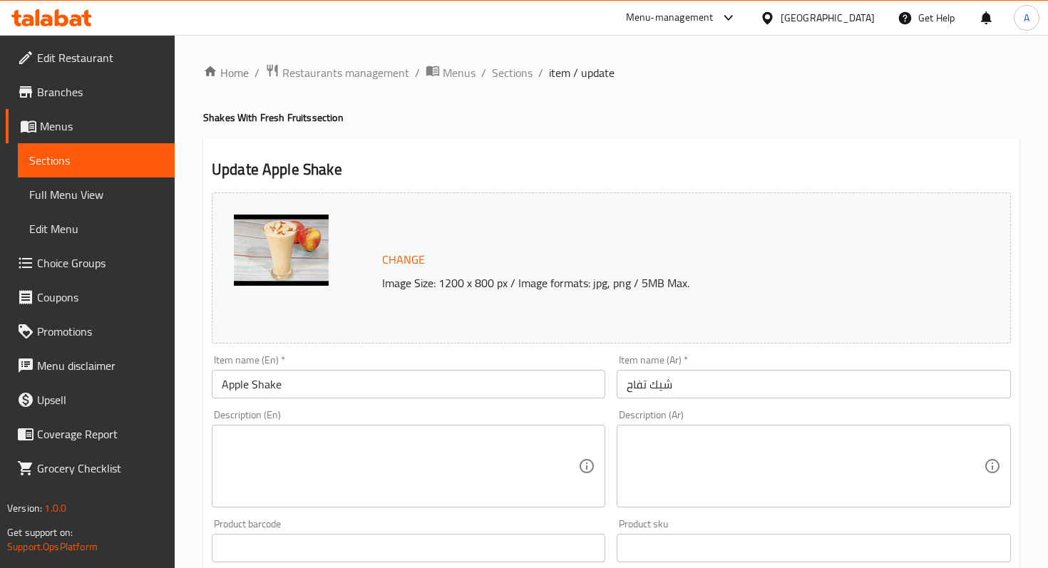
click at [126, 160] on span "Sections" at bounding box center [96, 160] width 134 height 17
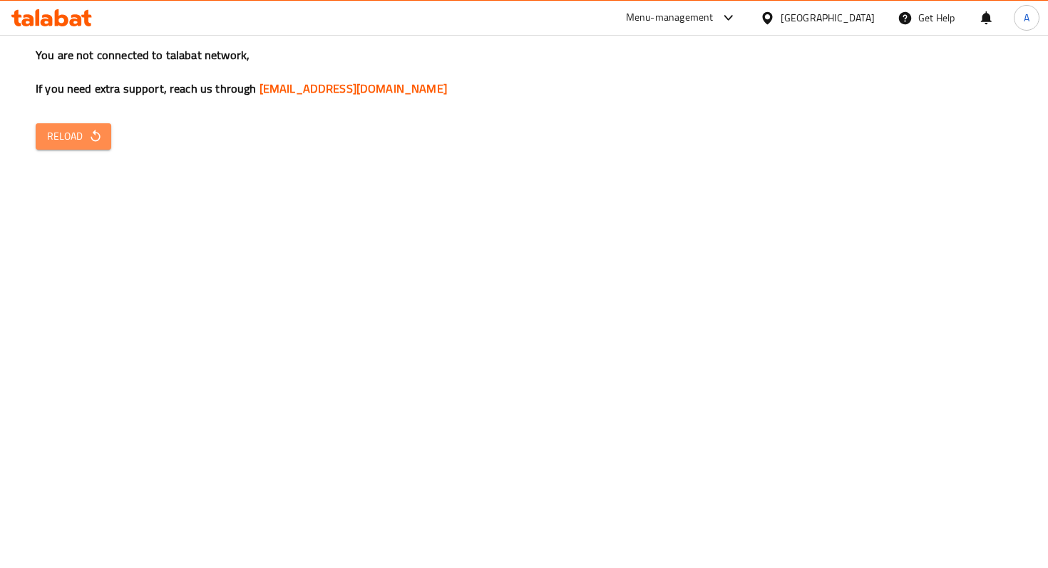
click at [96, 136] on icon "button" at bounding box center [95, 136] width 14 height 14
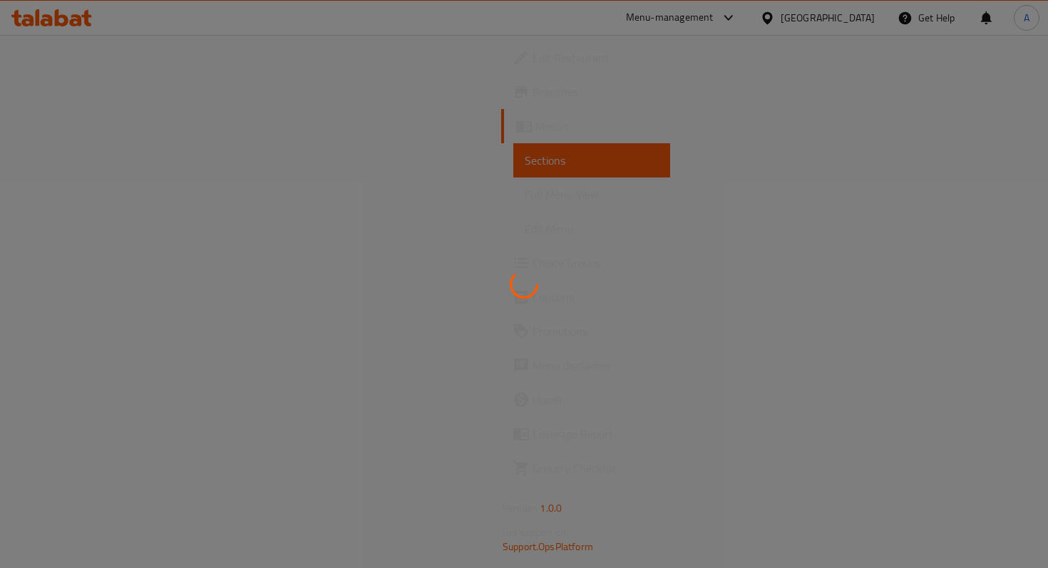
click at [856, 112] on div at bounding box center [524, 284] width 1048 height 568
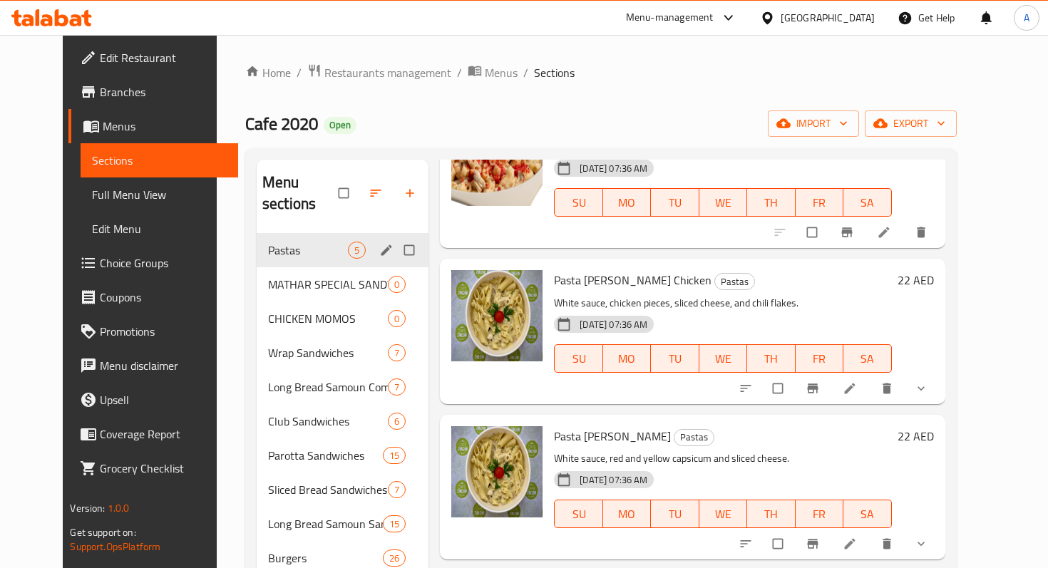
scroll to position [339, 0]
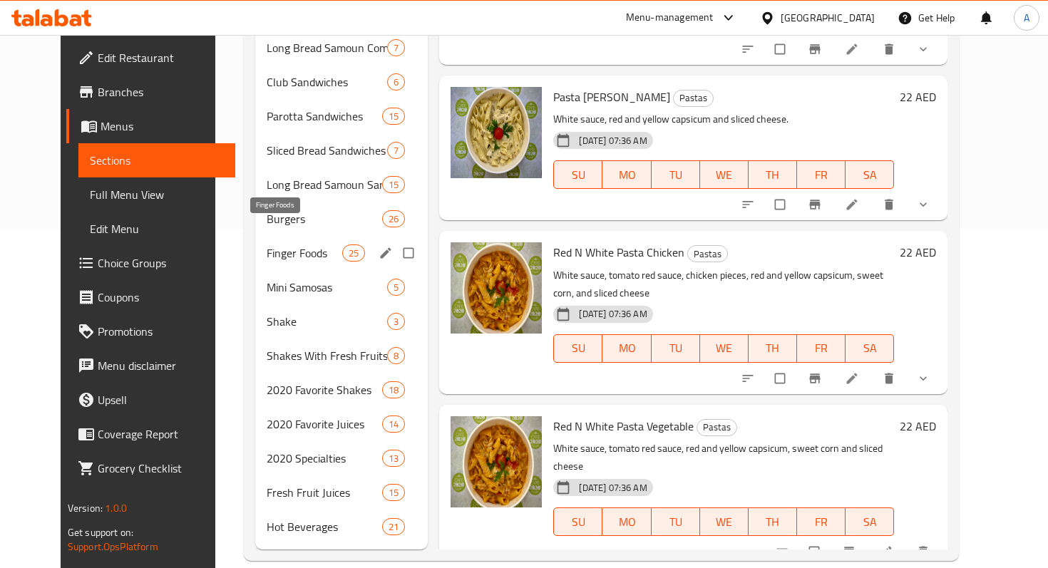
click at [279, 245] on span "Finger Foods" at bounding box center [305, 253] width 76 height 17
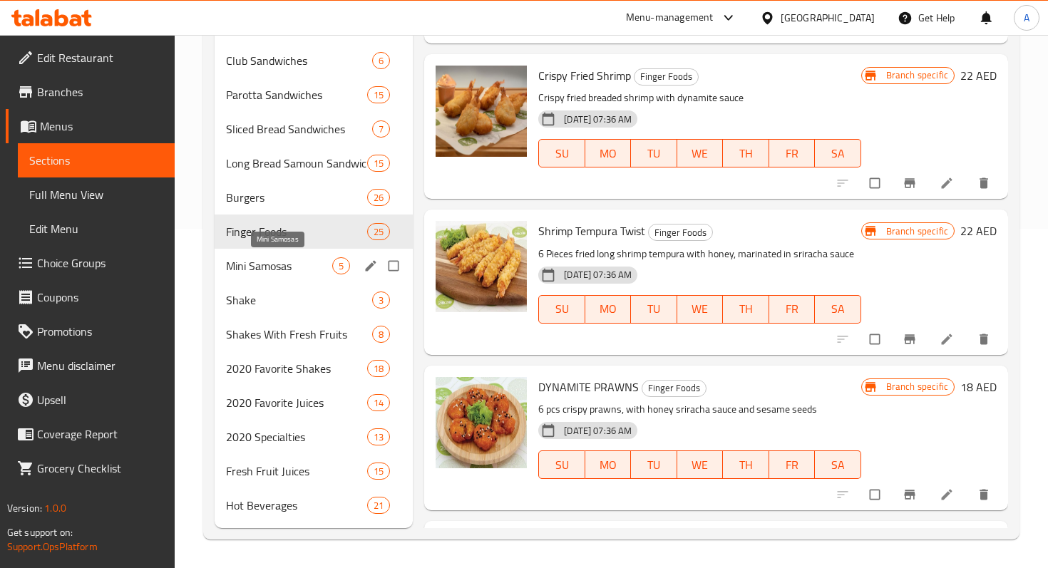
click at [284, 259] on span "Mini Samosas" at bounding box center [279, 265] width 106 height 17
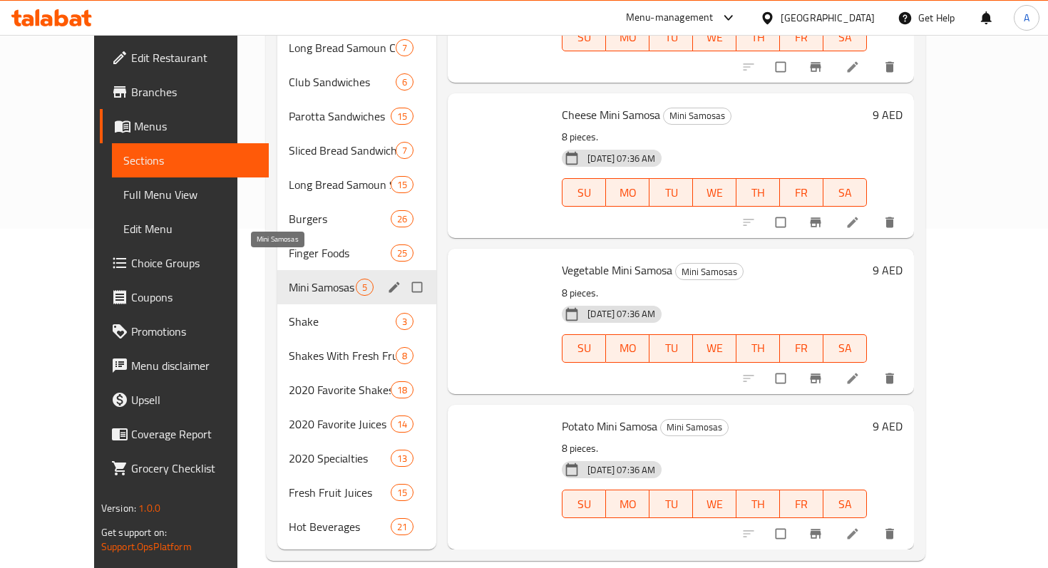
scroll to position [106, 0]
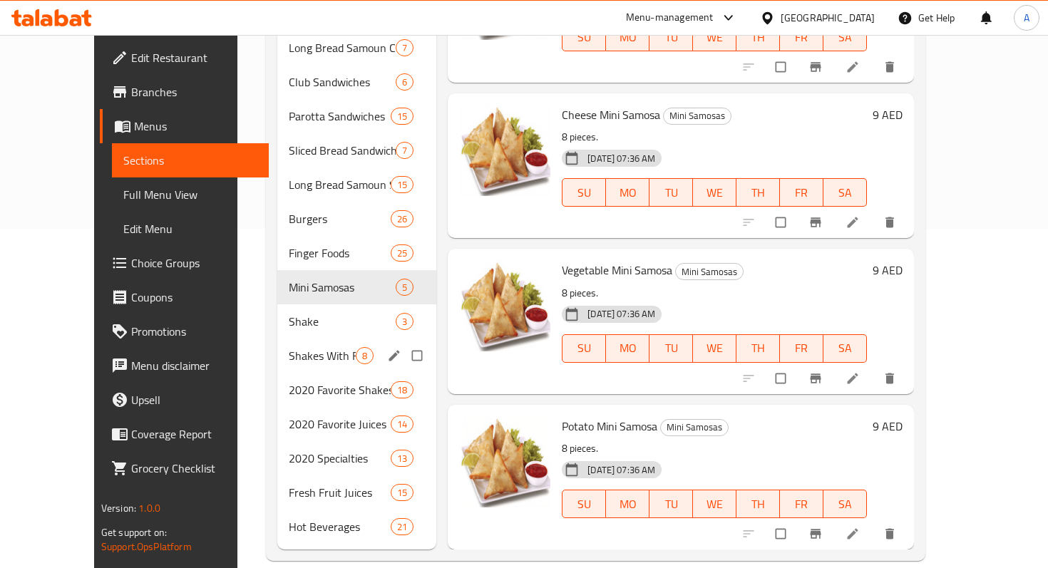
click at [289, 313] on span "Shake" at bounding box center [342, 321] width 107 height 17
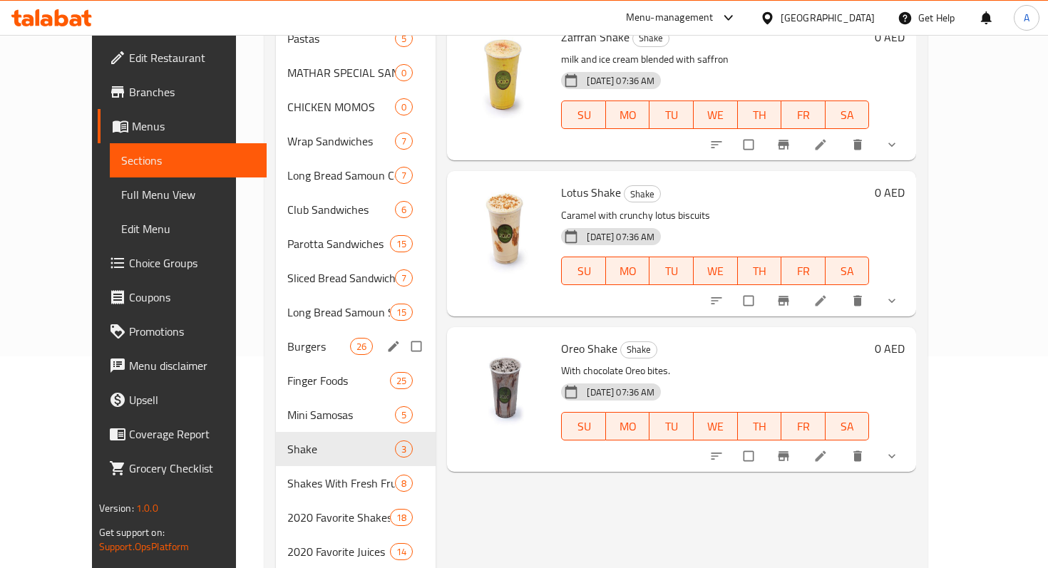
scroll to position [226, 0]
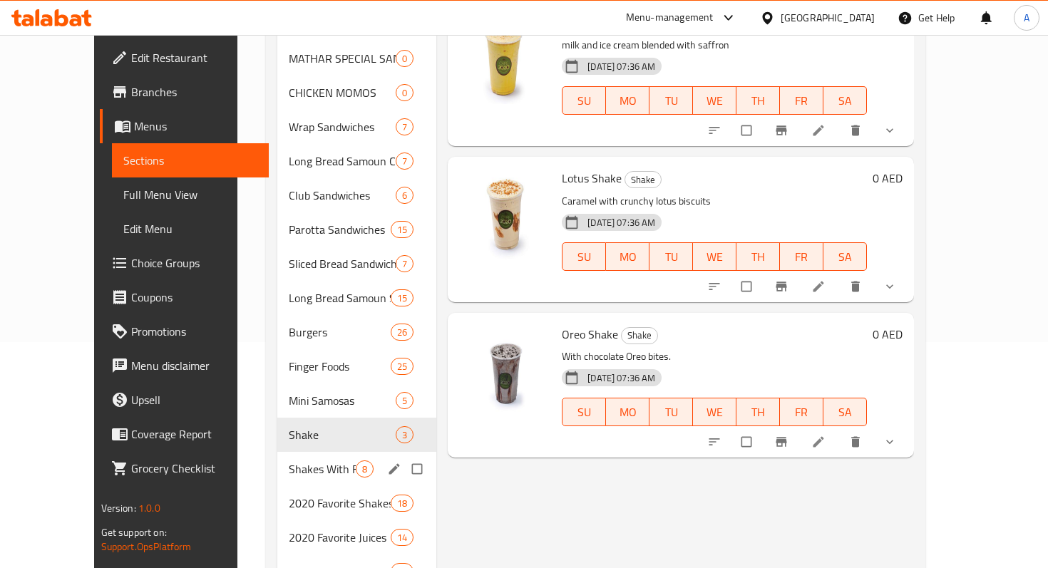
click at [277, 452] on div "Shakes With Fresh Fruits 8" at bounding box center [356, 469] width 159 height 34
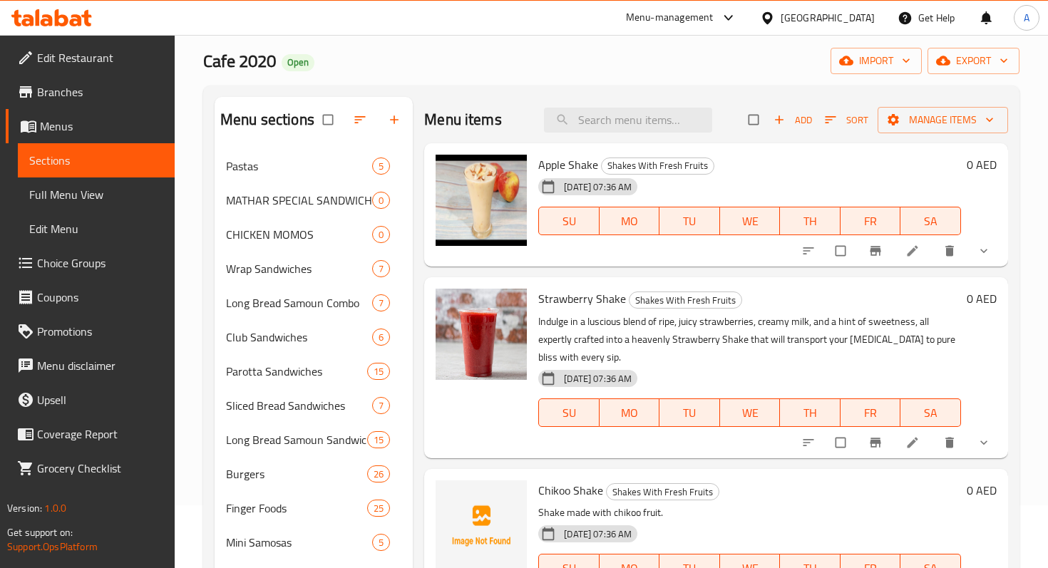
scroll to position [86, 0]
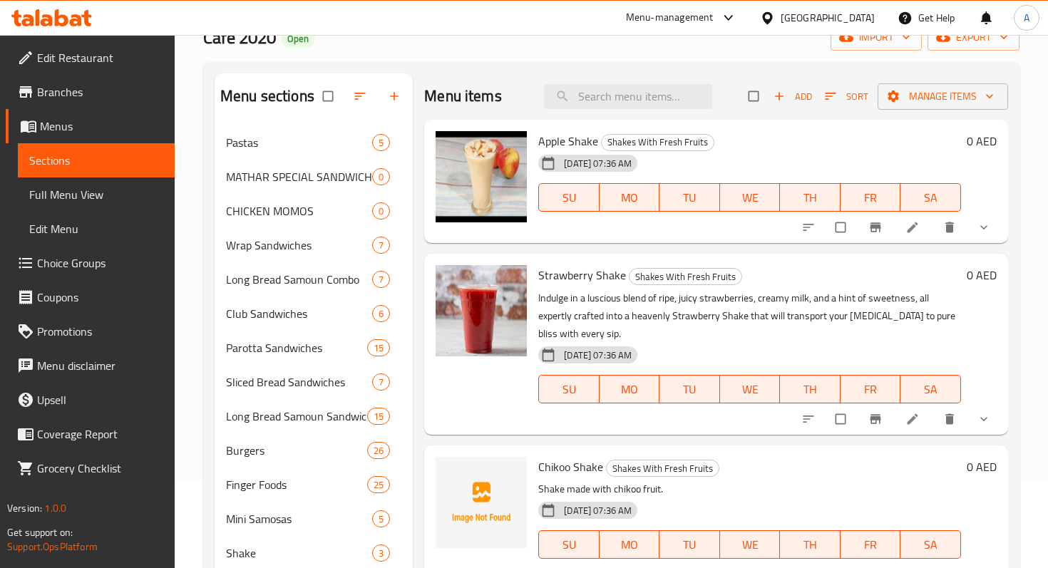
click at [922, 229] on link at bounding box center [914, 227] width 17 height 14
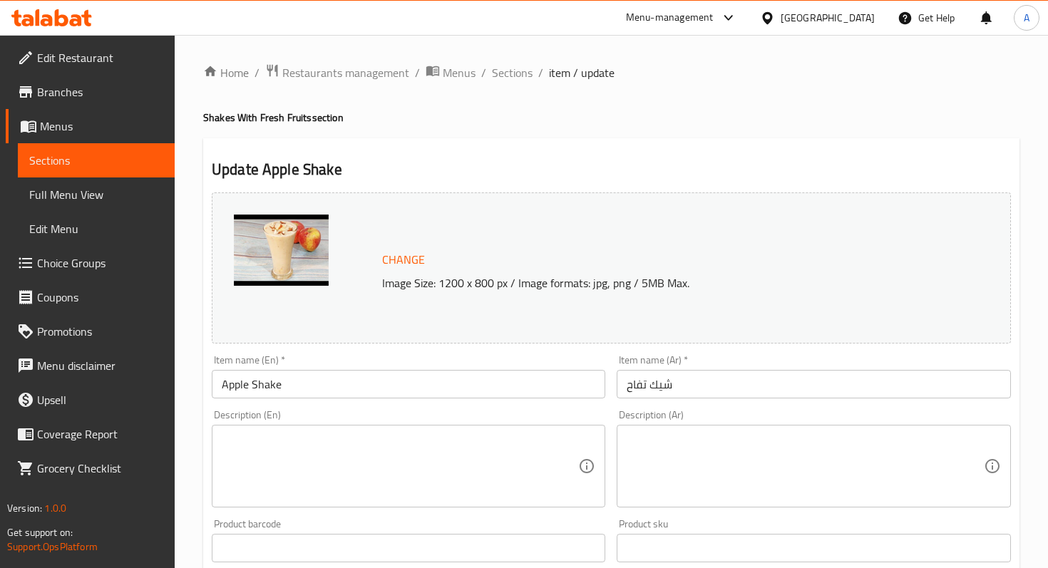
click at [551, 79] on span "item / update" at bounding box center [582, 72] width 66 height 17
click at [515, 78] on span "Sections" at bounding box center [512, 72] width 41 height 17
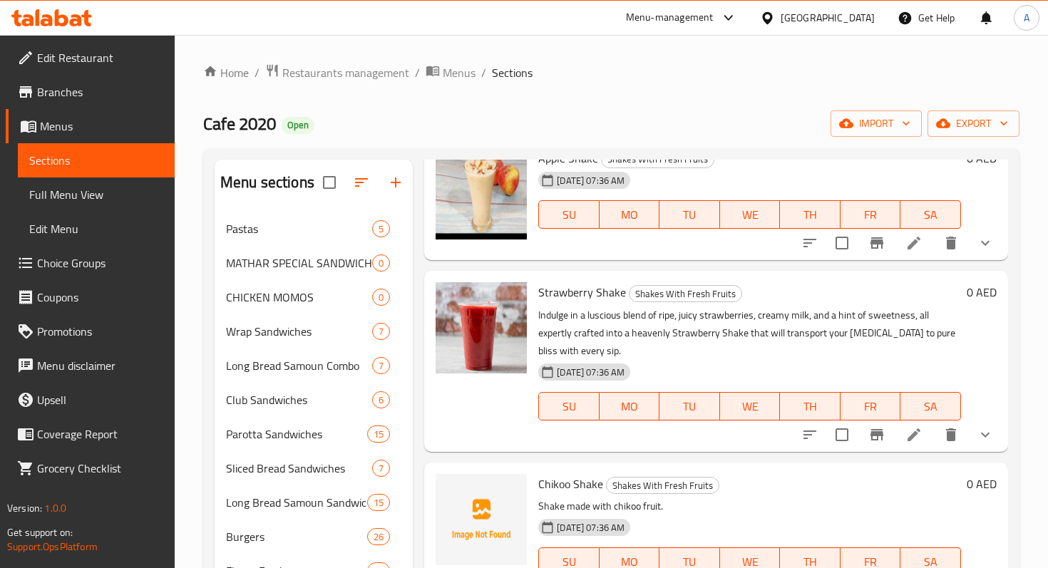
scroll to position [88, 0]
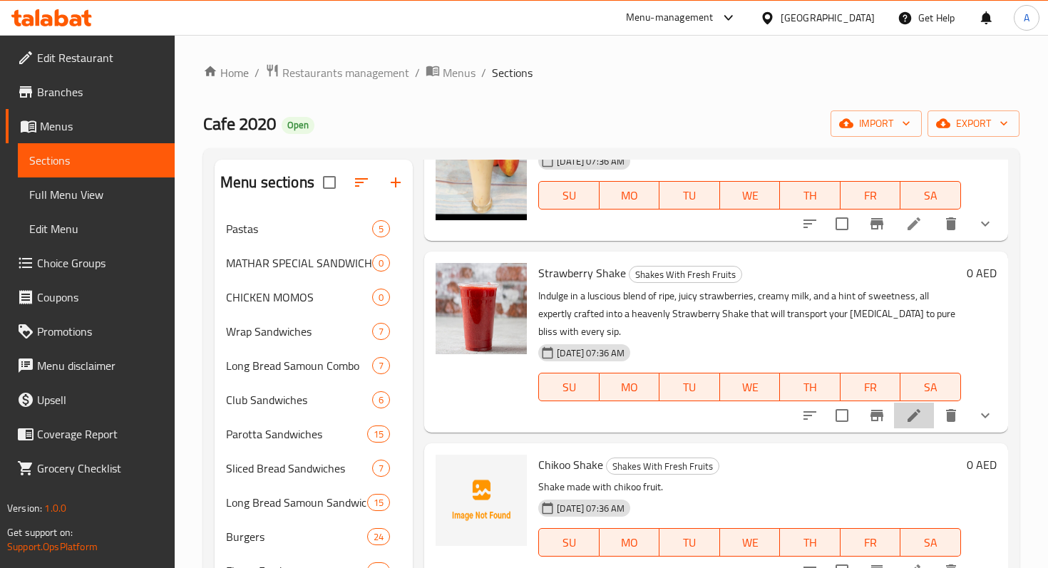
click at [900, 416] on li at bounding box center [914, 416] width 40 height 26
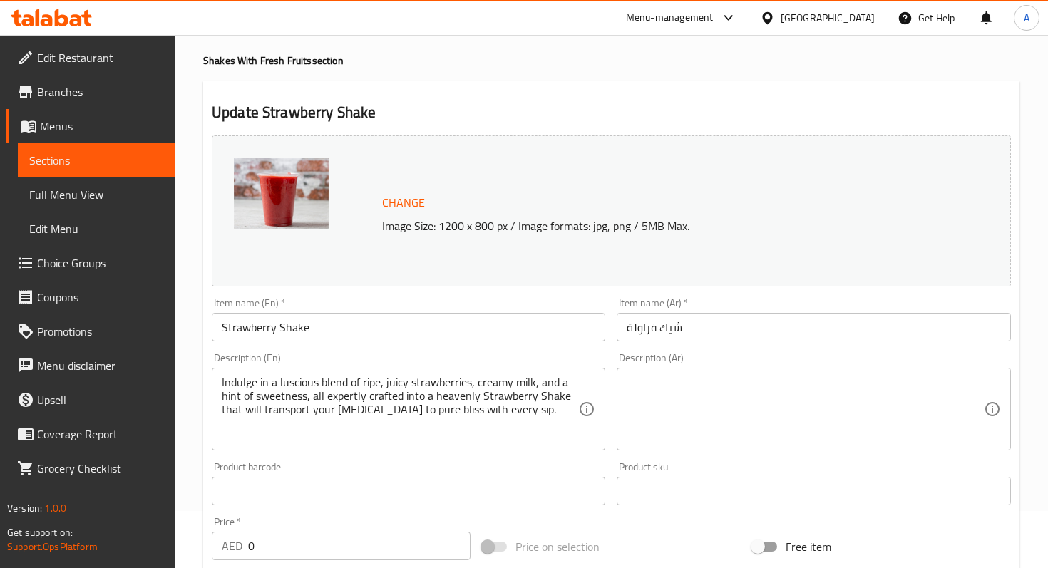
scroll to position [78, 0]
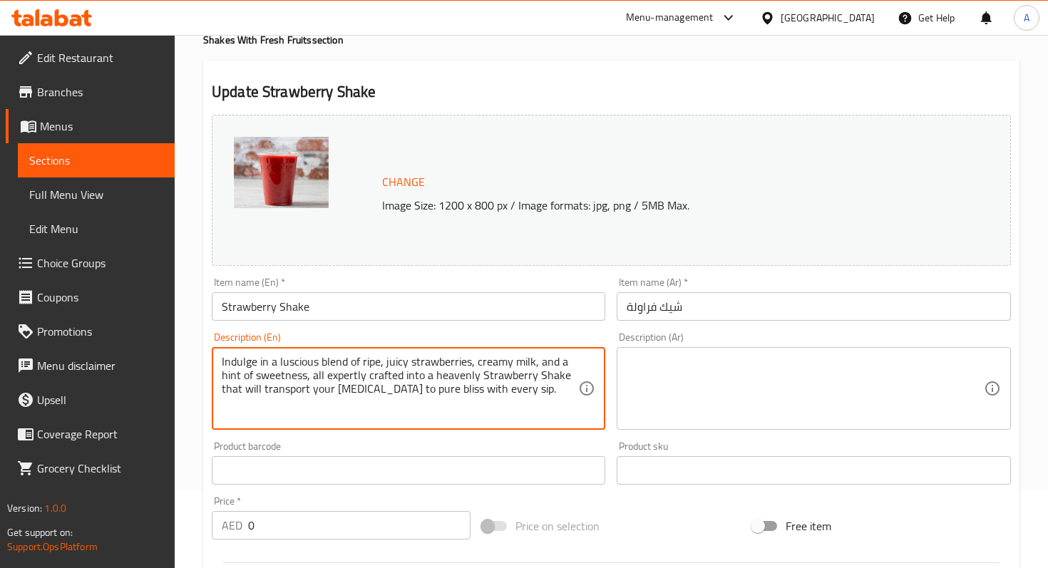
drag, startPoint x: 410, startPoint y: 362, endPoint x: 195, endPoint y: 362, distance: 215.3
click at [195, 362] on div "Home / Restaurants management / Menus / Sections / item / update Shakes With Fr…" at bounding box center [611, 490] width 873 height 1067
drag, startPoint x: 223, startPoint y: 360, endPoint x: 262, endPoint y: 382, distance: 45.0
click at [263, 382] on textarea "strawberries, creamy milk, and a hint of sweetness, all expertly crafted into a…" at bounding box center [400, 389] width 357 height 68
click at [325, 398] on textarea "strawberries, creamy milk, and a hint of sweetness, all expertly crafted into a…" at bounding box center [400, 389] width 357 height 68
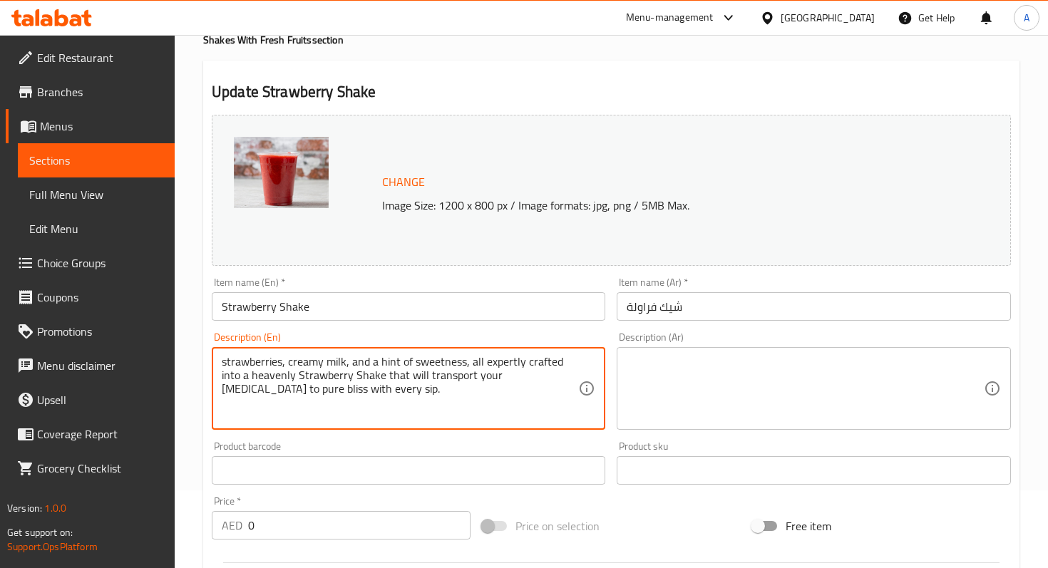
drag, startPoint x: 465, startPoint y: 368, endPoint x: 493, endPoint y: 404, distance: 45.2
click at [493, 404] on textarea "strawberries, creamy milk, and a hint of sweetness, all expertly crafted into a…" at bounding box center [400, 389] width 357 height 68
drag, startPoint x: 466, startPoint y: 371, endPoint x: 183, endPoint y: 362, distance: 283.2
click at [183, 362] on div "Home / Restaurants management / Menus / Sections / item / update Shakes With Fr…" at bounding box center [611, 490] width 873 height 1067
type textarea "strawberries, creamy milk, and a hint of sweetness"
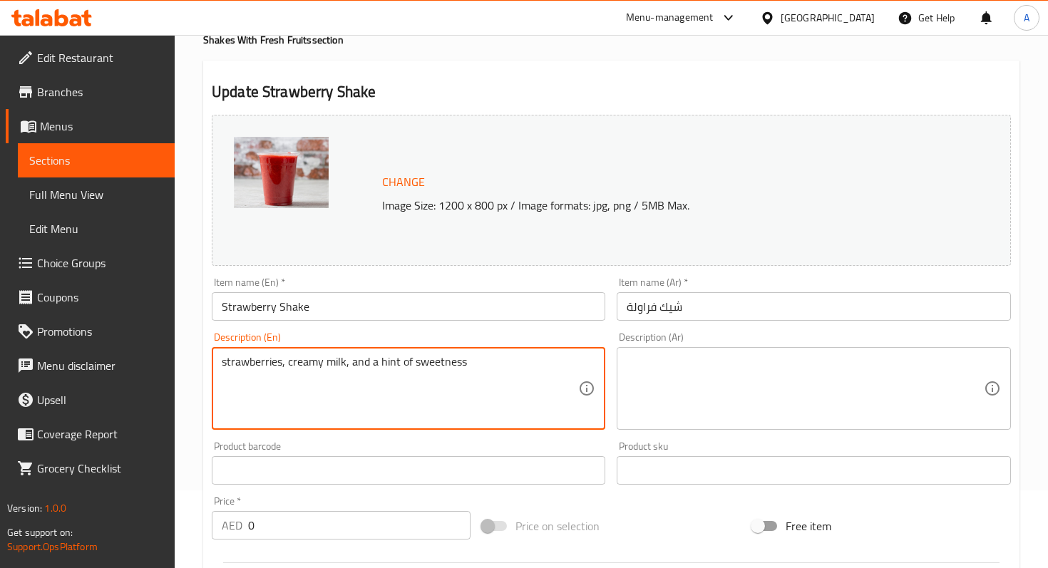
click at [663, 401] on textarea at bounding box center [805, 389] width 357 height 68
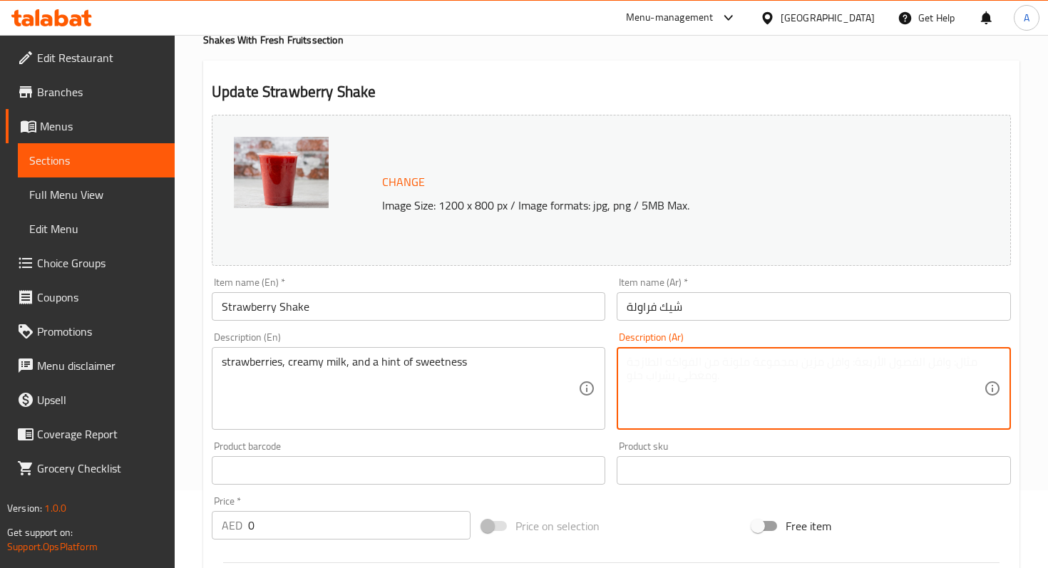
paste textarea "strawberries, creamy milk, and a hint of sweetness فراولة، حليب كريمي، ولمسة من…"
type textarea "strawberries, creamy milk, and a hint of sweetness فراولة، حليب كريمي، ولمسة من…"
drag, startPoint x: 819, startPoint y: 388, endPoint x: 638, endPoint y: 347, distance: 185.6
click at [638, 347] on div "strawberries, creamy milk, and a hint of sweetness فراولة، حليب كريمي، ولمسة من…" at bounding box center [814, 388] width 394 height 83
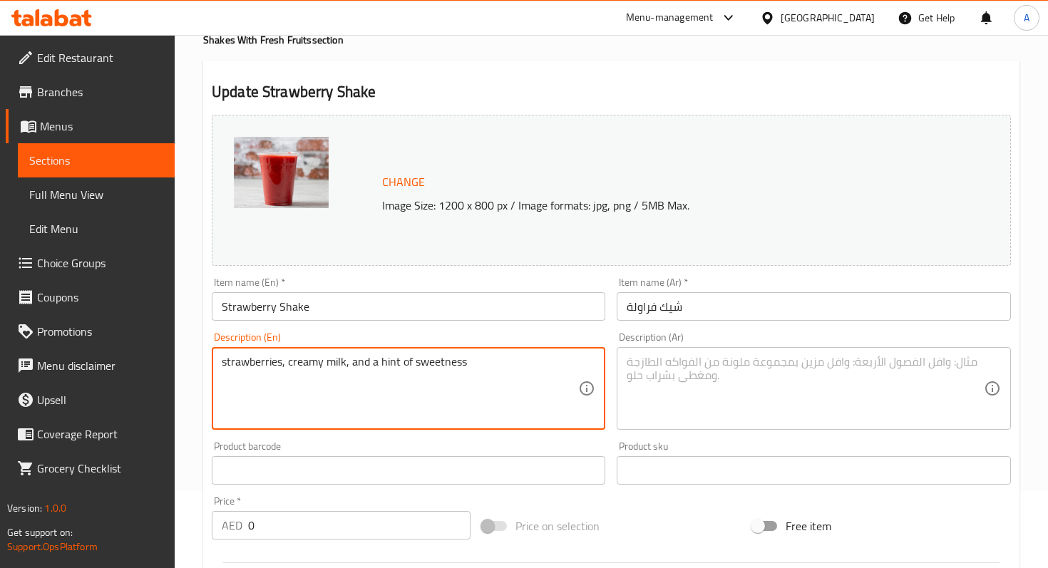
drag, startPoint x: 470, startPoint y: 372, endPoint x: 226, endPoint y: 366, distance: 243.9
type textarea "s"
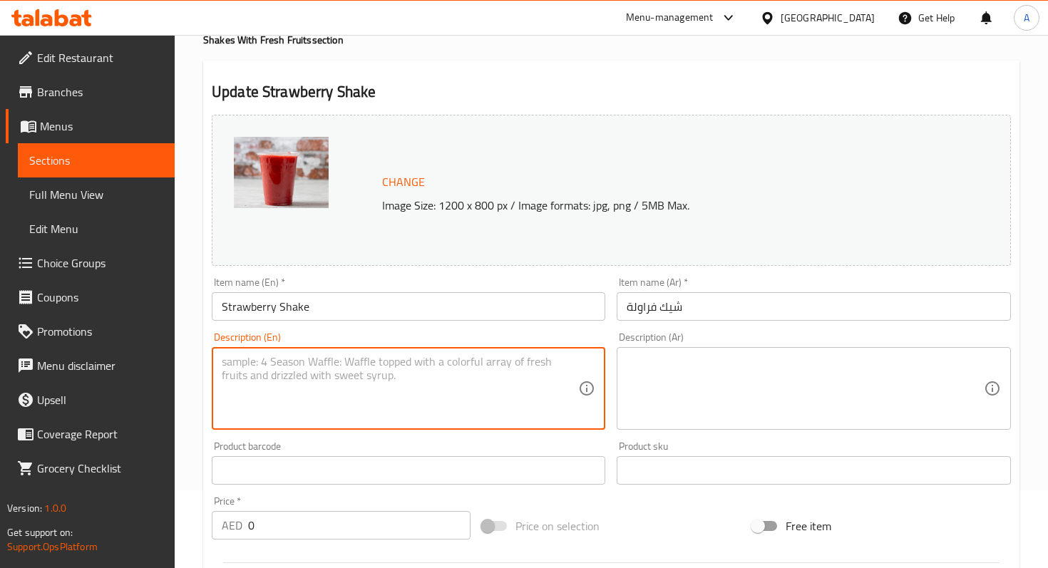
paste textarea "strawberries, creamy milk, and a hint of sweetness فراولة، حليب كريمي، ولمسة من…"
drag, startPoint x: 421, startPoint y: 381, endPoint x: 465, endPoint y: 382, distance: 44.2
click at [465, 382] on textarea "strawberries, creamy milk, and a hint of sweetness فراولة، حليب كريمي، ولمسة من…" at bounding box center [400, 389] width 357 height 68
type textarea "strawberries, creamy milk, and a hint of sweetness"
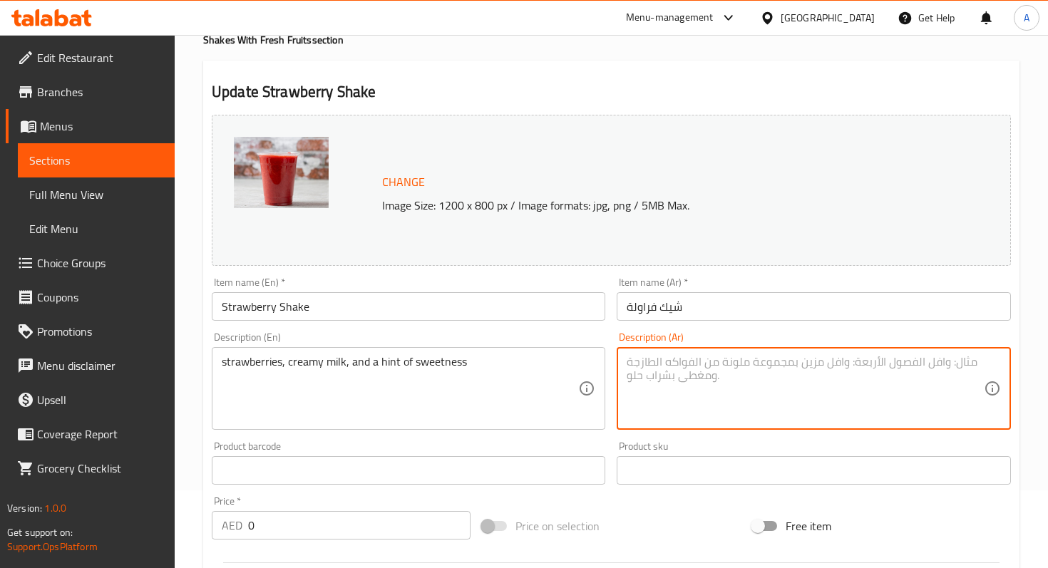
click at [749, 377] on textarea at bounding box center [805, 389] width 357 height 68
paste textarea "فراولة، حليب كريمي، ولمسة من الحلاوة"
click at [622, 370] on div "فراولة، حليب كريمي، ولمسة من الحلاوة Description (Ar)" at bounding box center [814, 388] width 394 height 83
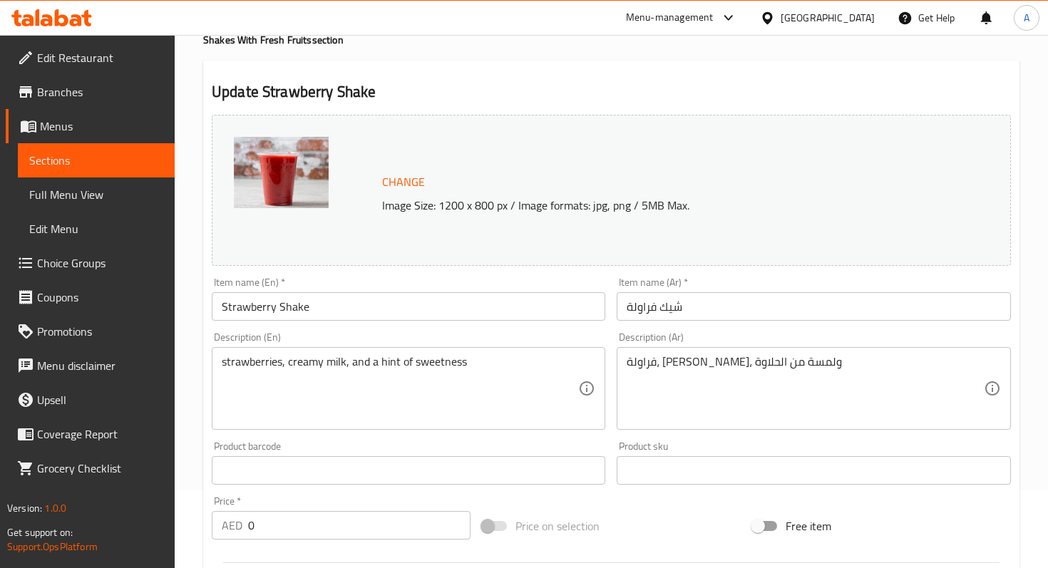
click at [624, 367] on div "فراولة، حليب كريمي، ولمسة من الحلاوة Description (Ar)" at bounding box center [814, 388] width 394 height 83
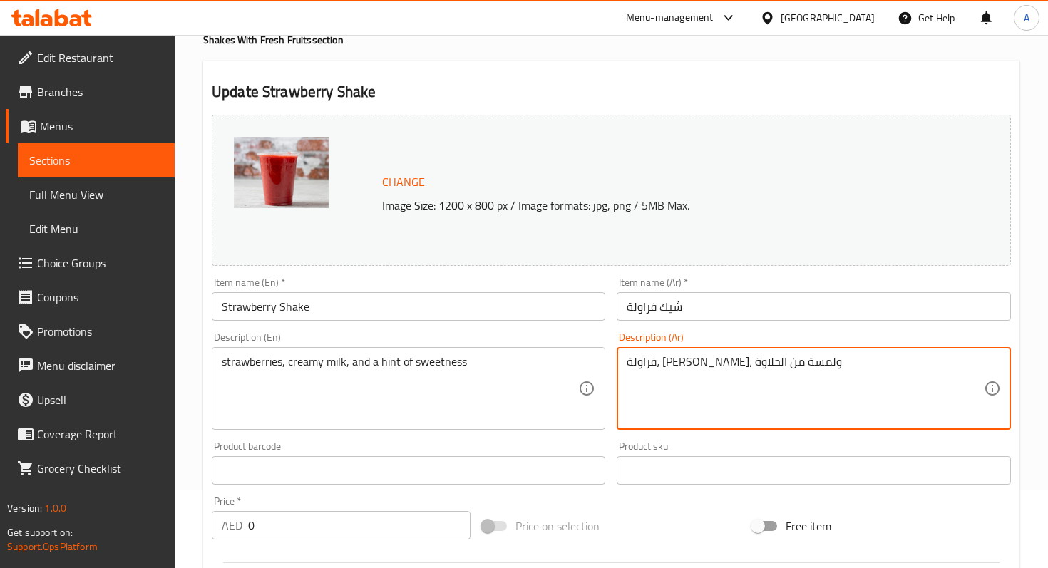
click at [627, 365] on textarea "فراولة، حليب كريمي، ولمسة من الحلاوة" at bounding box center [805, 389] width 357 height 68
drag, startPoint x: 714, startPoint y: 370, endPoint x: 624, endPoint y: 371, distance: 89.9
click at [624, 372] on div "فراولة، حليب كريمي، ولمسة من الحلاوة Description (Ar)" at bounding box center [814, 388] width 394 height 83
click at [685, 371] on textarea "فراولة، حليب كريمي، ولمسة من الحلاوة" at bounding box center [805, 389] width 357 height 68
drag, startPoint x: 714, startPoint y: 366, endPoint x: 627, endPoint y: 367, distance: 87.0
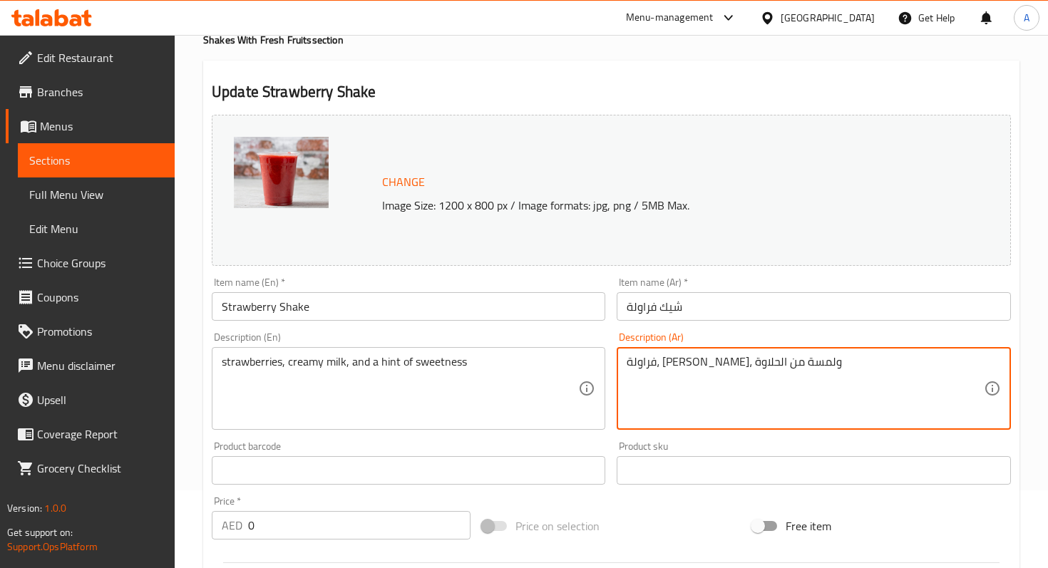
click at [626, 367] on div "فراولة، حليب كريمي، ولمسة من الحلاوة Description (Ar)" at bounding box center [814, 388] width 394 height 83
click at [626, 369] on div "فراولة، حليب كريمي، Description (Ar)" at bounding box center [814, 388] width 394 height 83
click at [627, 366] on textarea "فراولة، حليب كريمي،" at bounding box center [805, 389] width 357 height 68
click at [750, 369] on textarea "فراولة، حليب كريمي،" at bounding box center [805, 389] width 357 height 68
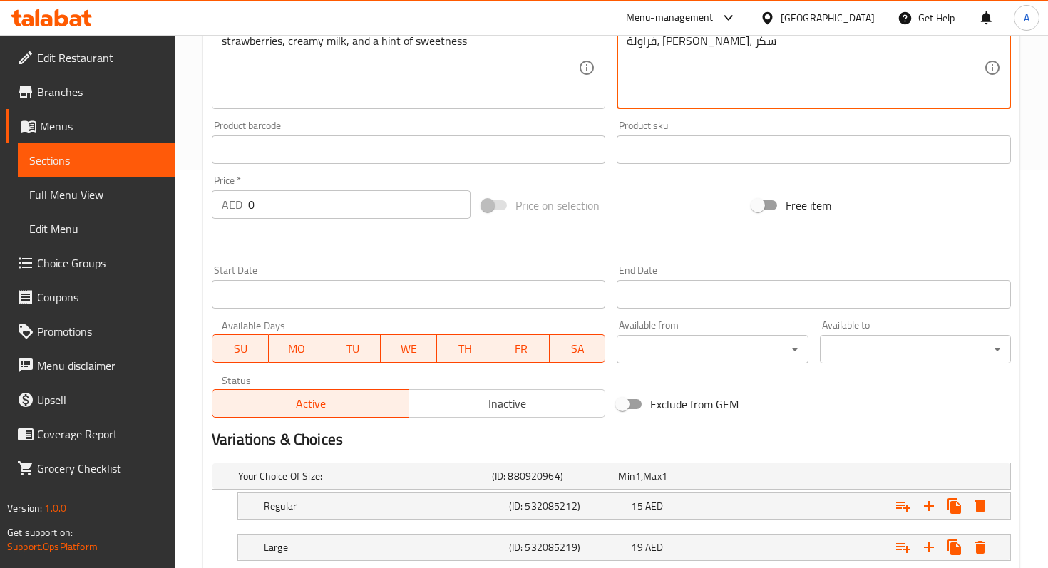
scroll to position [499, 0]
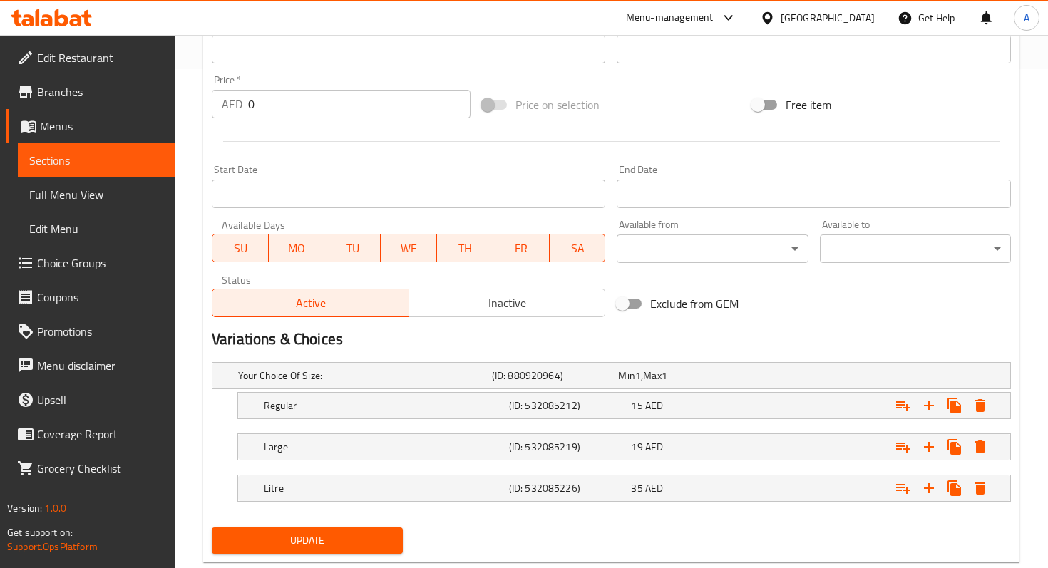
type textarea "فراولة، حليب كريمي، سكر"
click at [327, 549] on button "Update" at bounding box center [307, 541] width 191 height 26
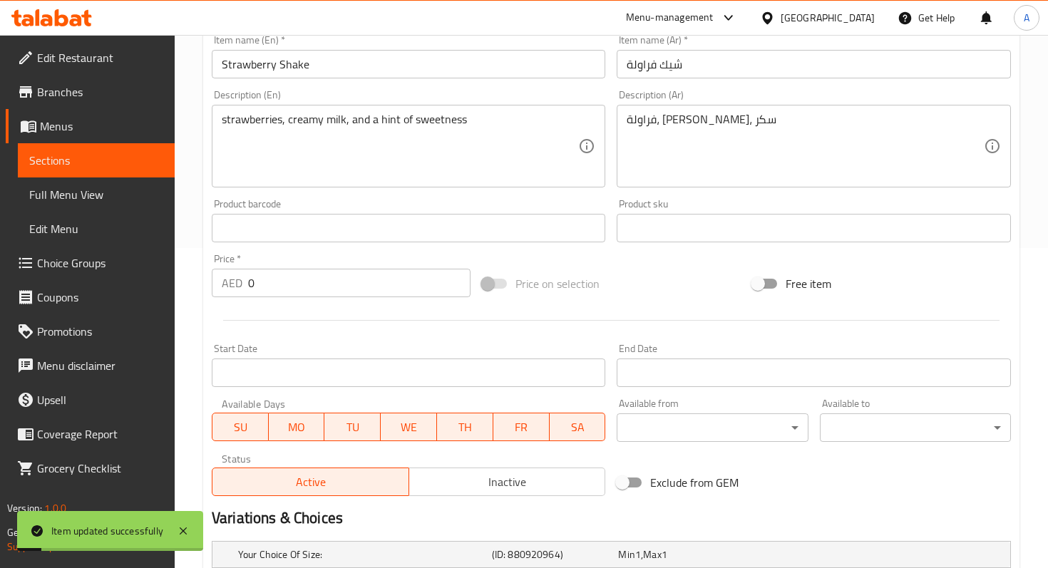
scroll to position [0, 0]
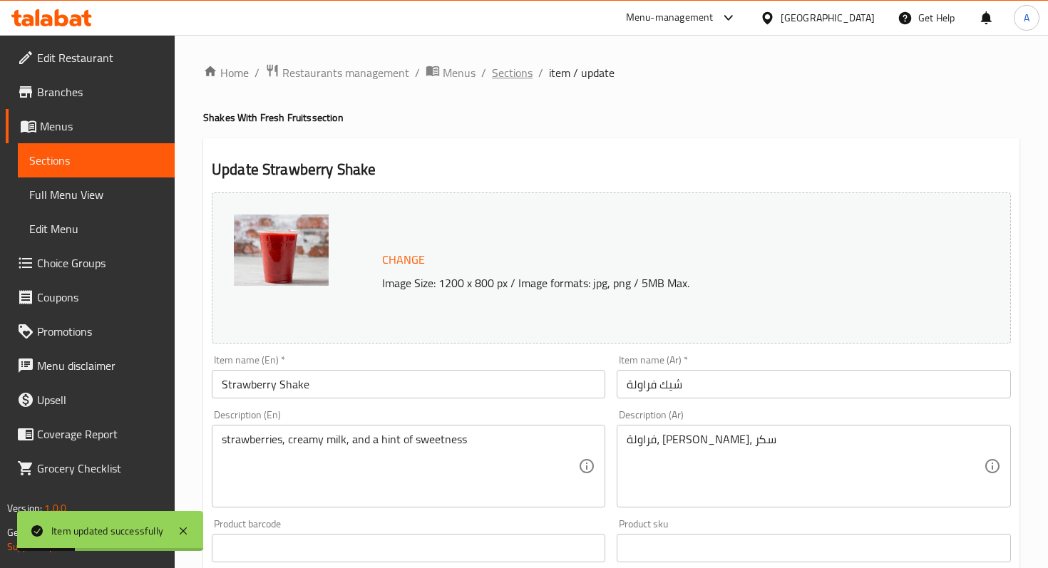
click at [517, 76] on span "Sections" at bounding box center [512, 72] width 41 height 17
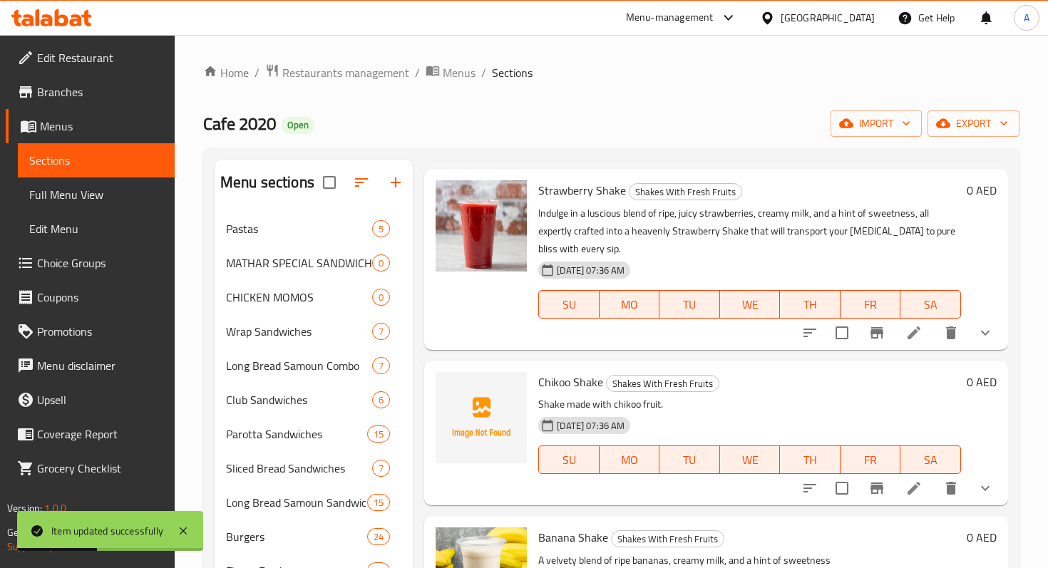
scroll to position [172, 0]
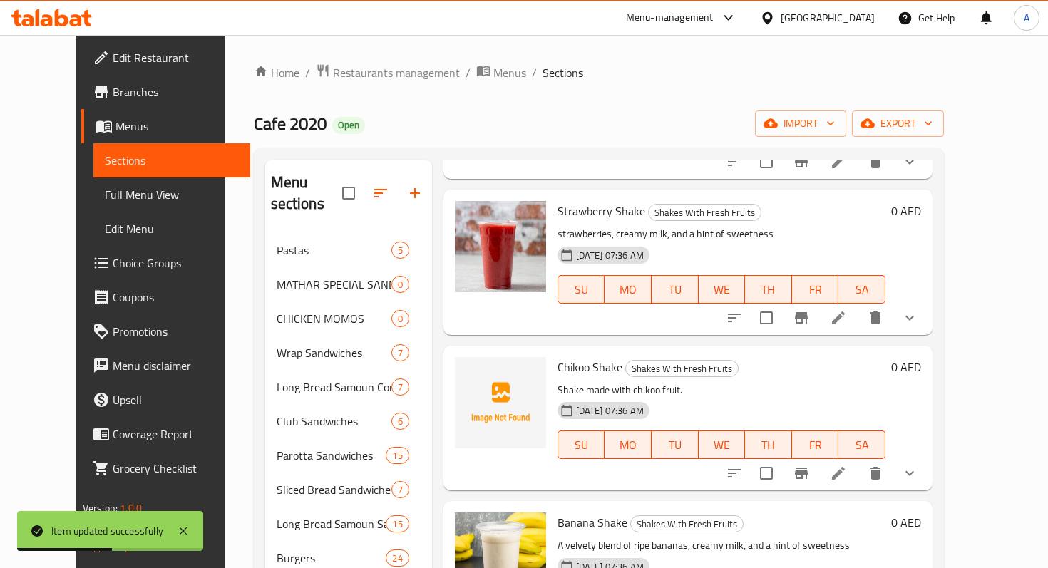
click at [859, 306] on li at bounding box center [839, 318] width 40 height 26
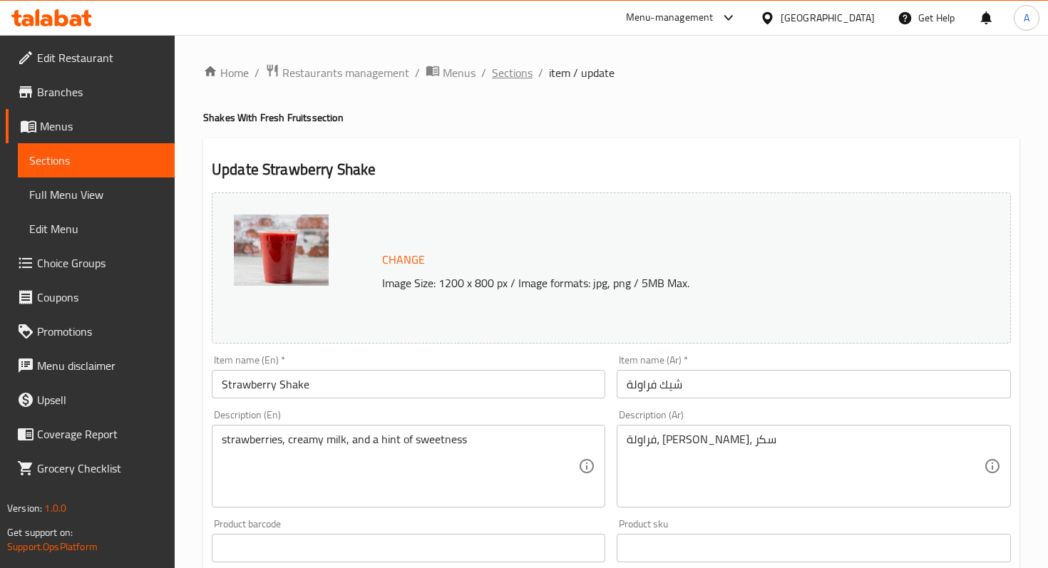
click at [511, 76] on span "Sections" at bounding box center [512, 72] width 41 height 17
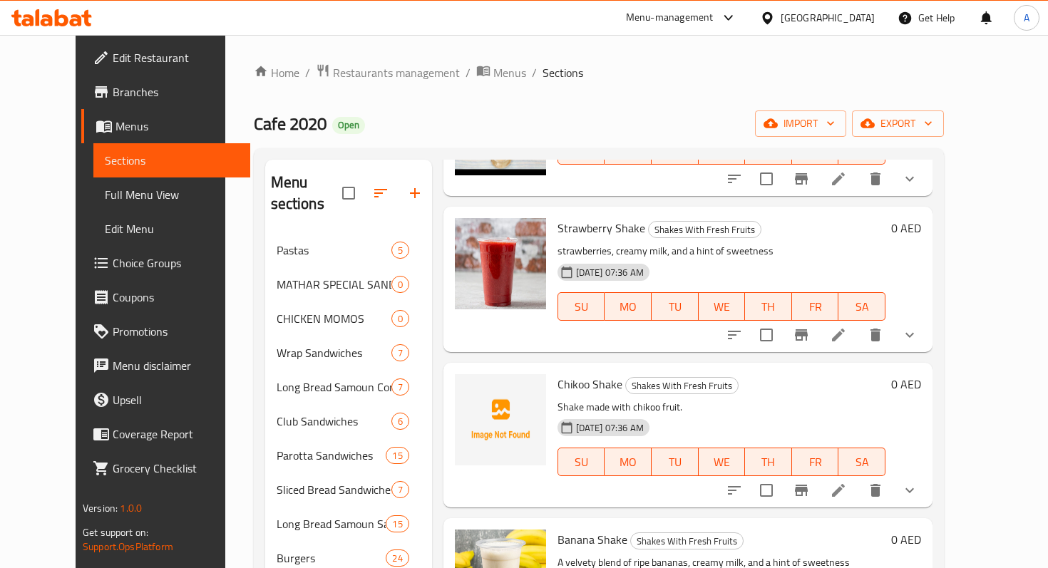
scroll to position [181, 0]
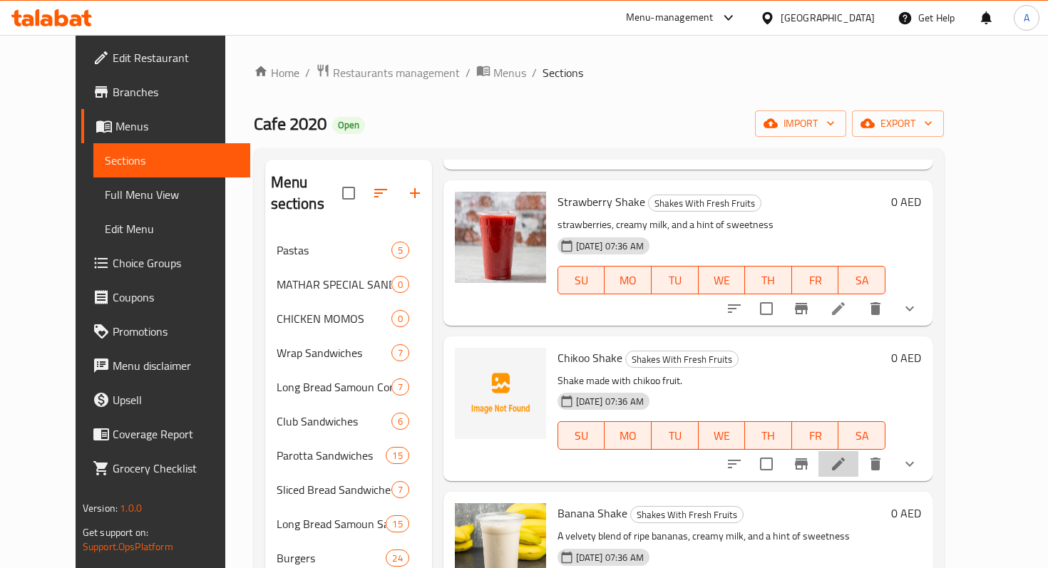
click at [859, 451] on li at bounding box center [839, 464] width 40 height 26
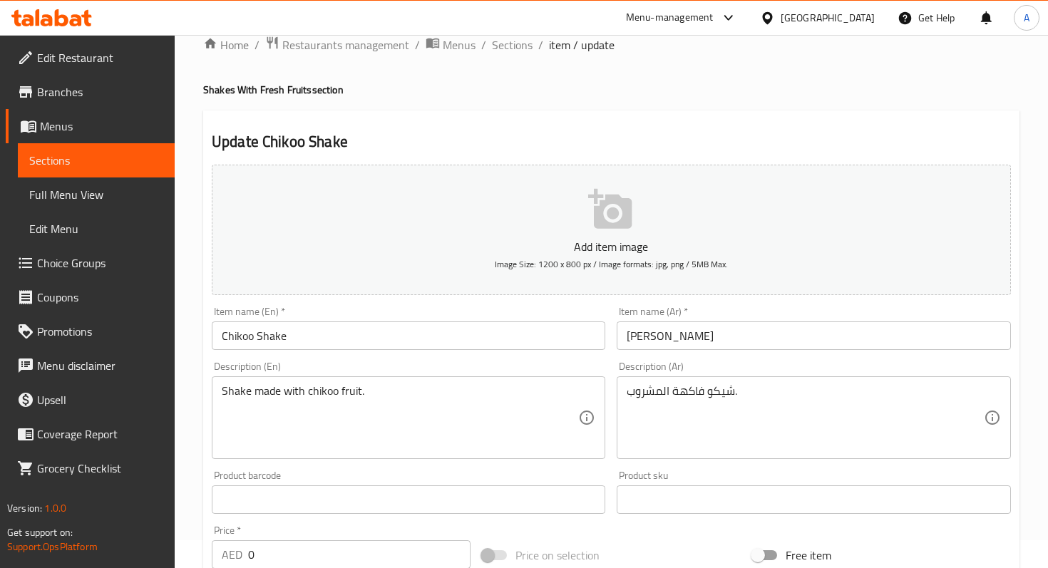
scroll to position [34, 0]
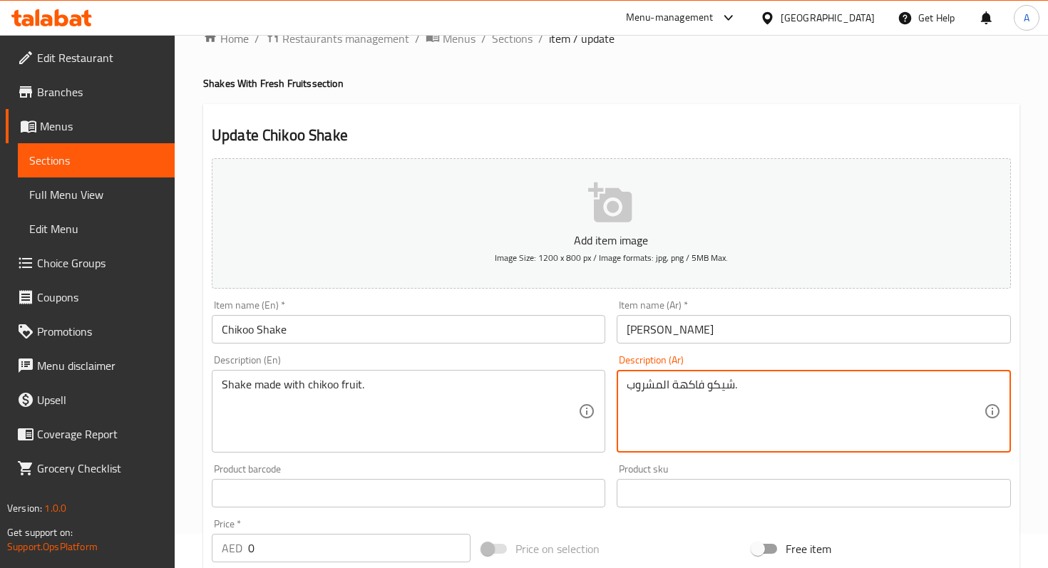
drag, startPoint x: 627, startPoint y: 389, endPoint x: 806, endPoint y: 393, distance: 179.0
type textarea "مشروب فامهو الشيكو"
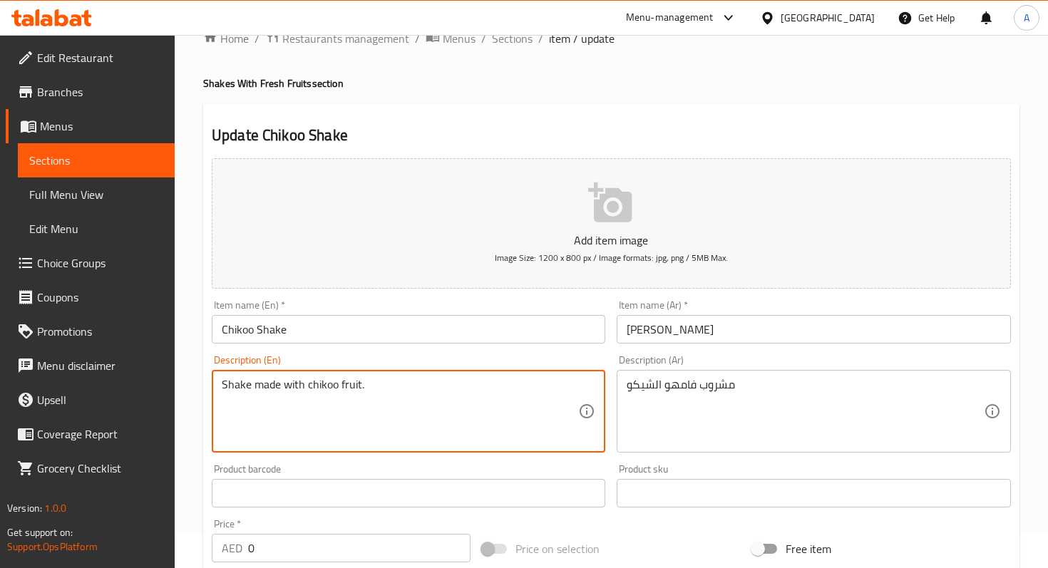
drag, startPoint x: 252, startPoint y: 391, endPoint x: 209, endPoint y: 391, distance: 43.5
click at [237, 392] on textarea "Shake made with chikoo fruit." at bounding box center [400, 412] width 357 height 68
drag, startPoint x: 247, startPoint y: 392, endPoint x: 222, endPoint y: 392, distance: 25.7
click at [222, 392] on textarea "Shake made with chikoo fruit." at bounding box center [400, 412] width 357 height 68
click at [247, 392] on textarea "Shake made with chikoo fruit." at bounding box center [400, 412] width 357 height 68
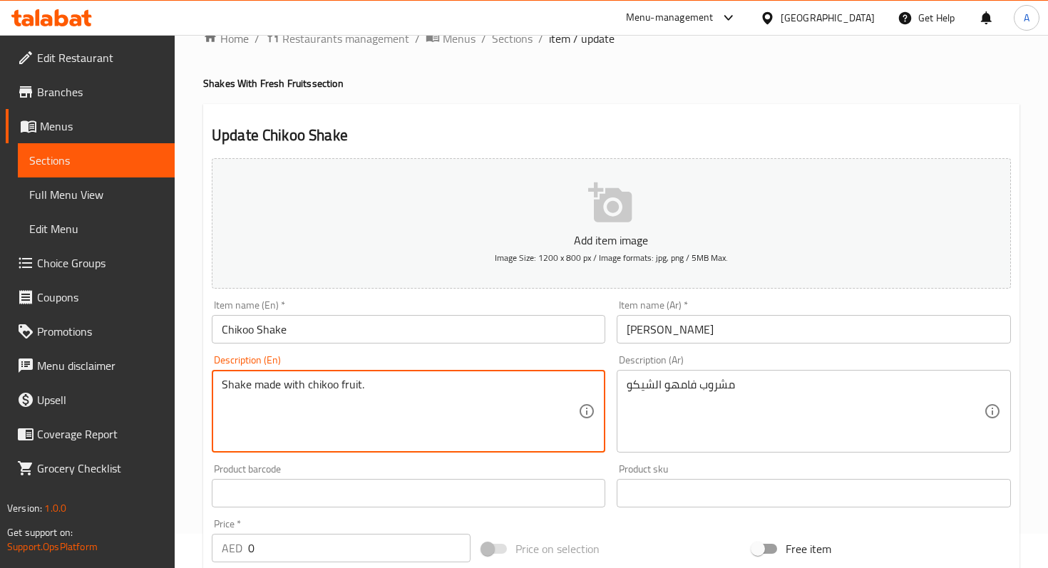
drag, startPoint x: 253, startPoint y: 391, endPoint x: 222, endPoint y: 391, distance: 31.4
click at [222, 391] on textarea "Shake made with chikoo fruit." at bounding box center [400, 412] width 357 height 68
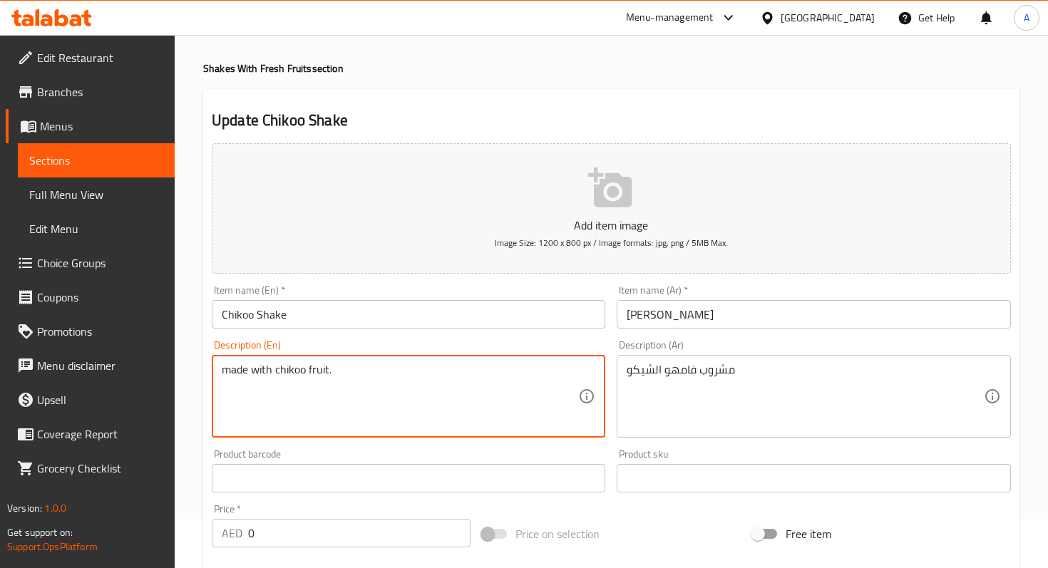
scroll to position [51, 0]
type textarea "made with chikoo fruit."
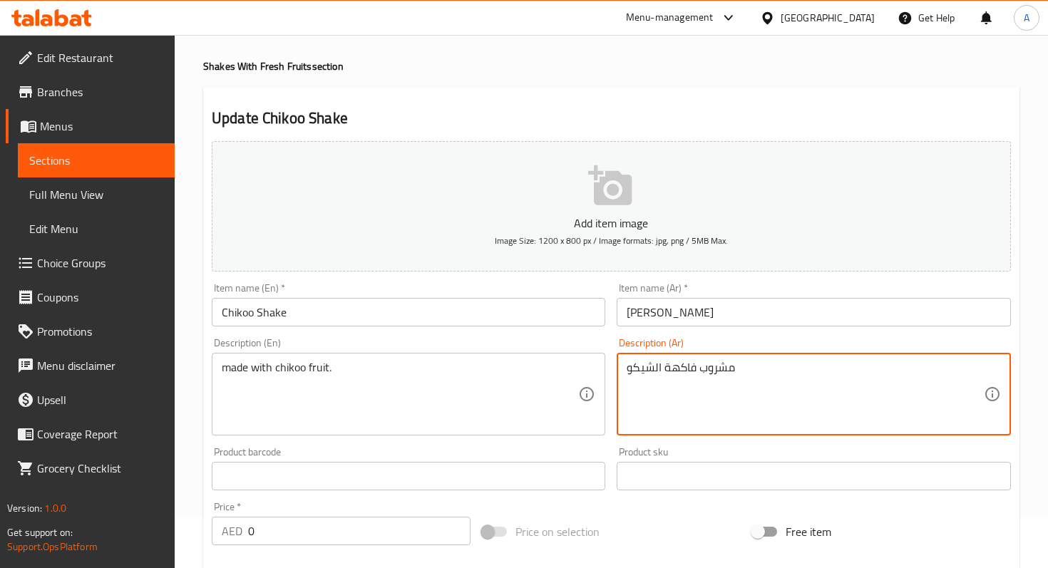
click at [650, 386] on textarea "مشروب فاكهة الشيكو" at bounding box center [805, 395] width 357 height 68
click at [637, 368] on textarea "مشروب فاكهة الشيكو" at bounding box center [805, 395] width 357 height 68
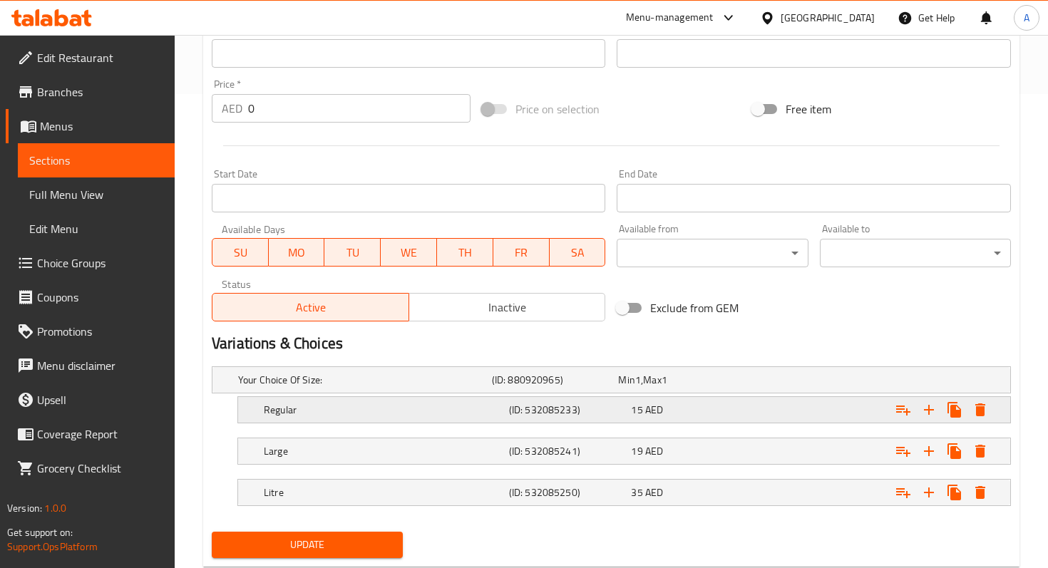
scroll to position [512, 0]
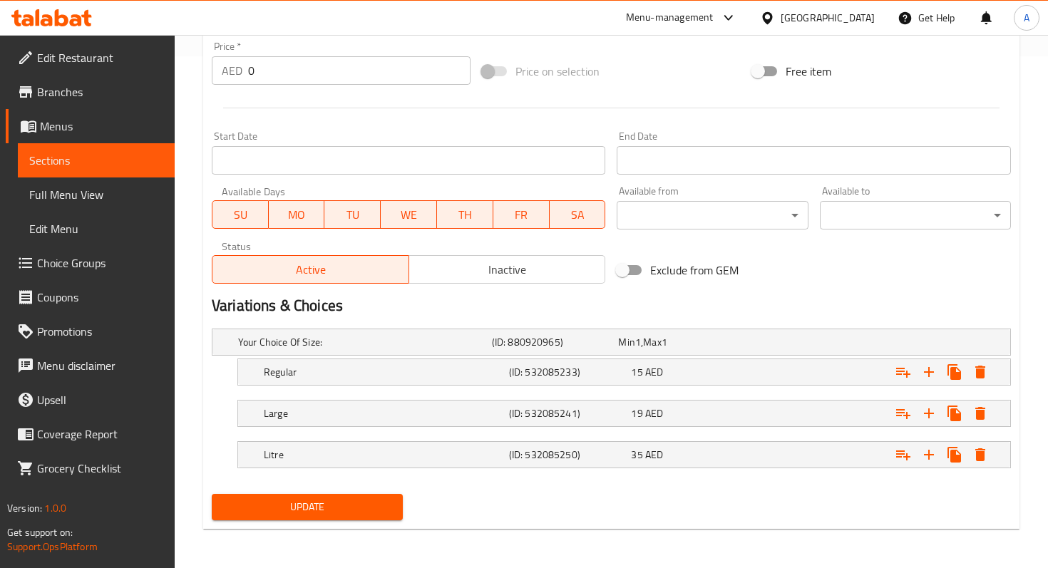
type textarea "مشروب فاكهة الشيكو"
click at [387, 508] on span "Update" at bounding box center [307, 507] width 168 height 18
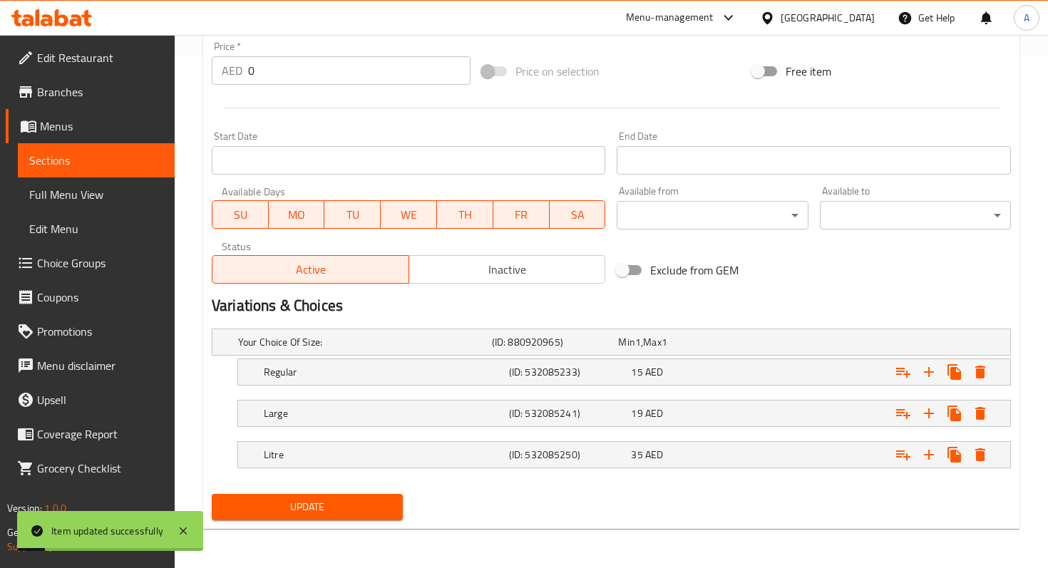
scroll to position [0, 0]
